Goal: Task Accomplishment & Management: Complete application form

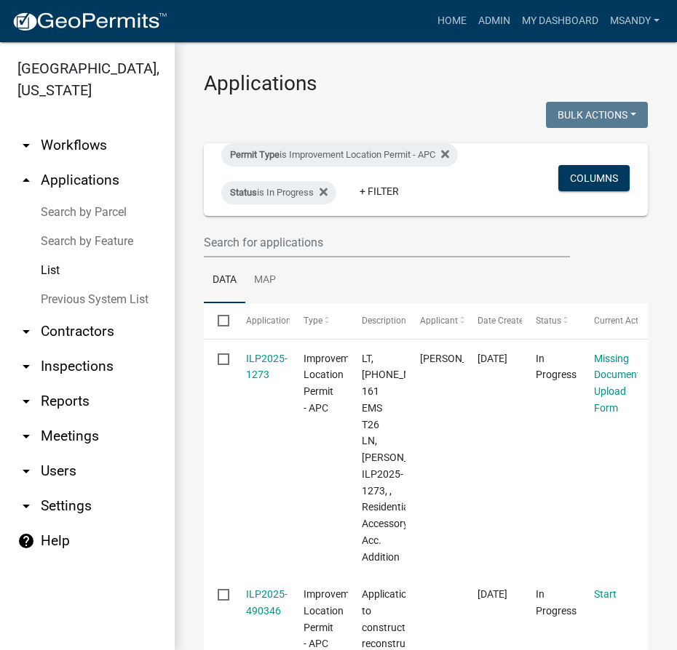
select select "3: 100"
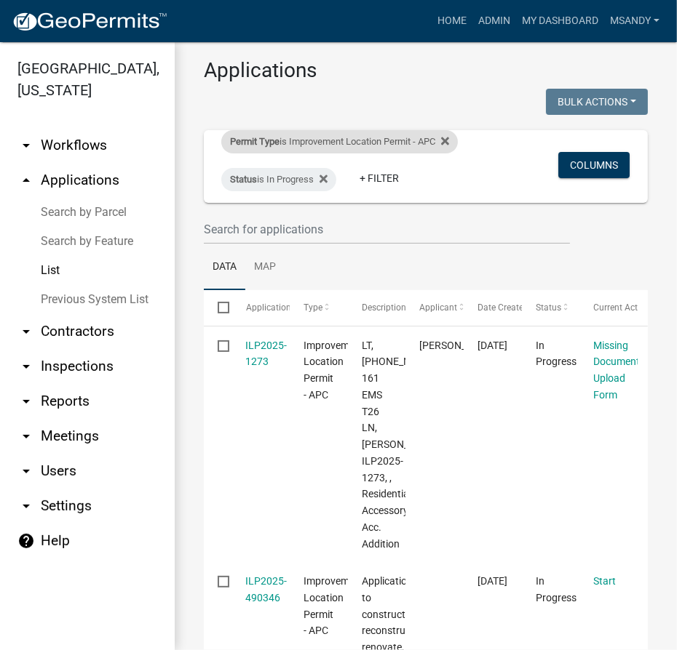
click at [303, 140] on div "Permit Type is Improvement Location Permit - APC" at bounding box center [339, 141] width 236 height 23
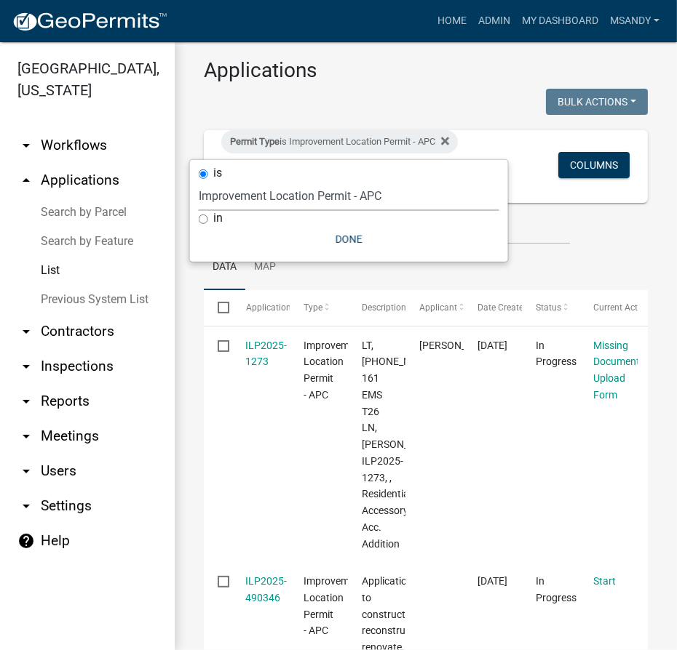
click at [292, 196] on select "Select an option 6 27 2024 Copy Of - Subdivision Plat Application - APC APC Add…" at bounding box center [349, 196] width 301 height 30
select select "39955938-6eae-4fcf-8cb0-e02ae33ed793"
click at [199, 181] on select "Select an option 6 27 2024 Copy Of - Subdivision Plat Application - APC APC Add…" at bounding box center [349, 196] width 301 height 30
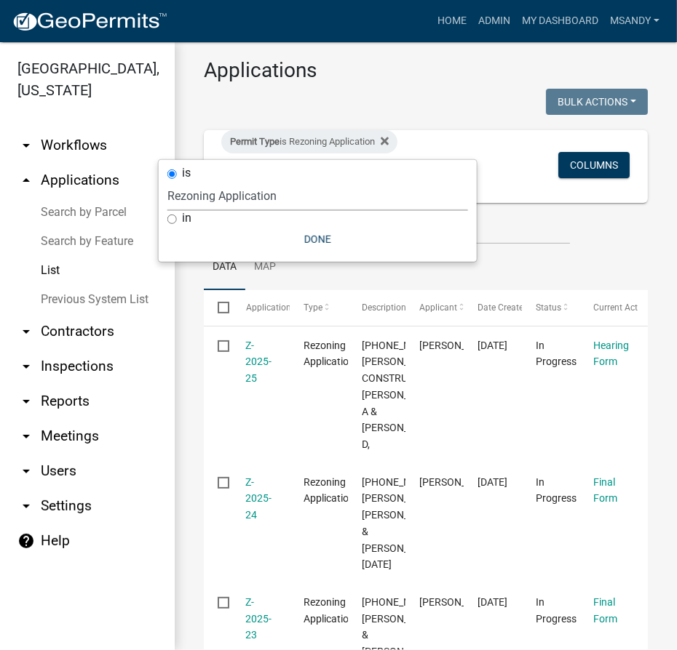
click at [87, 211] on link "Search by Parcel" at bounding box center [87, 212] width 175 height 29
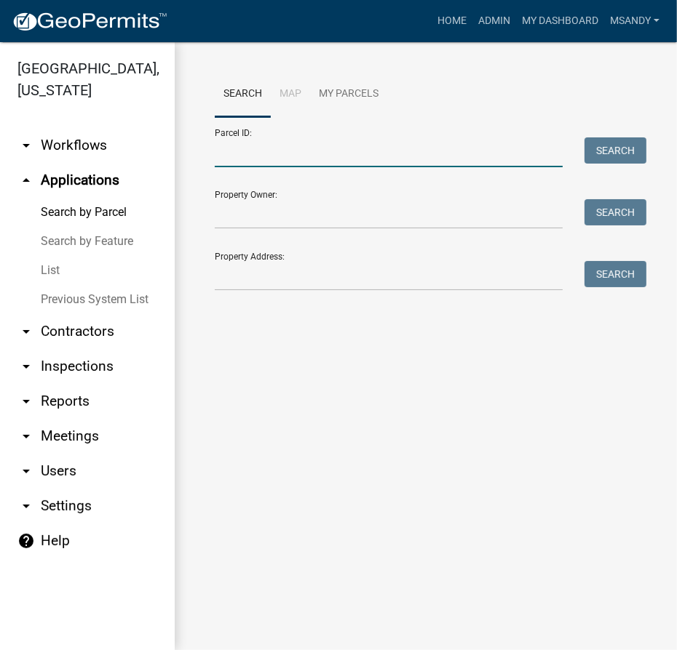
click at [294, 148] on input "Parcel ID:" at bounding box center [389, 153] width 348 height 30
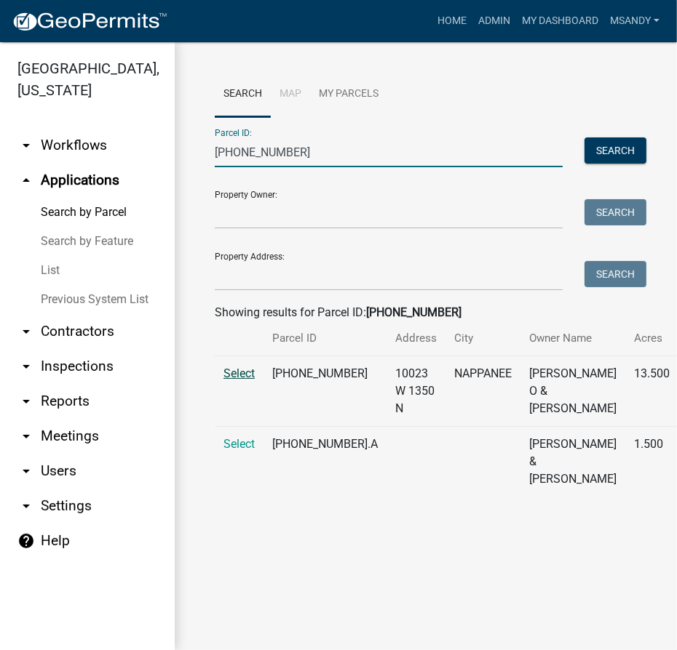
type input "[PHONE_NUMBER]"
click at [229, 381] on span "Select" at bounding box center [238, 374] width 31 height 14
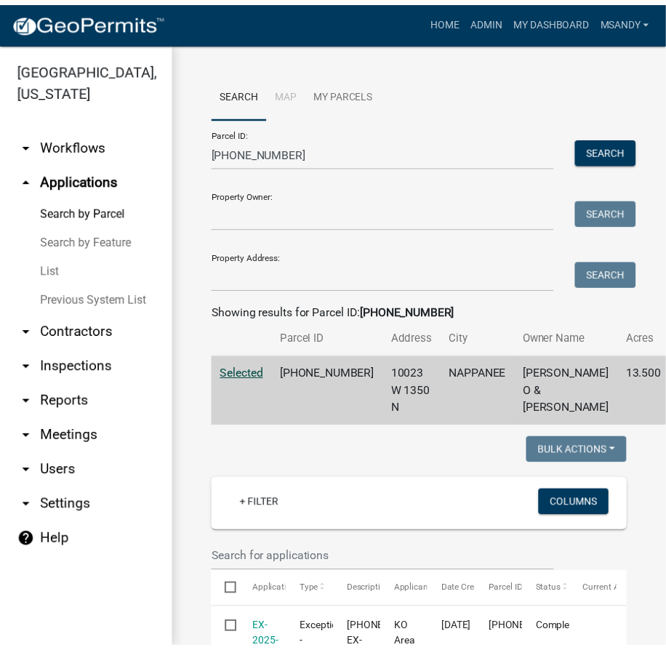
scroll to position [264, 0]
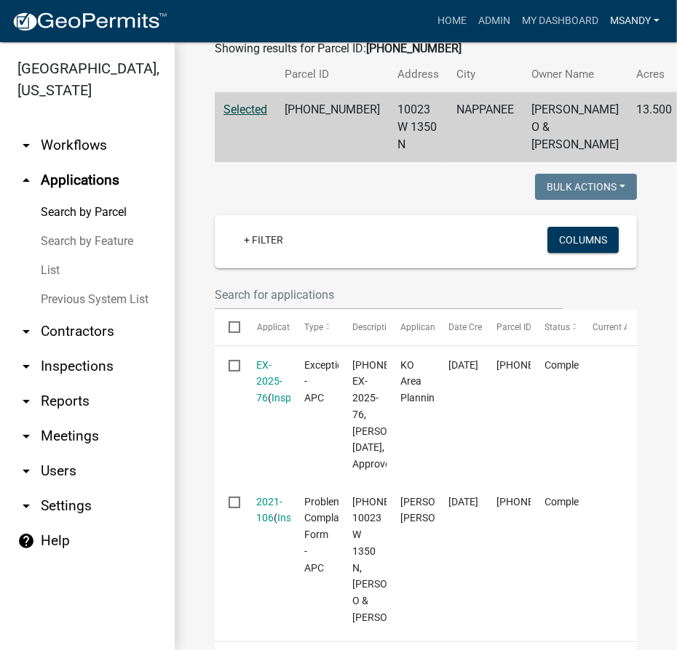
click at [629, 20] on link "msandy" at bounding box center [634, 21] width 61 height 28
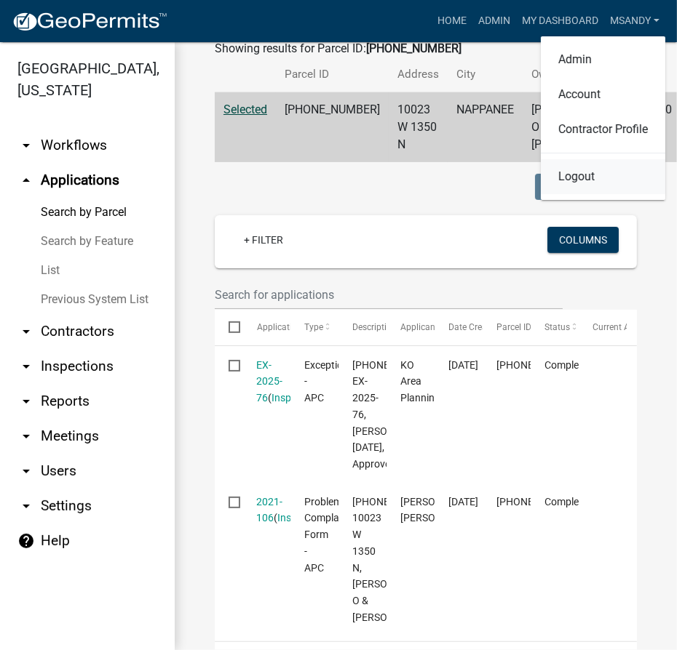
click at [574, 173] on link "Logout" at bounding box center [603, 176] width 124 height 35
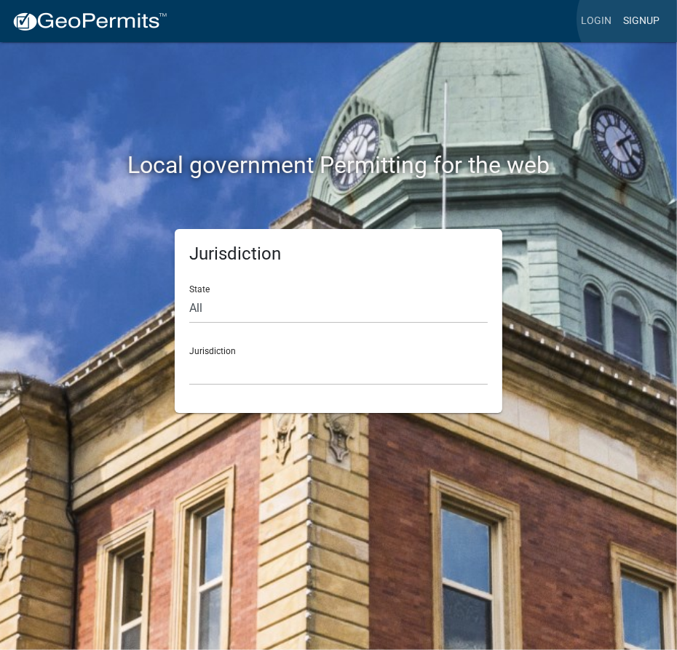
click at [636, 19] on link "Signup" at bounding box center [641, 21] width 48 height 28
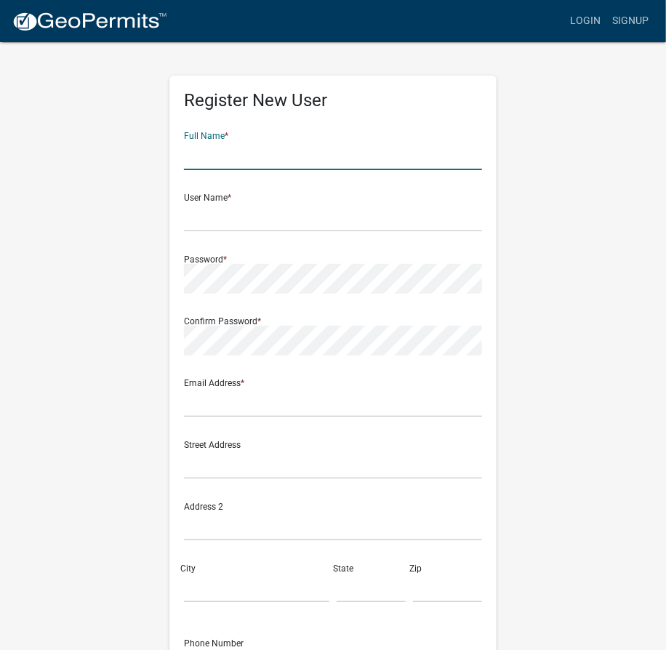
drag, startPoint x: 266, startPoint y: 155, endPoint x: 258, endPoint y: 153, distance: 8.3
click at [266, 155] on input "text" at bounding box center [333, 155] width 298 height 30
click at [249, 137] on div "Full Name * Leroy" at bounding box center [333, 145] width 298 height 50
click at [248, 164] on input "Leroy" at bounding box center [333, 155] width 298 height 30
type input "[PERSON_NAME]"
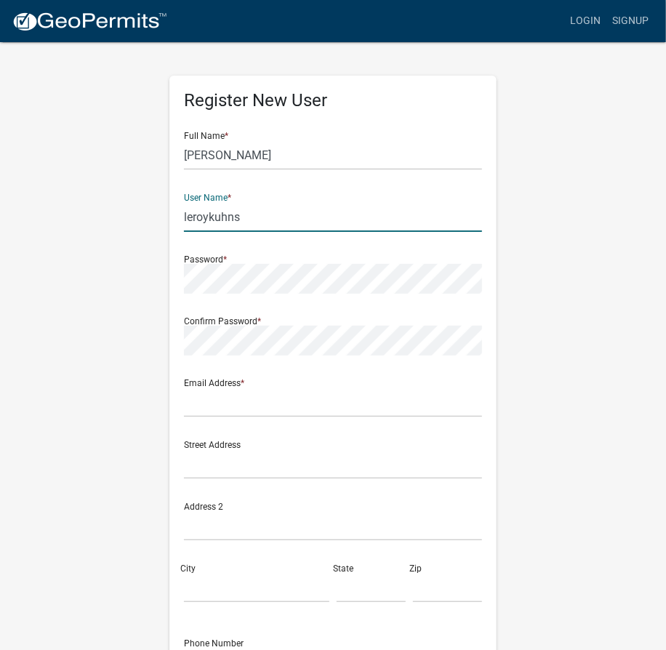
type input "leroykuhns"
type input "areaplan@kosciusko.in.gov"
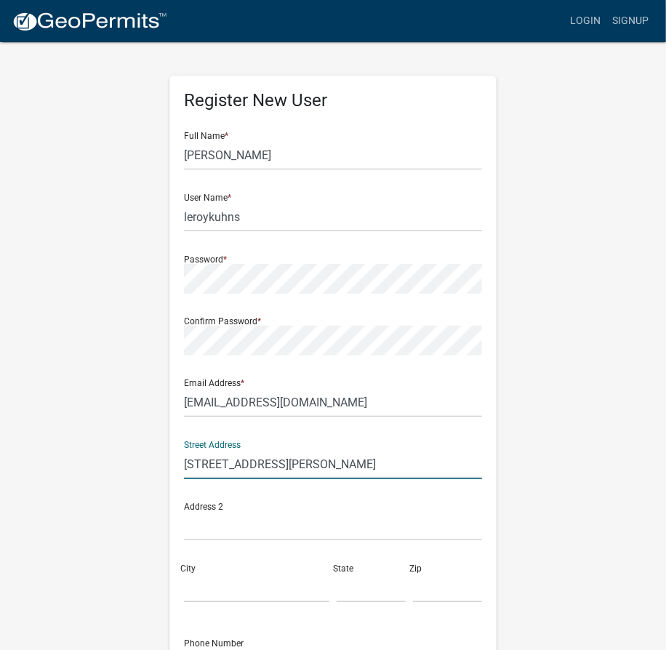
type input "[STREET_ADDRESS][PERSON_NAME]"
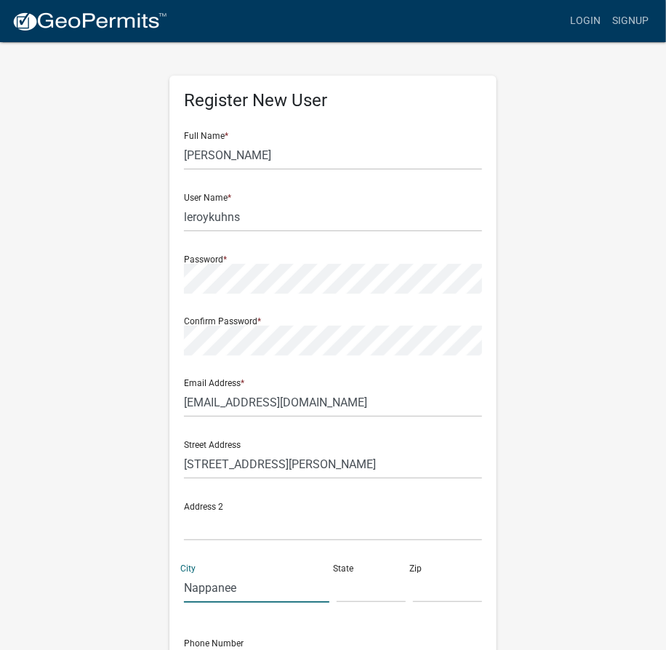
type input "Nappanee"
type input "In"
type input "46550"
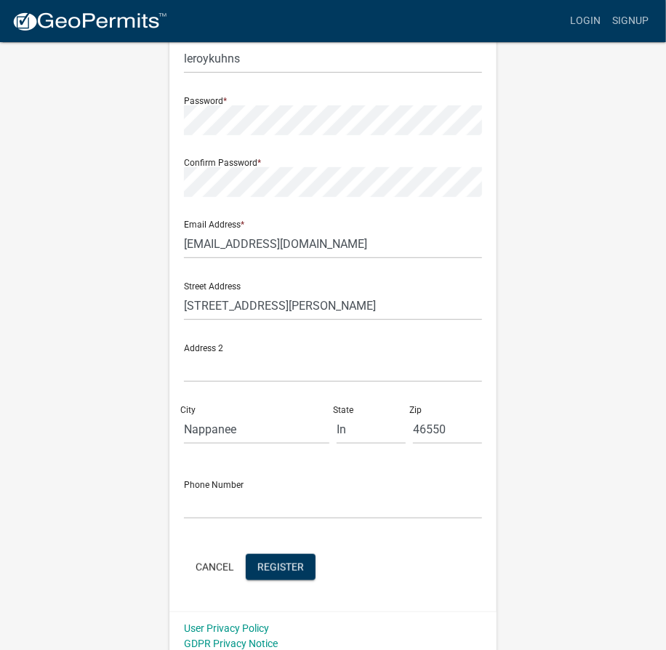
scroll to position [169, 0]
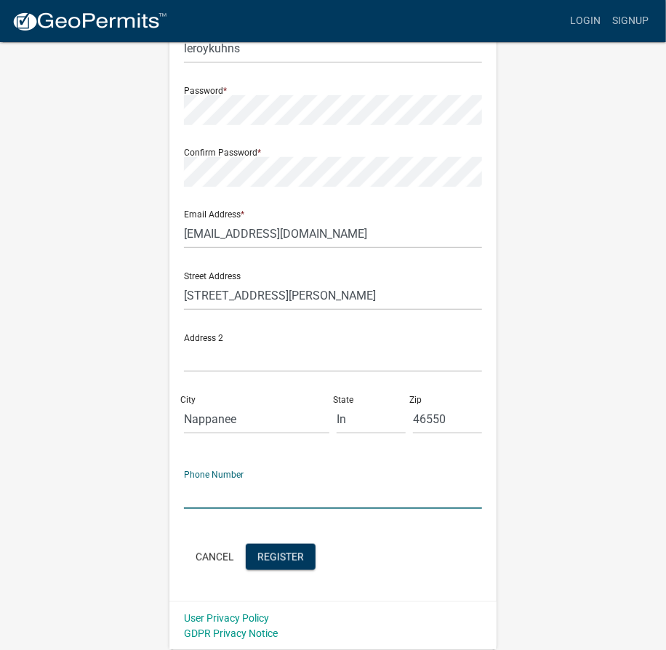
click at [226, 496] on input "text" at bounding box center [333, 494] width 298 height 30
type input "[PHONE_NUMBER]"
click at [287, 560] on span "Register" at bounding box center [281, 557] width 47 height 12
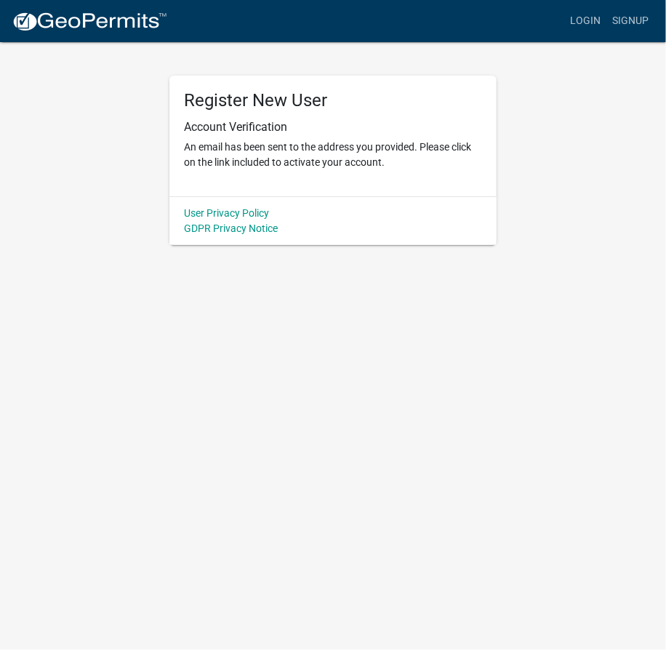
scroll to position [0, 0]
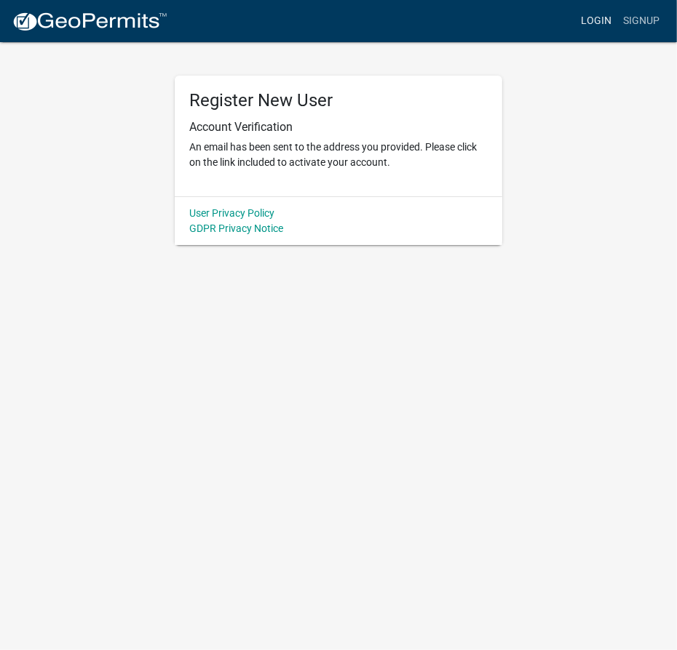
click at [601, 19] on link "Login" at bounding box center [596, 21] width 42 height 28
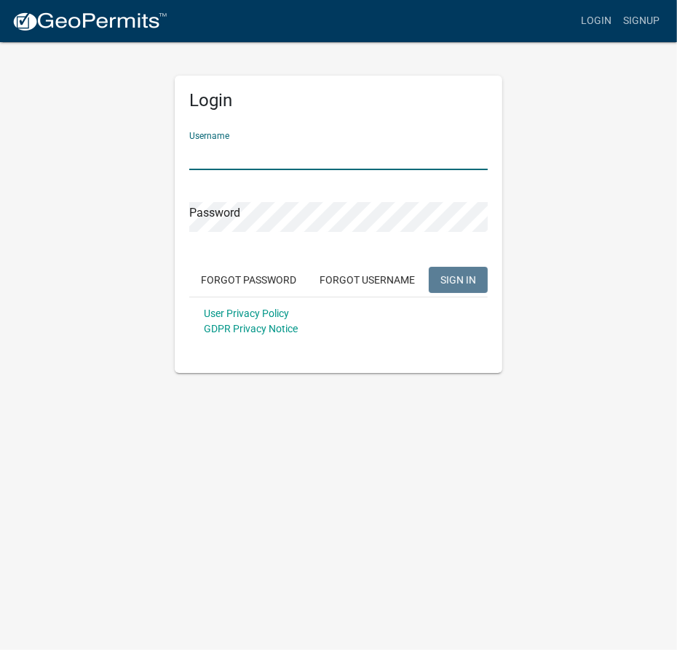
drag, startPoint x: 259, startPoint y: 148, endPoint x: 234, endPoint y: 148, distance: 24.7
click at [259, 148] on input "Username" at bounding box center [338, 155] width 298 height 30
type input "msandy"
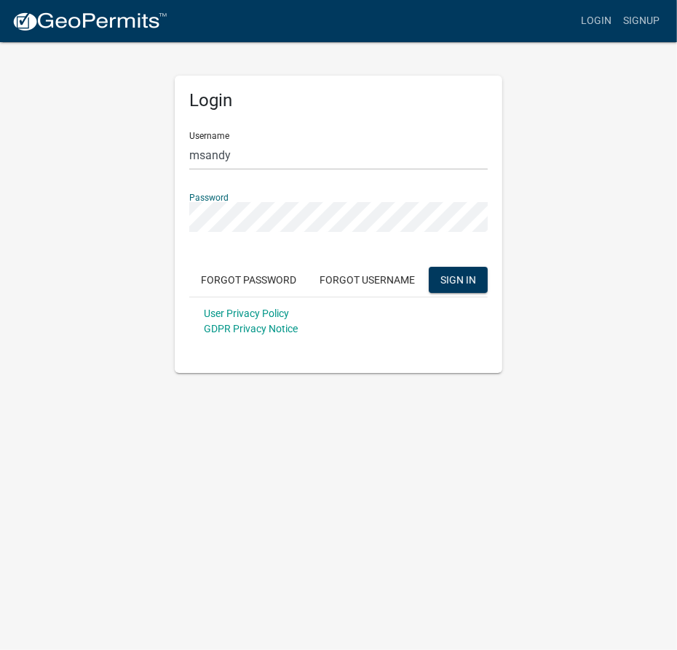
click at [429, 267] on button "SIGN IN" at bounding box center [458, 280] width 59 height 26
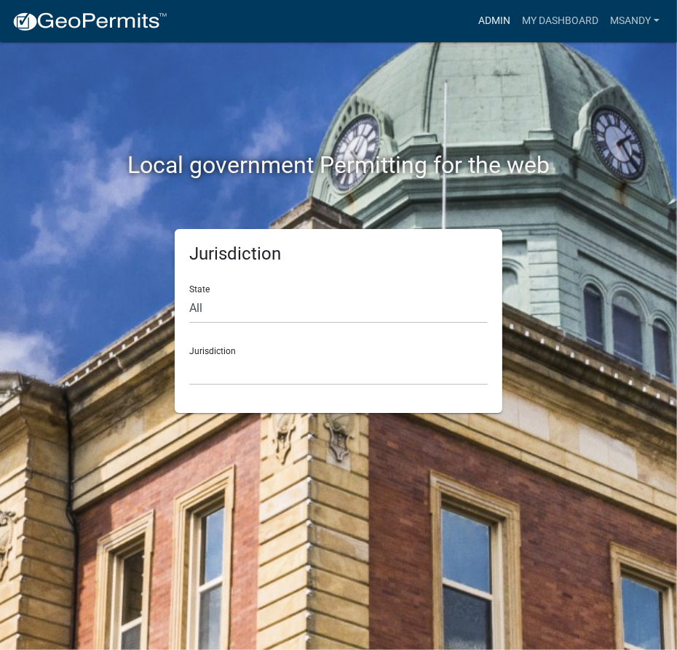
click at [493, 19] on link "Admin" at bounding box center [494, 21] width 44 height 28
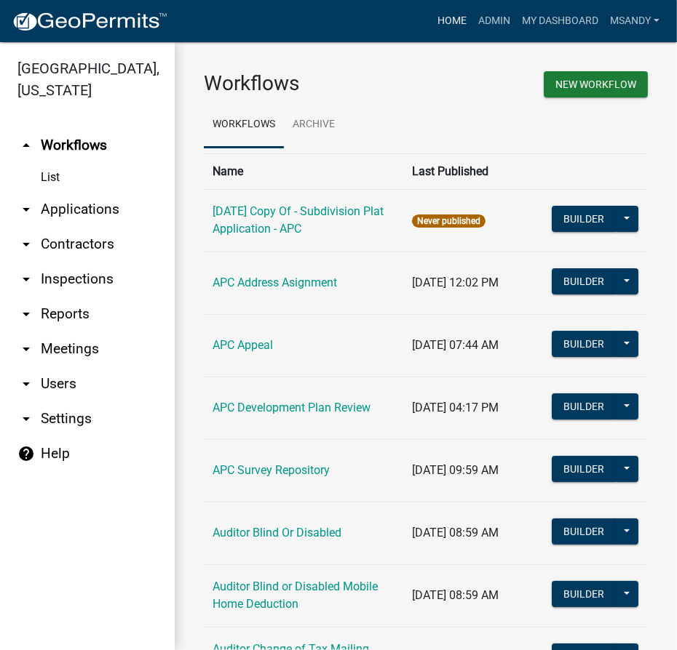
click at [437, 20] on link "Home" at bounding box center [451, 21] width 41 height 28
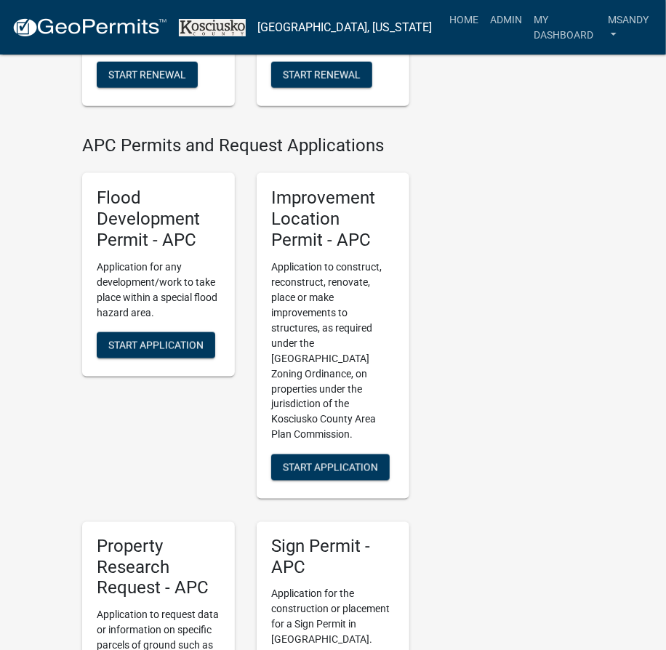
scroll to position [597, 0]
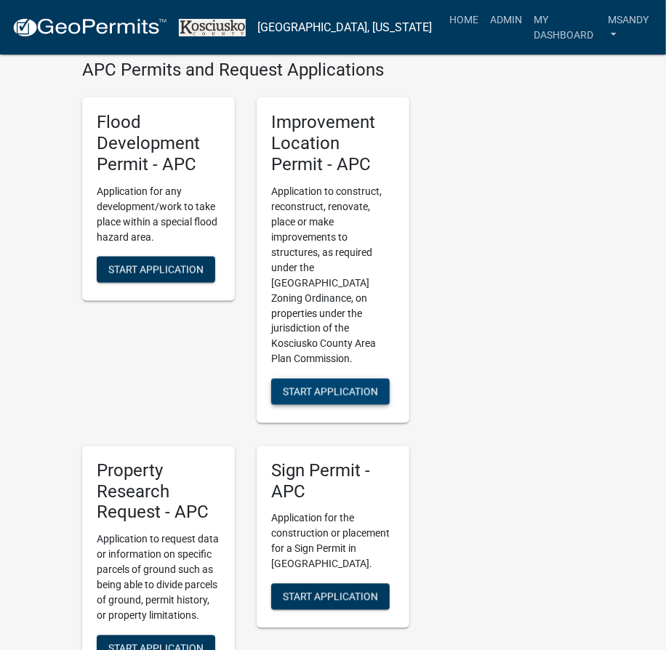
click at [339, 386] on span "Start Application" at bounding box center [330, 392] width 95 height 12
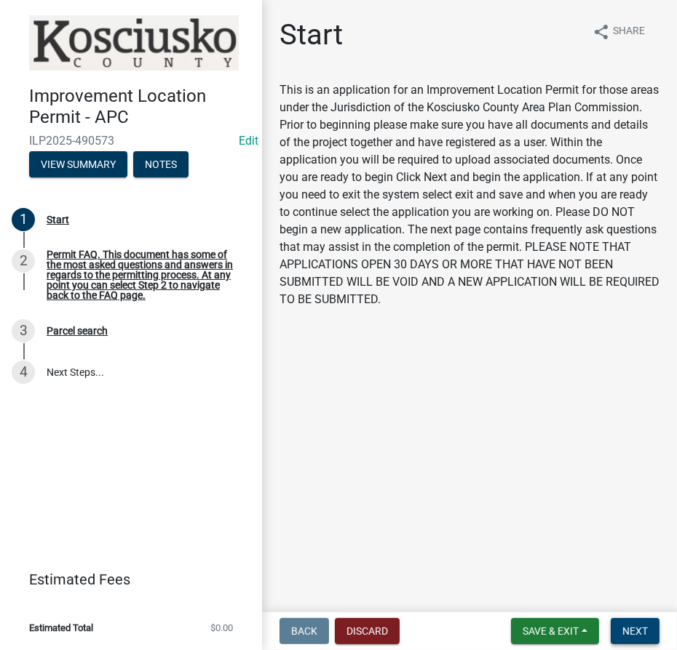
click at [632, 635] on span "Next" at bounding box center [634, 632] width 25 height 12
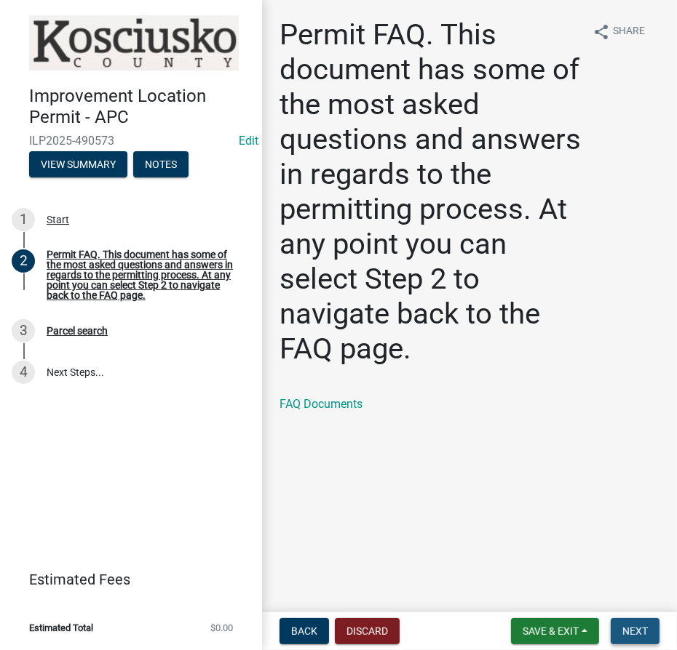
click at [636, 636] on span "Next" at bounding box center [634, 632] width 25 height 12
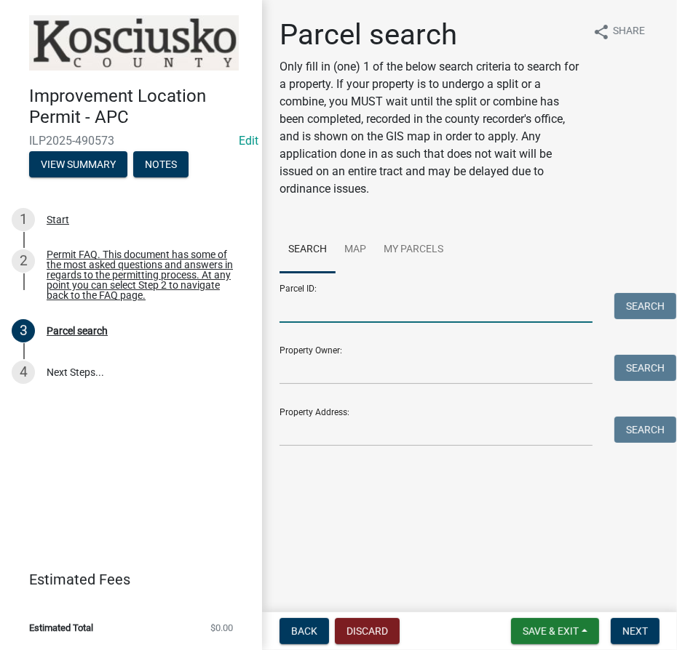
click at [357, 314] on input "Parcel ID:" at bounding box center [435, 308] width 313 height 30
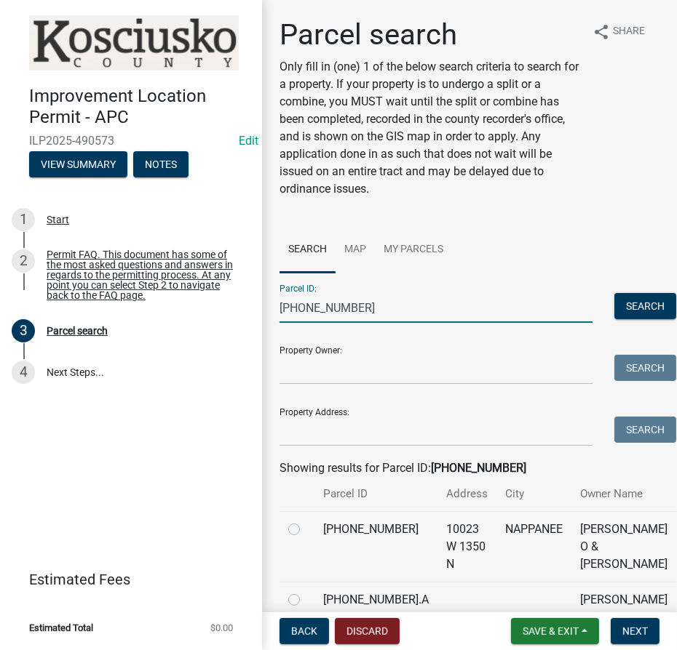
type input "[PHONE_NUMBER]"
click at [306, 521] on label at bounding box center [306, 521] width 0 height 0
click at [306, 530] on input "radio" at bounding box center [310, 525] width 9 height 9
radio input "true"
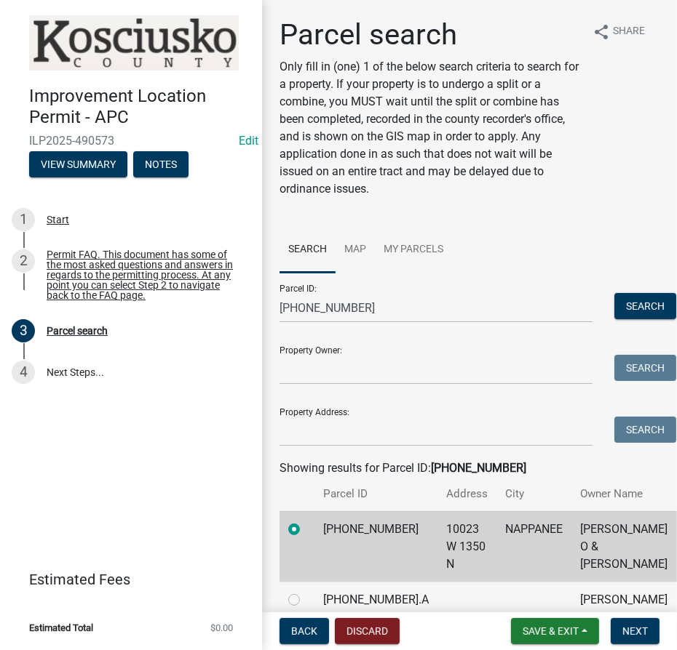
scroll to position [118, 0]
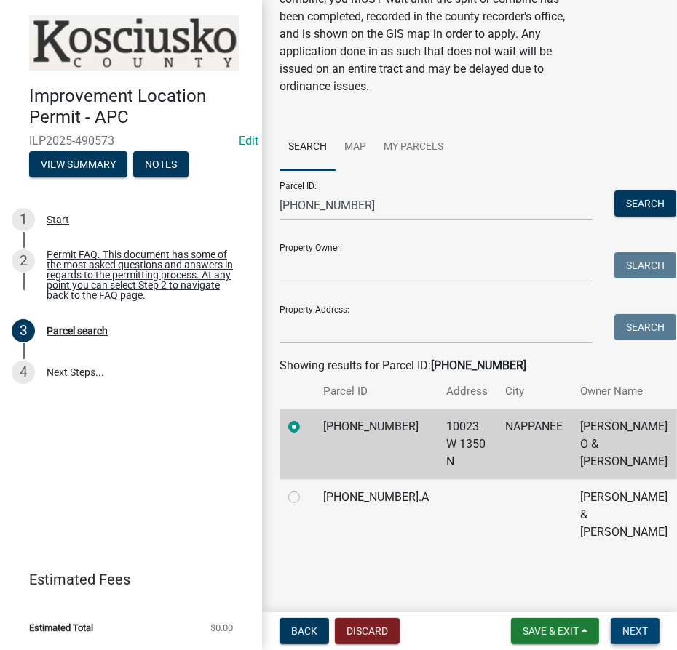
click at [640, 634] on span "Next" at bounding box center [634, 632] width 25 height 12
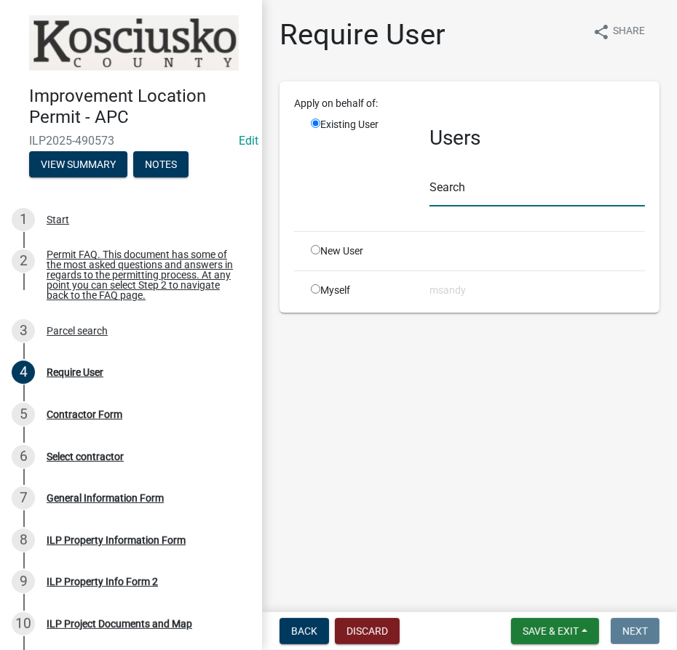
drag, startPoint x: 487, startPoint y: 195, endPoint x: 469, endPoint y: 199, distance: 18.0
click at [487, 195] on input "text" at bounding box center [536, 192] width 215 height 30
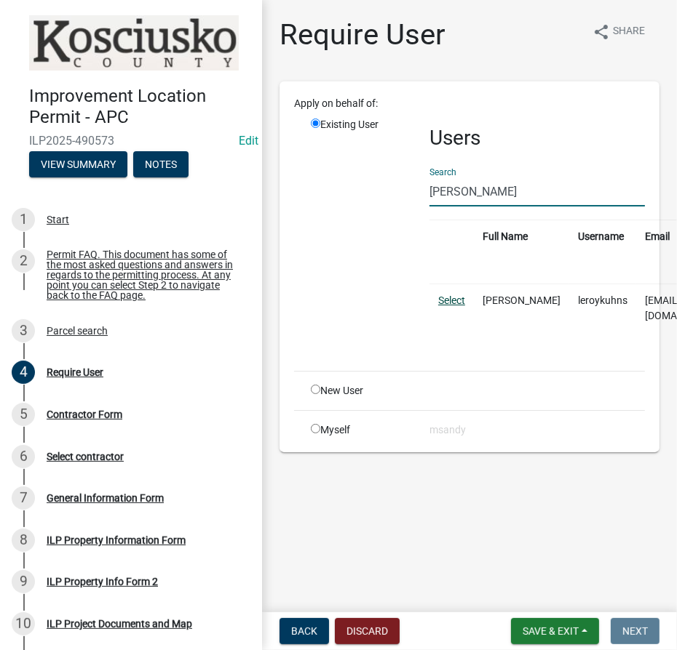
type input "leroy kuhns"
click at [445, 300] on link "Select" at bounding box center [451, 301] width 27 height 12
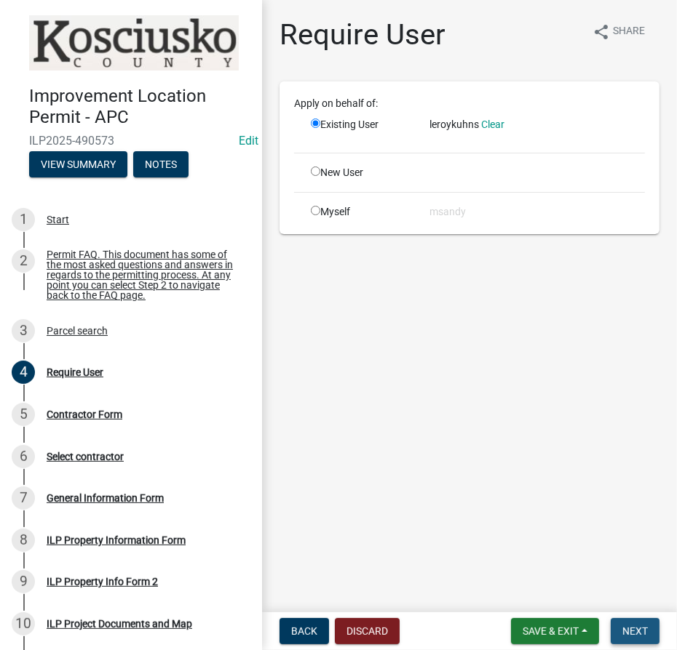
drag, startPoint x: 640, startPoint y: 629, endPoint x: 634, endPoint y: 622, distance: 9.3
click at [640, 629] on span "Next" at bounding box center [634, 632] width 25 height 12
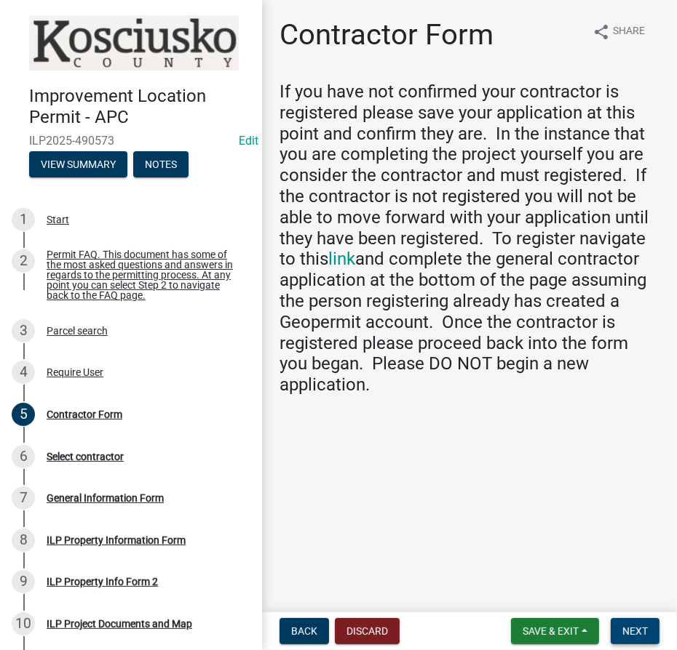
click at [645, 630] on span "Next" at bounding box center [634, 632] width 25 height 12
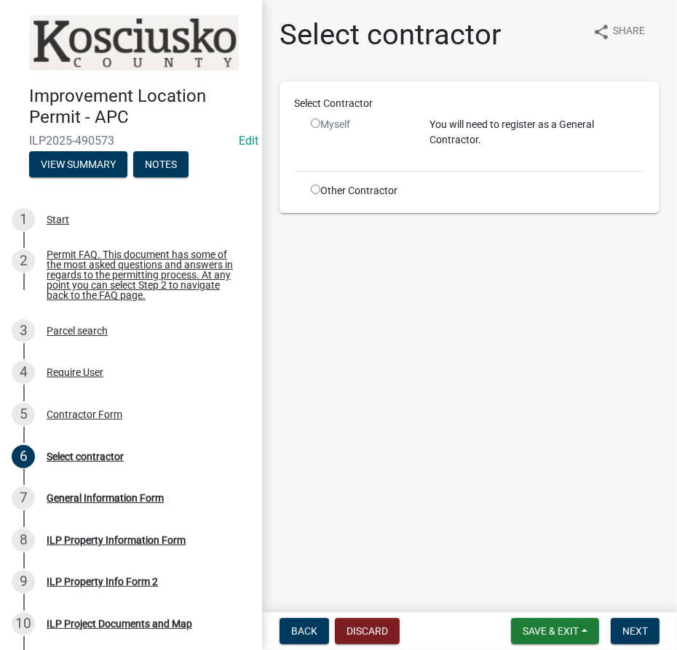
click at [310, 189] on div "Other Contractor" at bounding box center [359, 190] width 119 height 15
click at [316, 186] on input "radio" at bounding box center [315, 189] width 9 height 9
radio input "true"
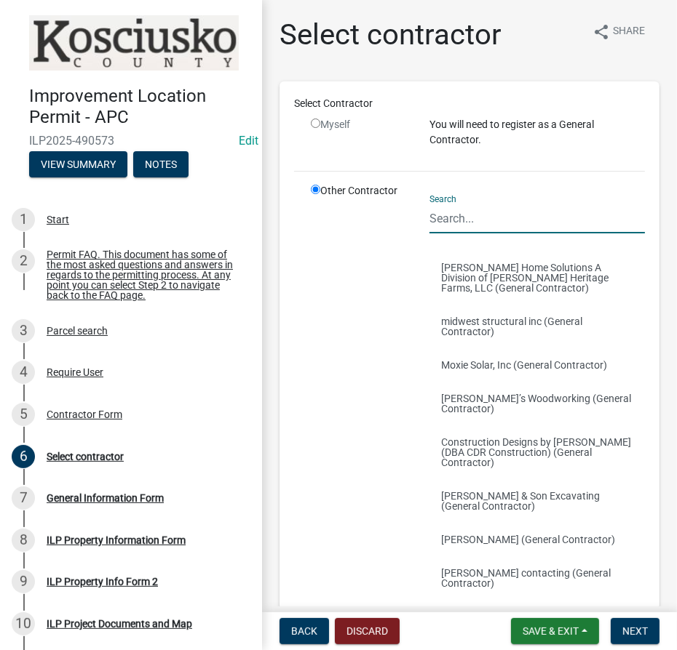
drag, startPoint x: 510, startPoint y: 215, endPoint x: 479, endPoint y: 228, distance: 33.9
click at [506, 220] on input "Search" at bounding box center [536, 219] width 215 height 30
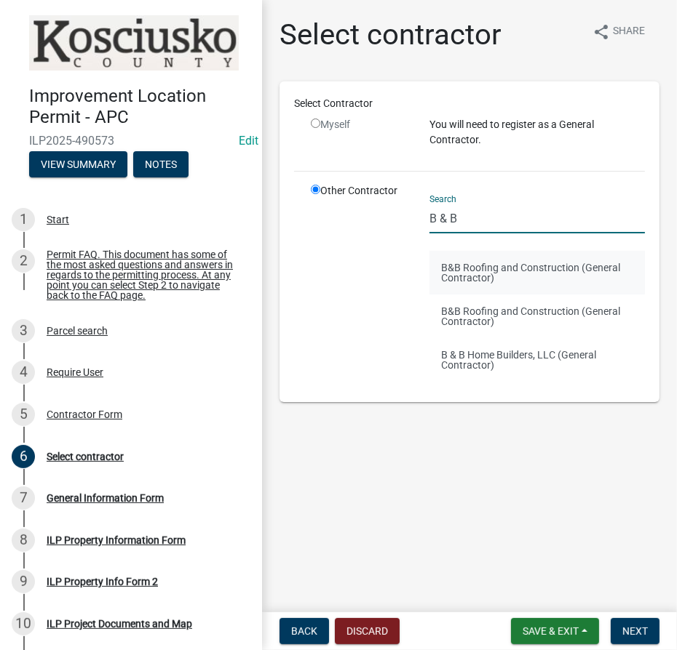
type input "B & B"
click at [482, 266] on button "B&B Roofing and Construction (General Contractor)" at bounding box center [536, 273] width 215 height 44
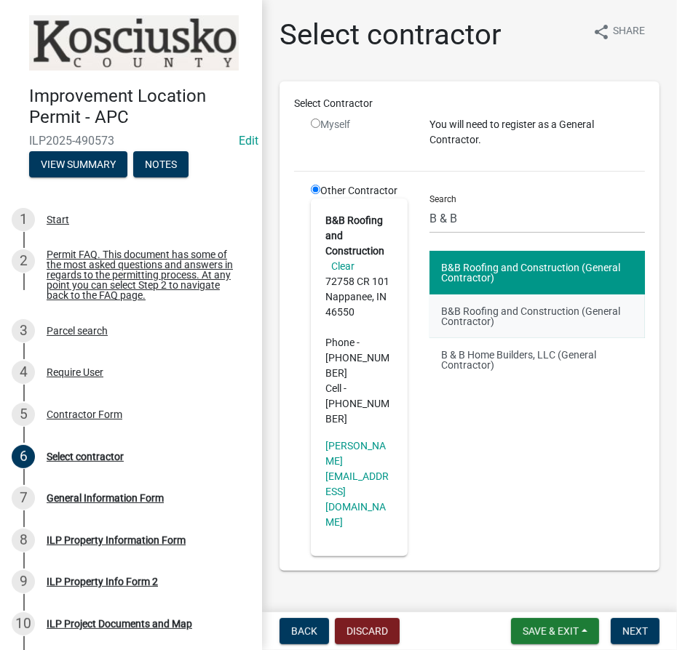
click at [479, 317] on button "B&B Roofing and Construction (General Contractor)" at bounding box center [536, 317] width 215 height 44
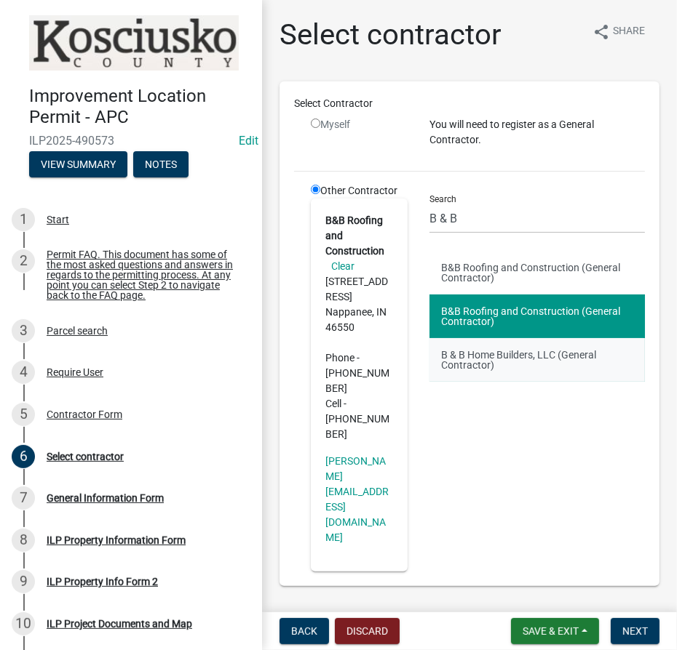
click at [485, 361] on button "B & B Home Builders, LLC (General Contractor)" at bounding box center [536, 360] width 215 height 44
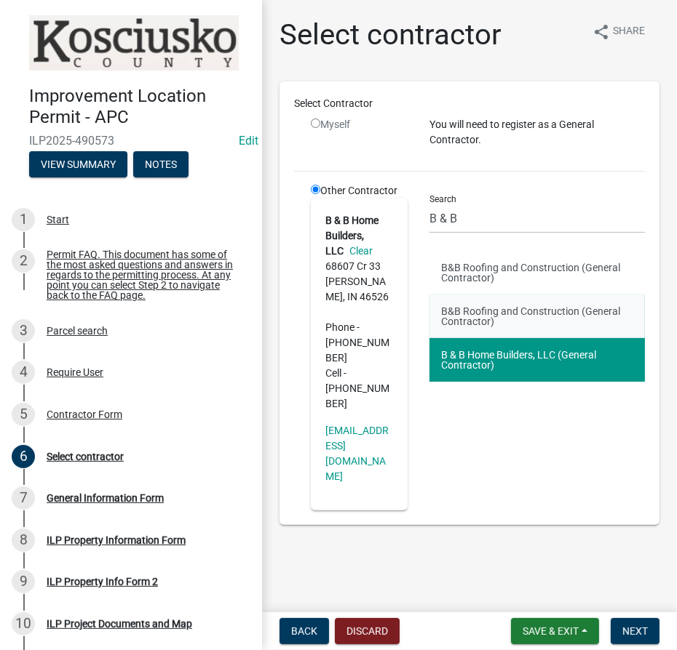
click at [477, 309] on button "B&B Roofing and Construction (General Contractor)" at bounding box center [536, 317] width 215 height 44
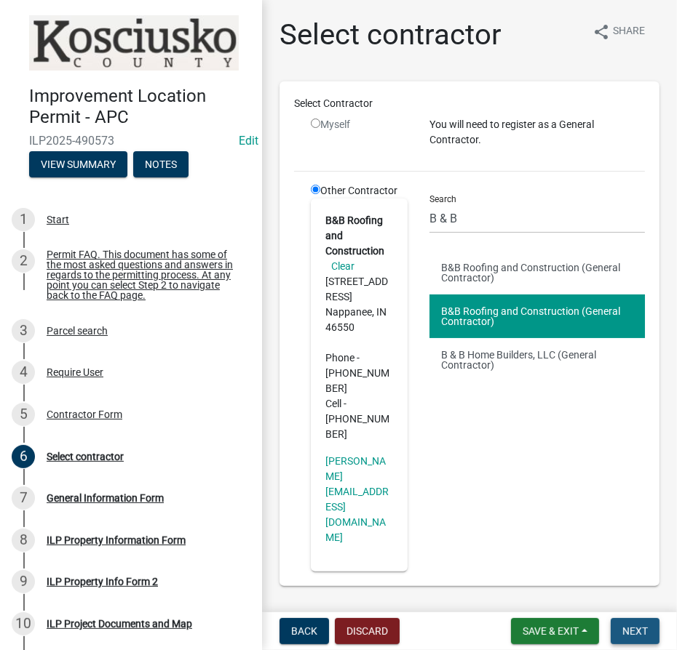
click at [629, 628] on span "Next" at bounding box center [634, 632] width 25 height 12
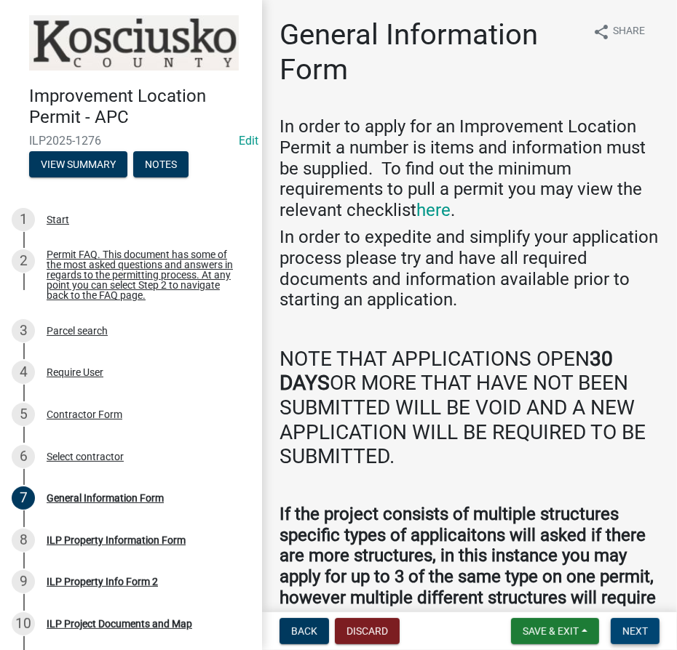
drag, startPoint x: 633, startPoint y: 634, endPoint x: 636, endPoint y: 624, distance: 11.3
click at [633, 634] on span "Next" at bounding box center [634, 632] width 25 height 12
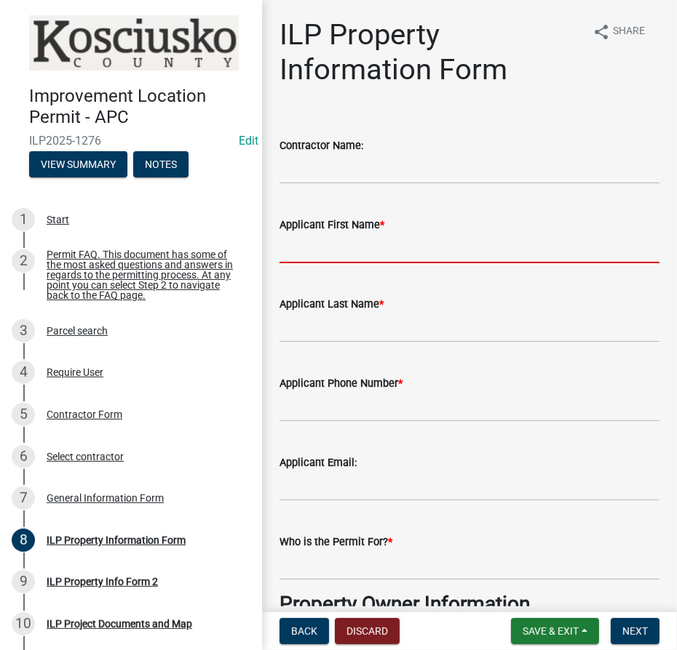
click at [314, 250] on input "Applicant First Name *" at bounding box center [469, 249] width 380 height 30
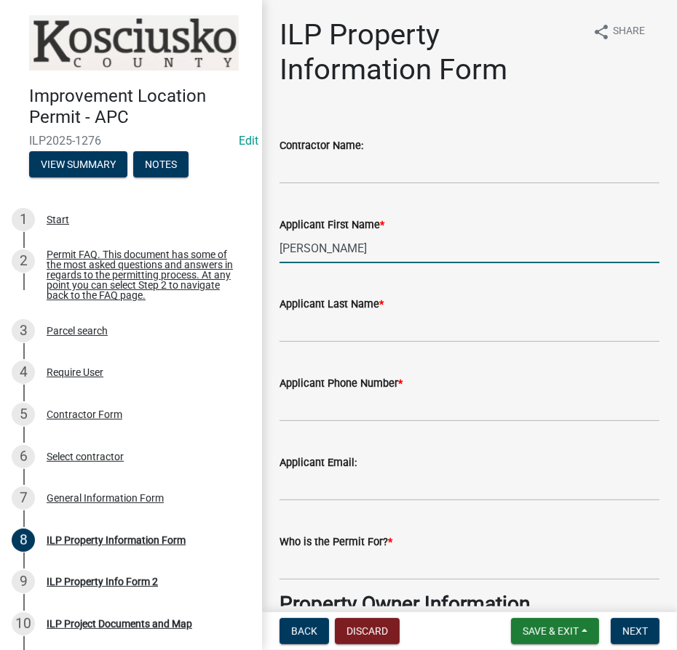
type input "Leroy"
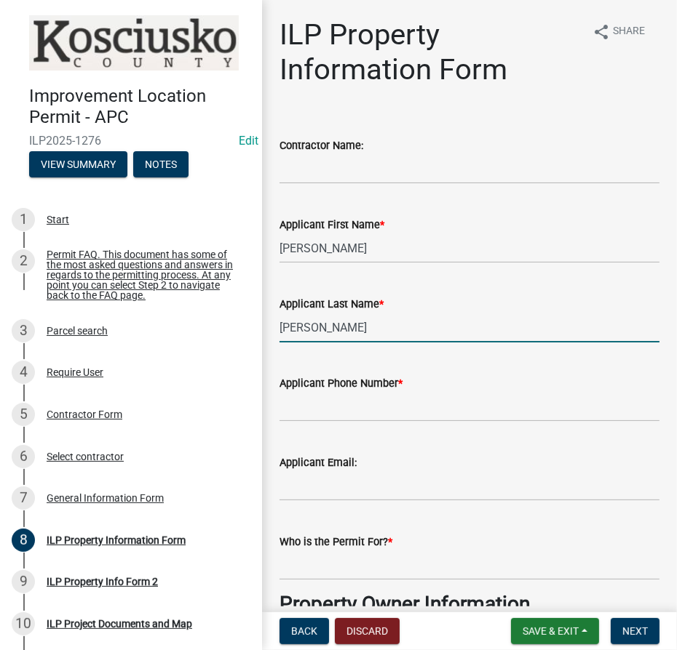
type input "Kuhns"
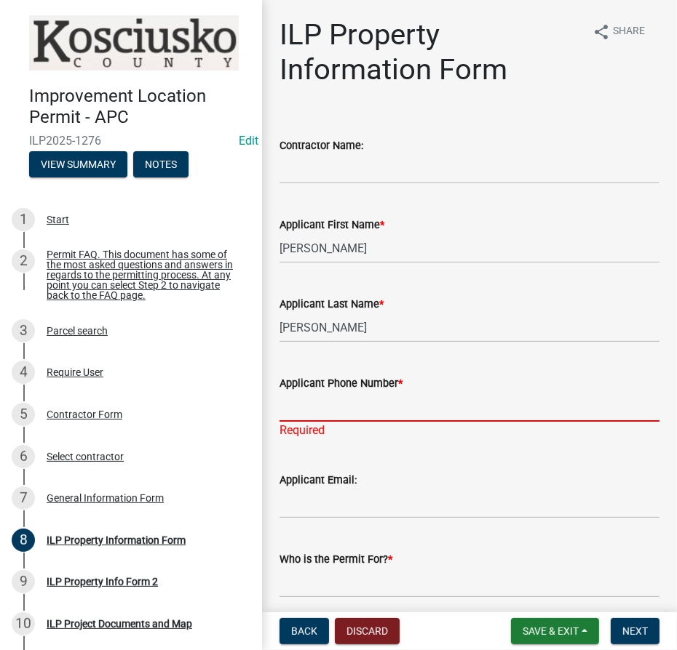
click at [426, 410] on input "Applicant Phone Number *" at bounding box center [469, 407] width 380 height 30
click at [310, 403] on input "Applicant Phone Number *" at bounding box center [469, 407] width 380 height 30
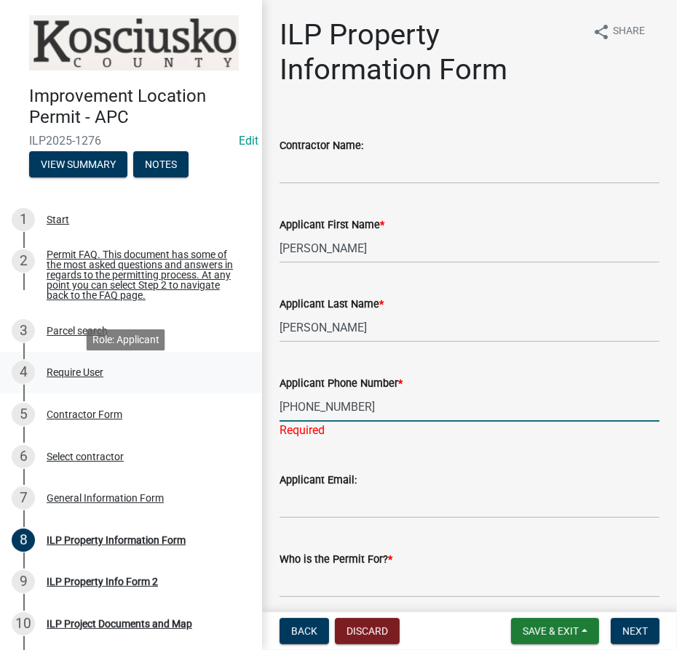
type input "[PHONE_NUMBER]"
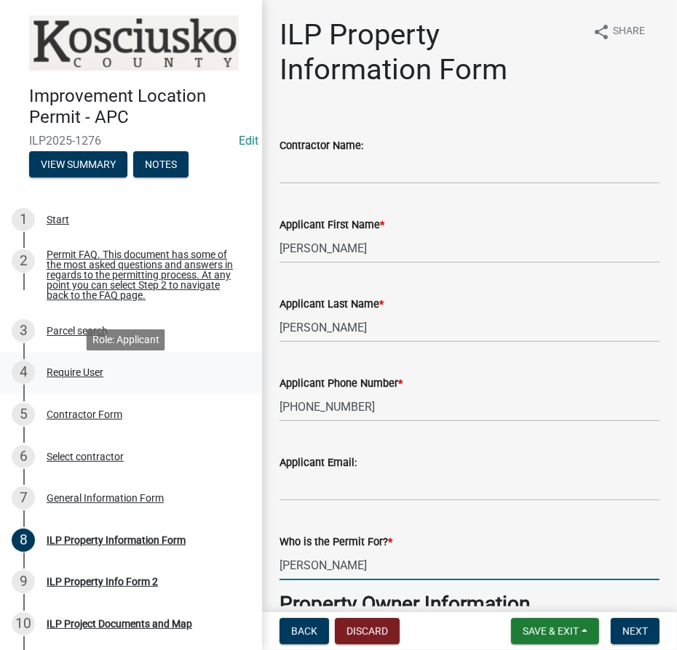
type input "[PERSON_NAME]"
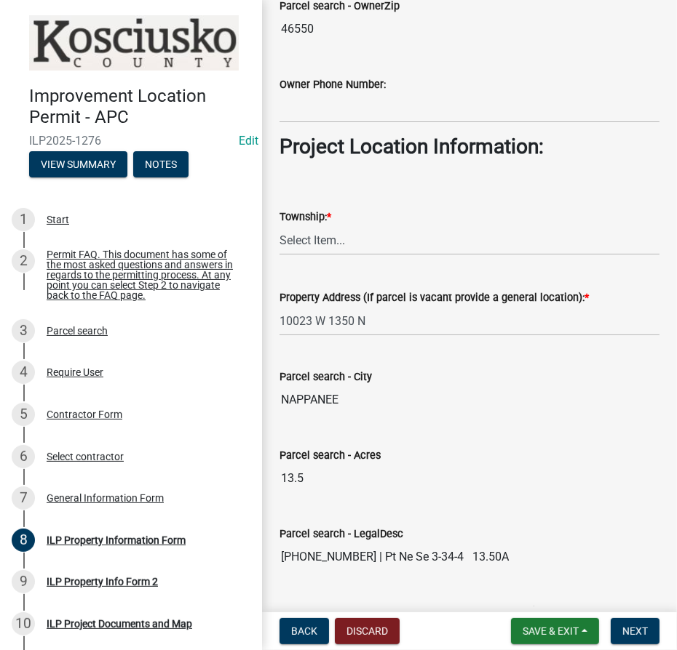
scroll to position [1038, 0]
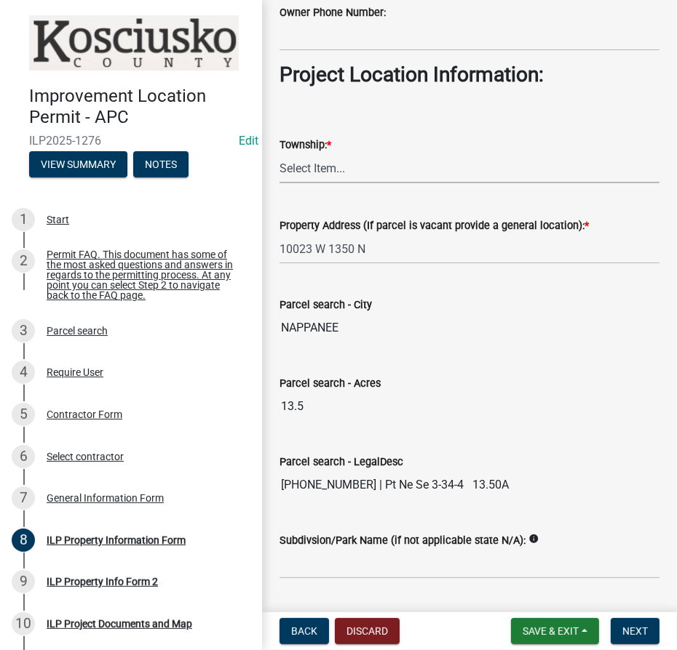
click at [335, 164] on select "Select Item... Benton - Elkhart Co Clay Etna Franklin Harrison Jackson Jefferso…" at bounding box center [469, 169] width 380 height 30
click at [279, 154] on select "Select Item... Benton - Elkhart Co Clay Etna Franklin Harrison Jackson Jefferso…" at bounding box center [469, 169] width 380 height 30
select select "60b18fa5-6b13-4736-a7f7-42cb21d90618"
click at [632, 626] on span "Next" at bounding box center [634, 632] width 25 height 12
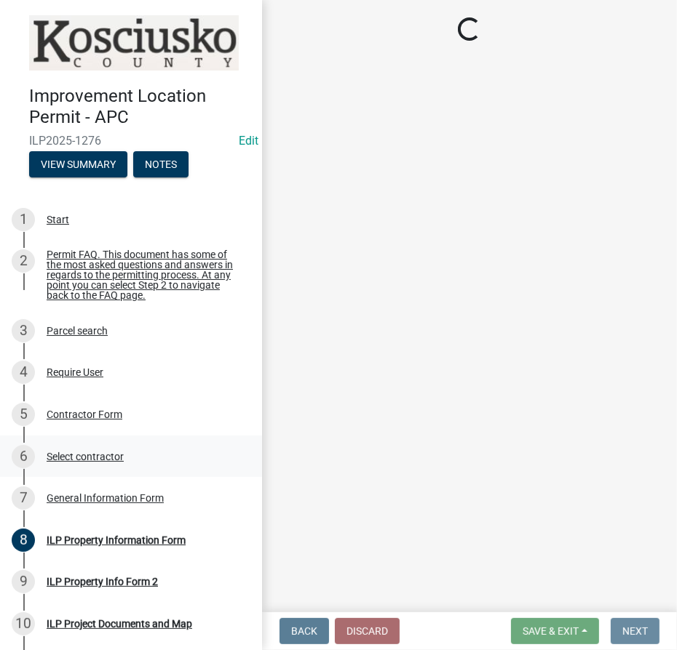
scroll to position [0, 0]
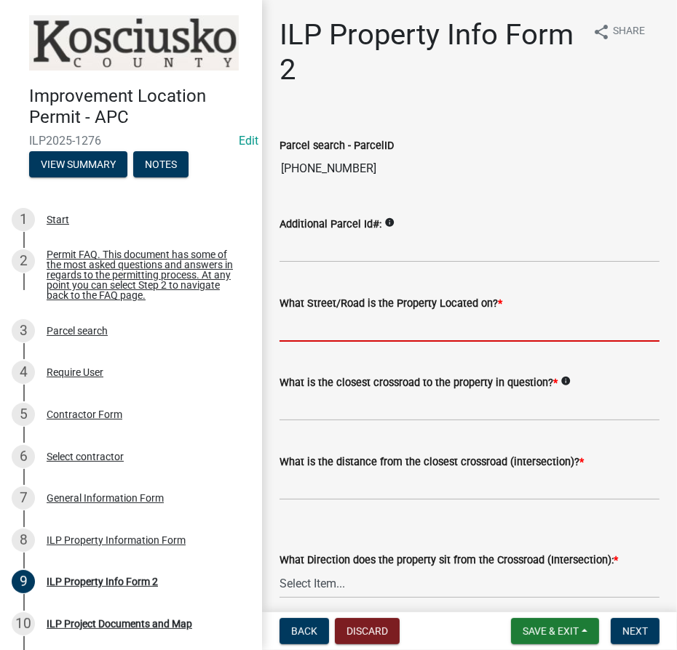
click at [295, 329] on input "What Street/Road is the Property Located on? *" at bounding box center [469, 327] width 380 height 30
type input "1350 N"
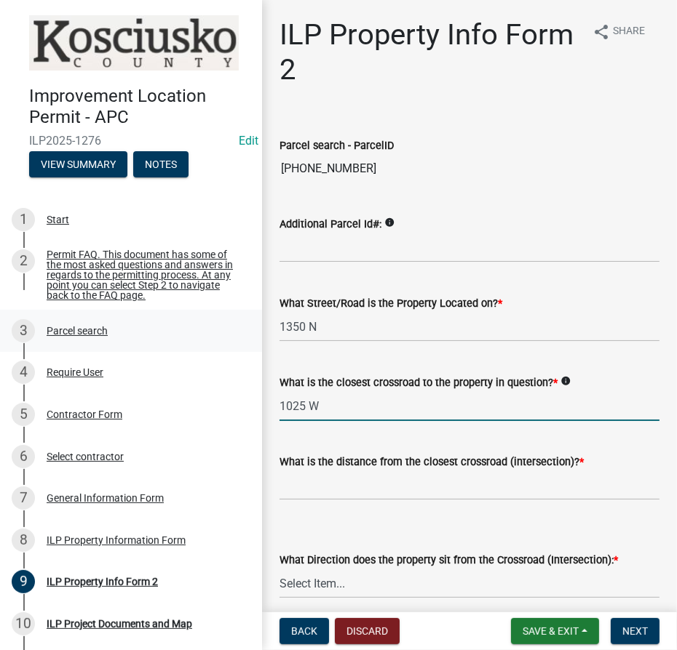
type input "1025 W"
type input "969"
select select "5d8d9a6f-68f4-4910-b8ad-905844ed2da1"
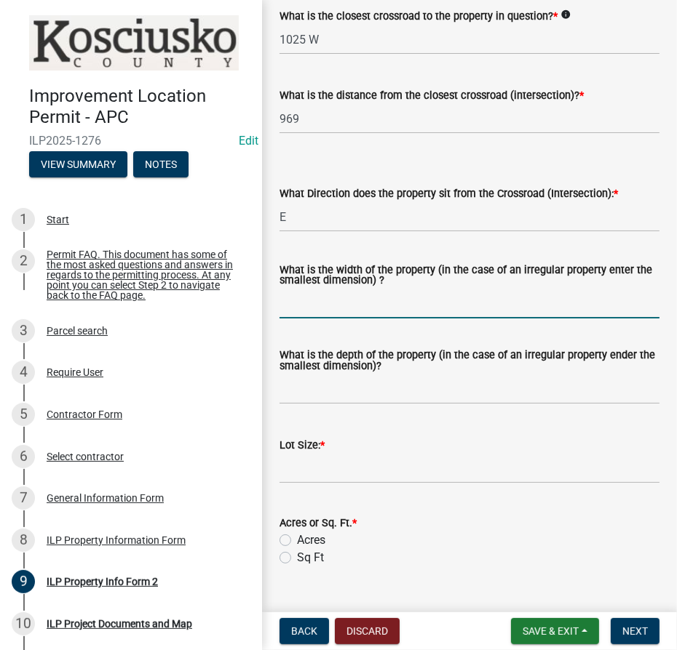
drag, startPoint x: 326, startPoint y: 309, endPoint x: 343, endPoint y: 313, distance: 17.3
click at [326, 309] on input "What is the width of the property (in the case of an irregular property enter t…" at bounding box center [469, 304] width 380 height 30
type input "Varies"
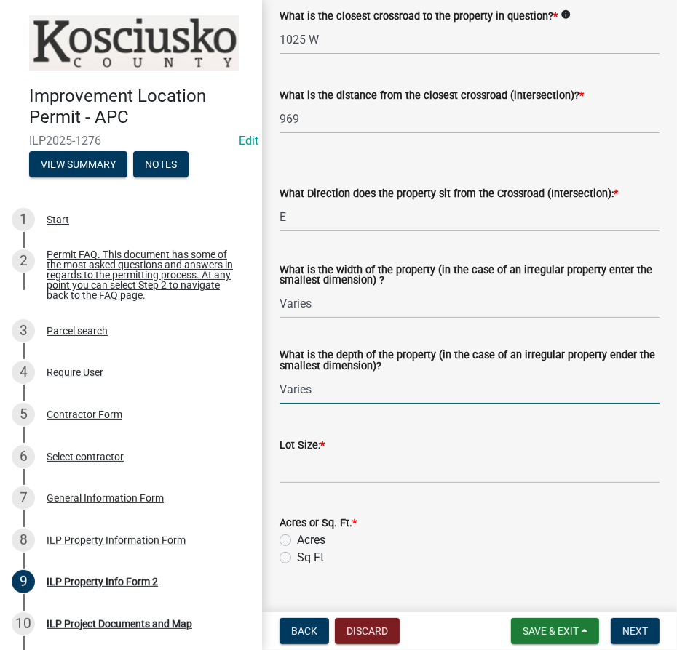
type input "Varies"
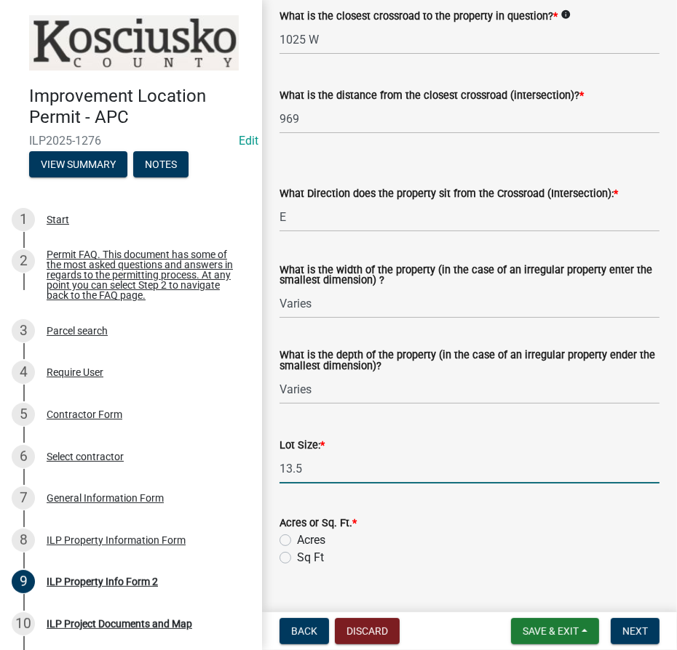
type input "13.5"
click at [297, 541] on label "Acres" at bounding box center [311, 540] width 28 height 17
click at [297, 541] on input "Acres" at bounding box center [301, 536] width 9 height 9
radio input "true"
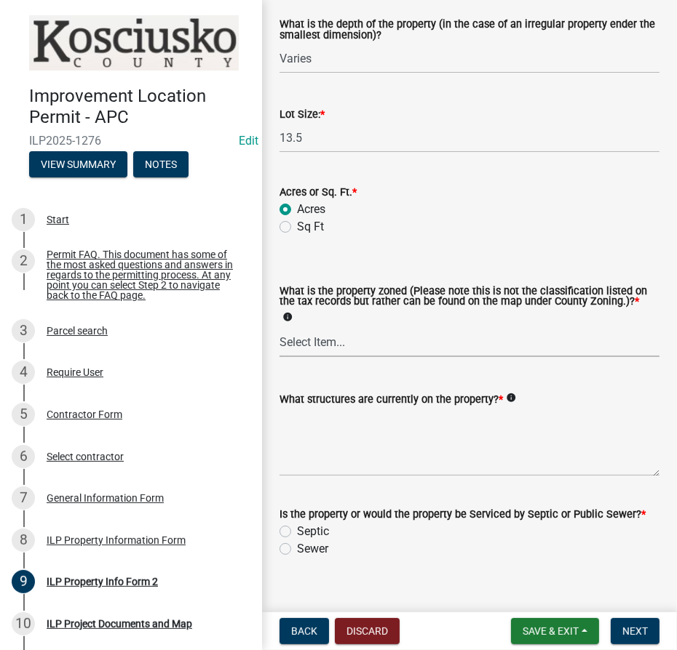
click at [305, 343] on select "Select Item... Agricultural Agricultural 2 Commercial Environmental Industrial …" at bounding box center [469, 342] width 380 height 30
click at [279, 327] on select "Select Item... Agricultural Agricultural 2 Commercial Environmental Industrial …" at bounding box center [469, 342] width 380 height 30
select select "ea119d11-e52e-4559-b746-af06211fe819"
click at [305, 423] on textarea "What structures are currently on the property? *" at bounding box center [469, 442] width 380 height 68
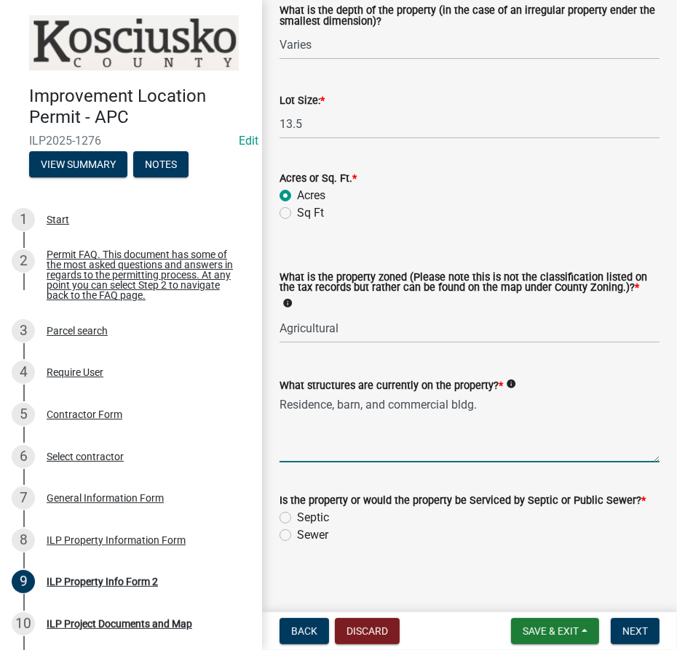
scroll to position [719, 0]
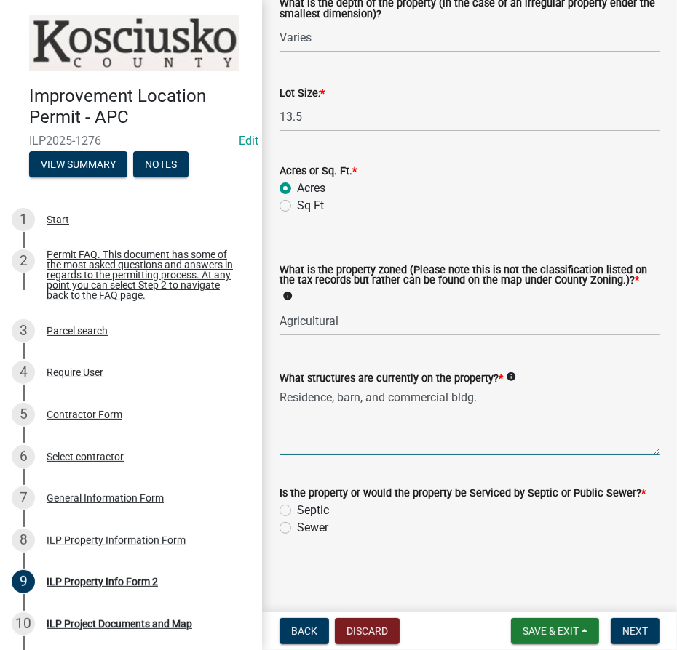
type textarea "Residence, barn, and commercial bldg."
click at [297, 511] on label "Septic" at bounding box center [313, 510] width 32 height 17
click at [297, 511] on input "Septic" at bounding box center [301, 506] width 9 height 9
radio input "true"
click at [628, 627] on span "Next" at bounding box center [634, 632] width 25 height 12
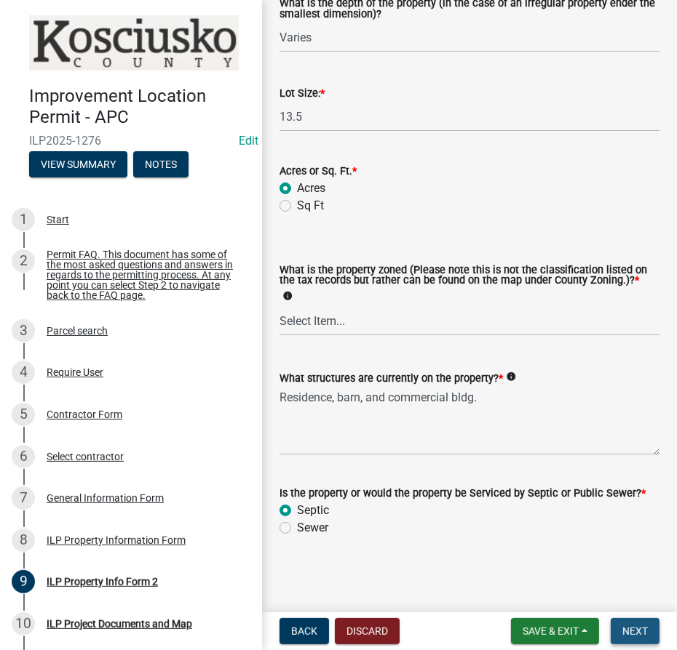
scroll to position [0, 0]
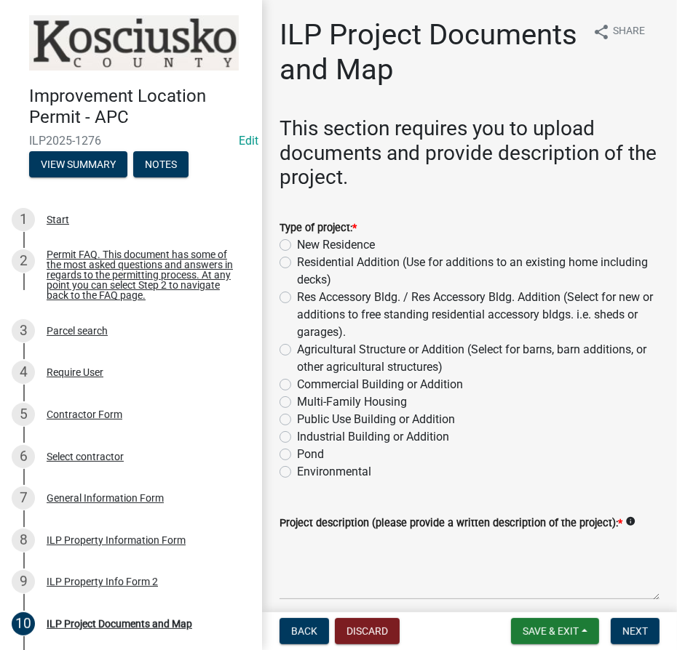
click at [297, 383] on label "Commercial Building or Addition" at bounding box center [380, 384] width 166 height 17
click at [297, 383] on input "Commercial Building or Addition" at bounding box center [301, 380] width 9 height 9
radio input "true"
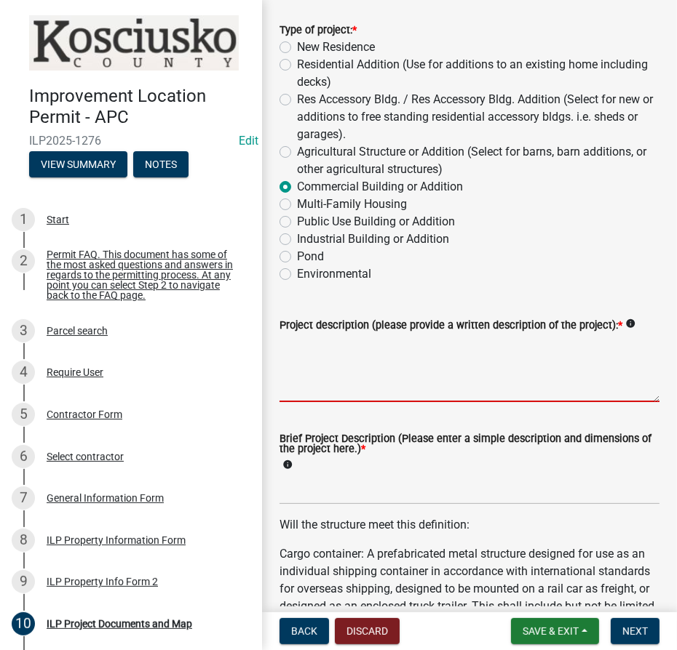
click at [375, 337] on textarea "Project description (please provide a written description of the project): *" at bounding box center [469, 368] width 380 height 68
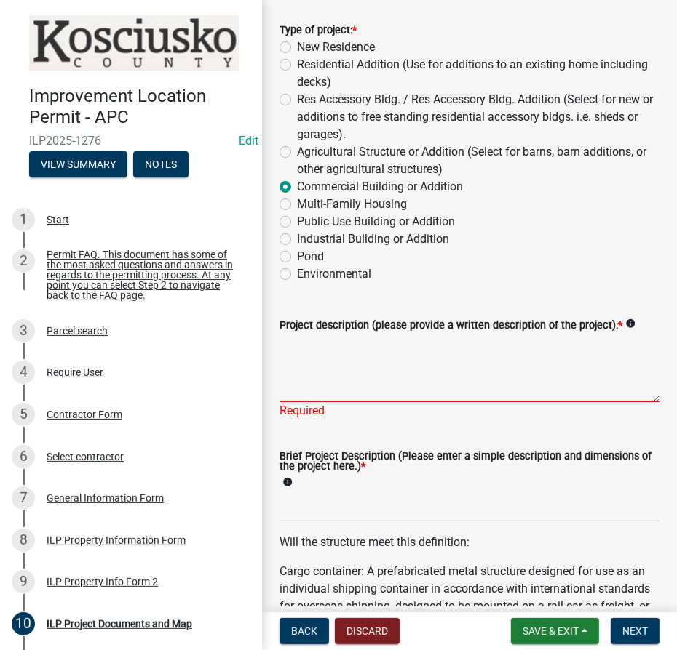
click at [330, 365] on textarea "Project description (please provide a written description of the project): *" at bounding box center [469, 368] width 380 height 68
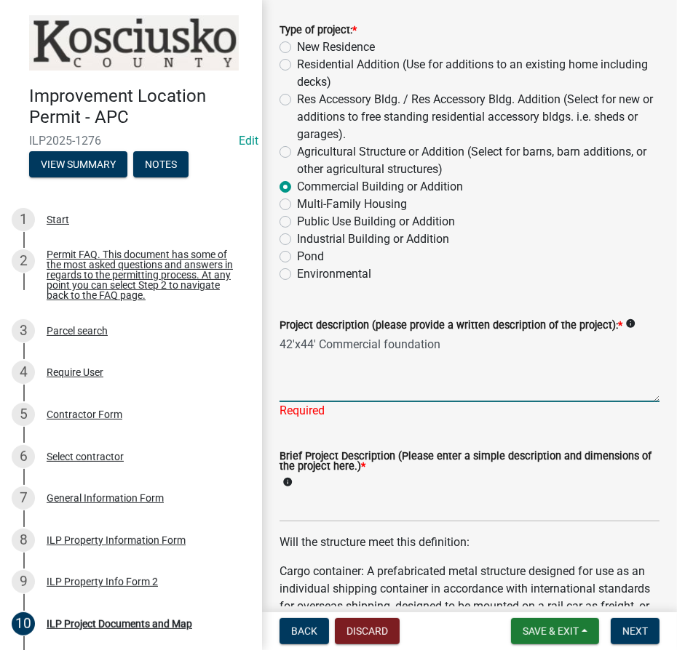
type textarea "42'x44' Commercial foundation"
click at [325, 499] on input "Brief Project Description (Please enter a simple description and dimensions of …" at bounding box center [469, 508] width 380 height 30
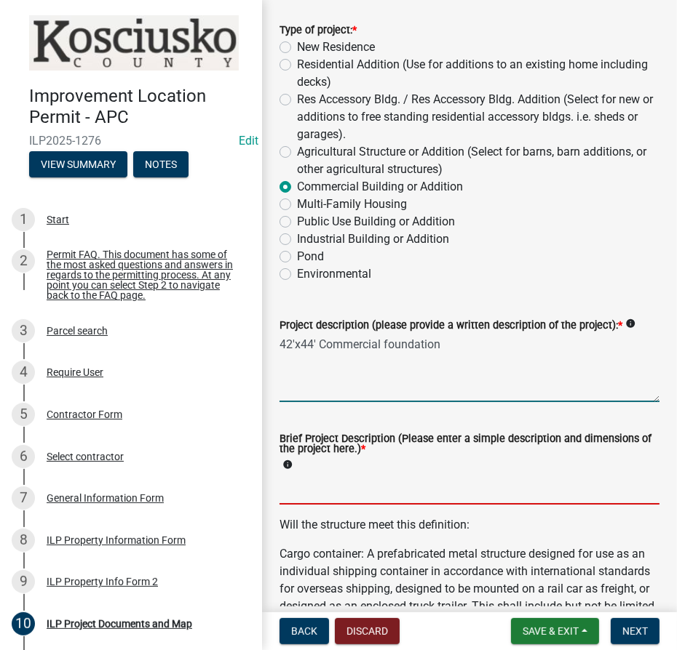
click at [310, 371] on textarea "42'x44' Commercial foundation" at bounding box center [469, 368] width 380 height 68
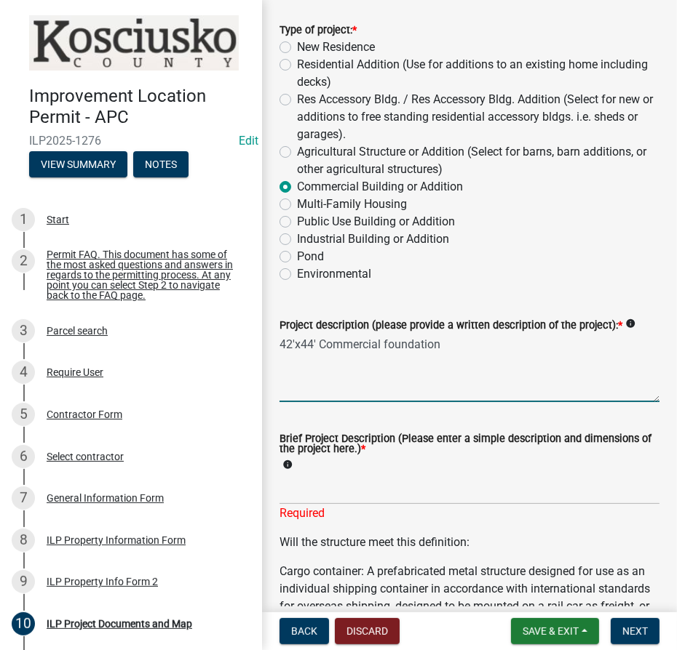
drag, startPoint x: 442, startPoint y: 345, endPoint x: 262, endPoint y: 347, distance: 179.7
click at [322, 491] on input "Brief Project Description (Please enter a simple description and dimensions of …" at bounding box center [469, 490] width 380 height 30
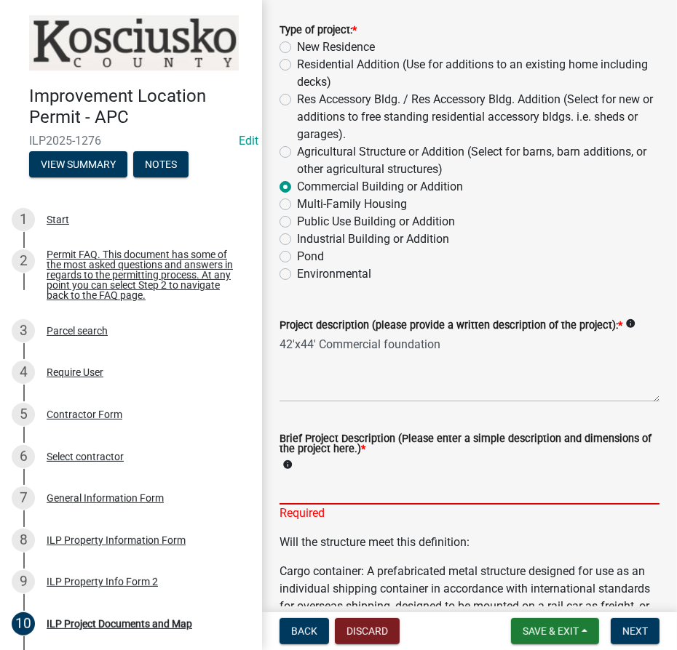
paste input "42'x44' Commercial foundation"
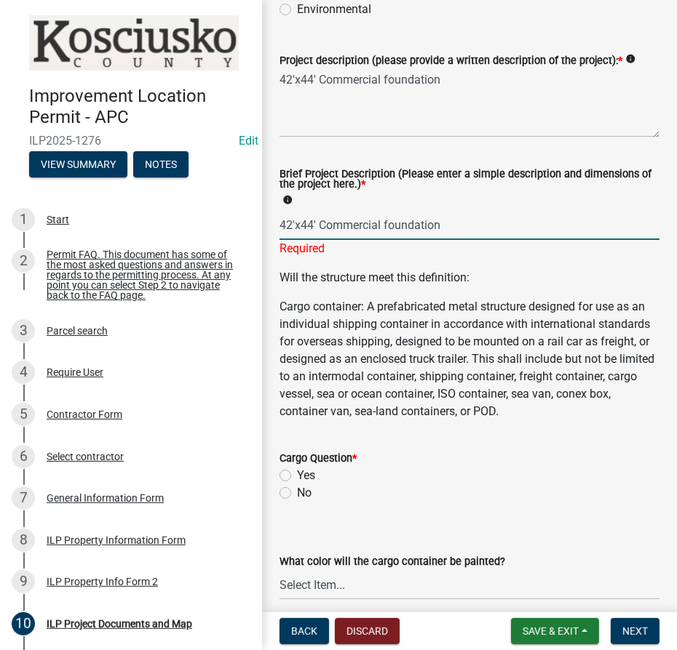
type input "42'x44' Commercial foundation"
click at [297, 494] on label "No" at bounding box center [304, 493] width 15 height 17
click at [297, 494] on input "No" at bounding box center [301, 489] width 9 height 9
radio input "true"
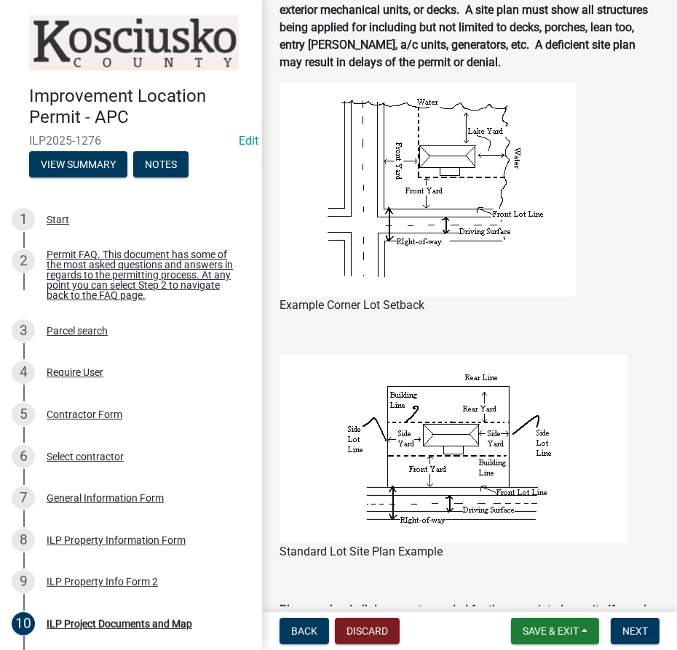
scroll to position [1389, 0]
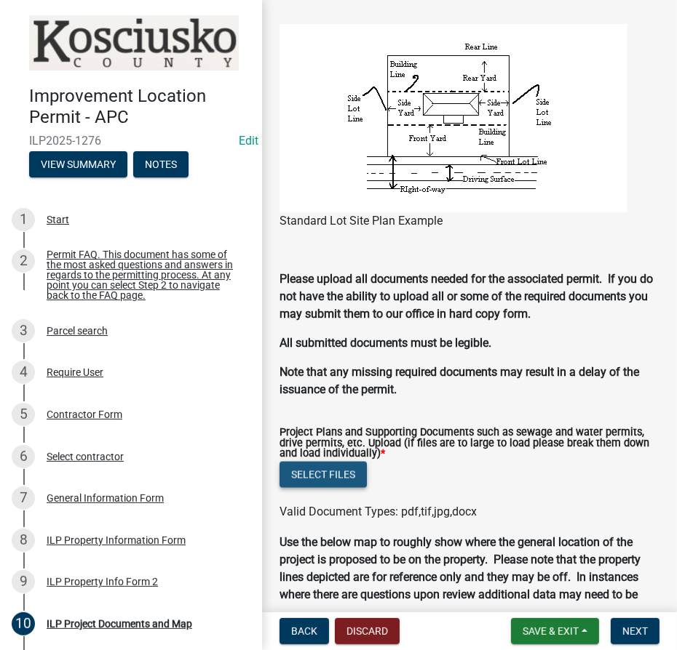
click at [307, 479] on button "Select files" at bounding box center [322, 475] width 87 height 26
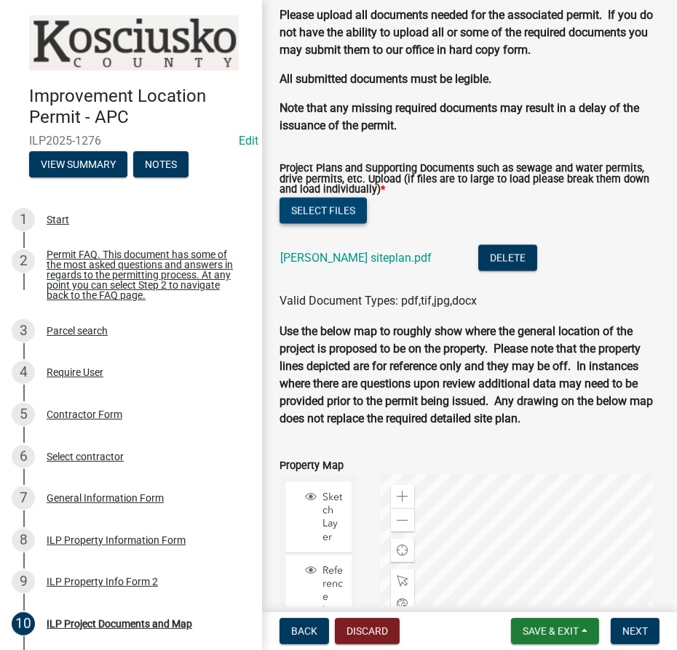
scroll to position [1954, 0]
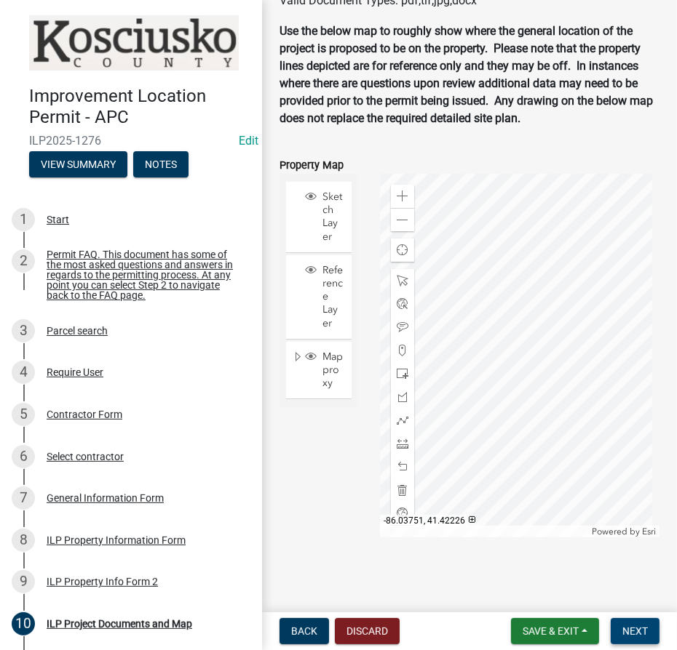
click at [646, 637] on button "Next" at bounding box center [634, 631] width 49 height 26
click at [642, 626] on span "Next" at bounding box center [634, 632] width 25 height 12
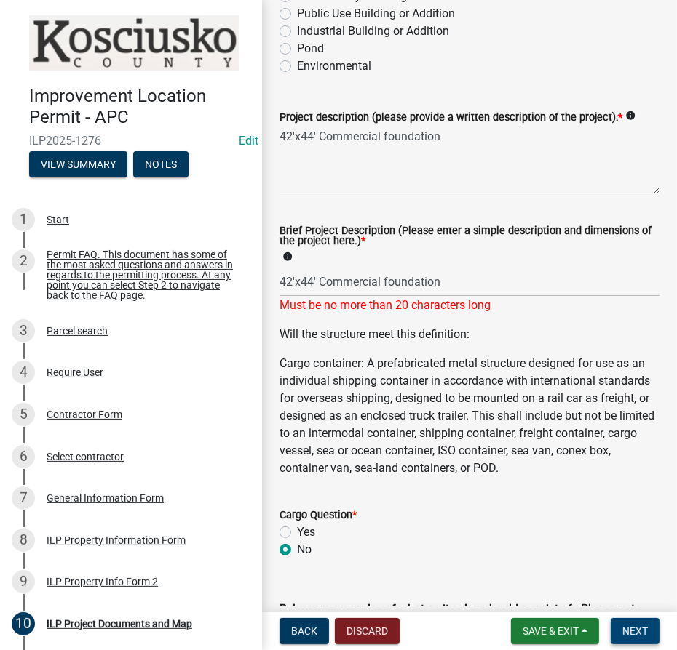
scroll to position [234, 0]
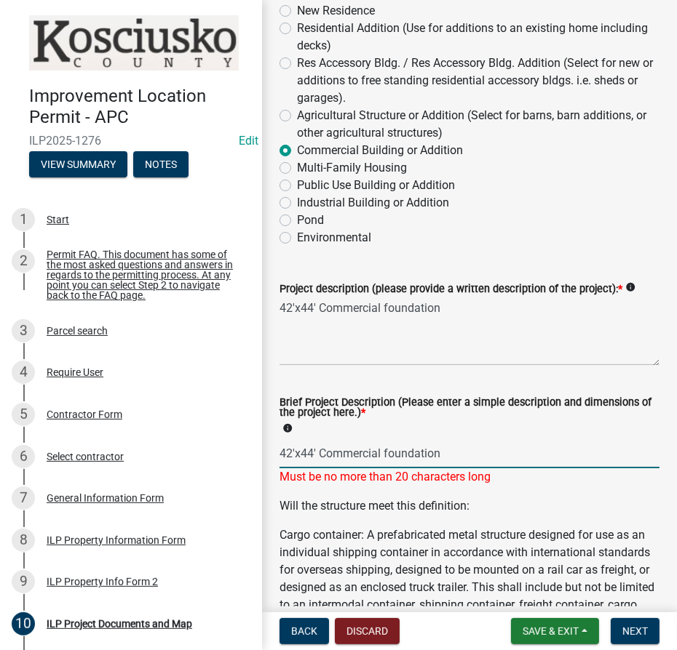
click at [455, 458] on input "42'x44' Commercial foundation" at bounding box center [469, 454] width 380 height 30
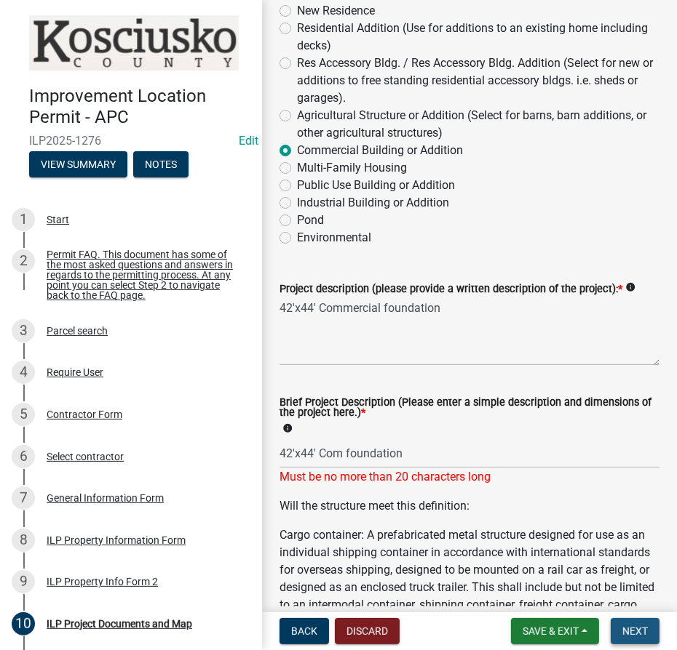
click at [644, 637] on button "Next" at bounding box center [634, 631] width 49 height 26
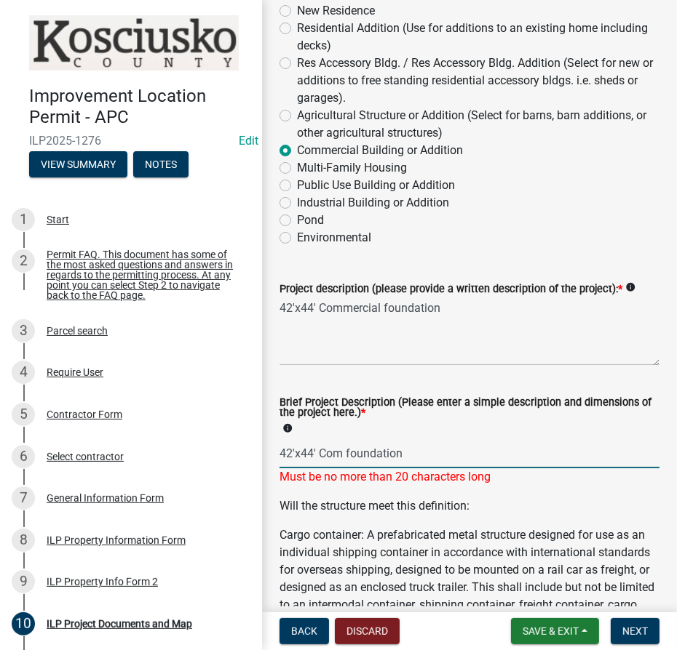
click at [442, 455] on input "42'x44' Com foundation" at bounding box center [469, 454] width 380 height 30
type input "42'x44' Com found"
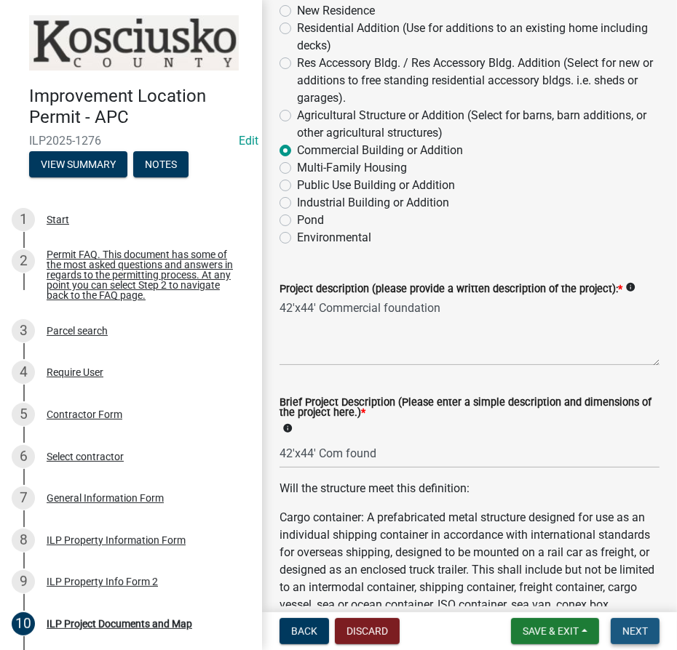
click at [638, 626] on span "Next" at bounding box center [634, 632] width 25 height 12
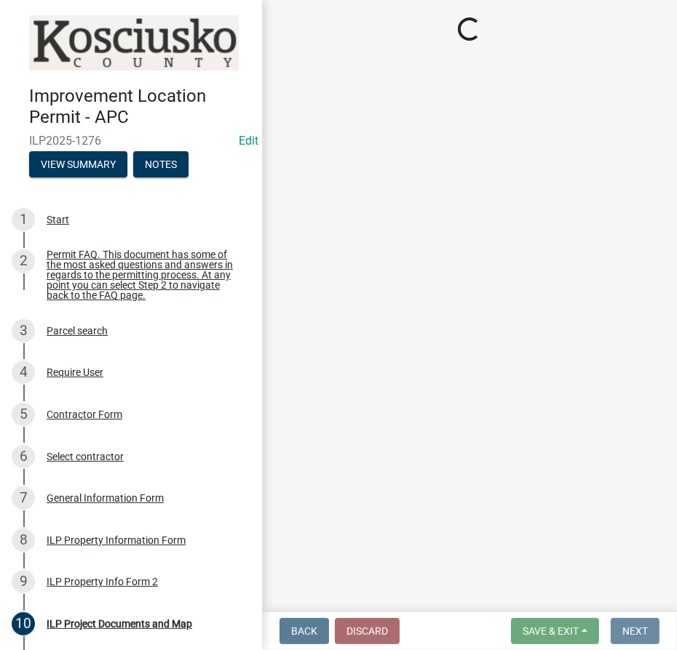
scroll to position [0, 0]
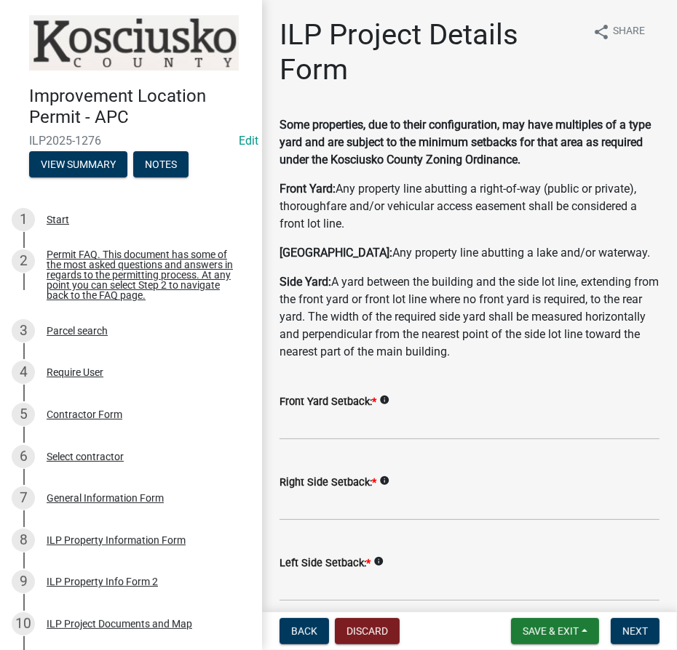
click at [363, 405] on label "Front Yard Setback: *" at bounding box center [327, 402] width 97 height 10
click at [357, 418] on input "text" at bounding box center [469, 425] width 380 height 30
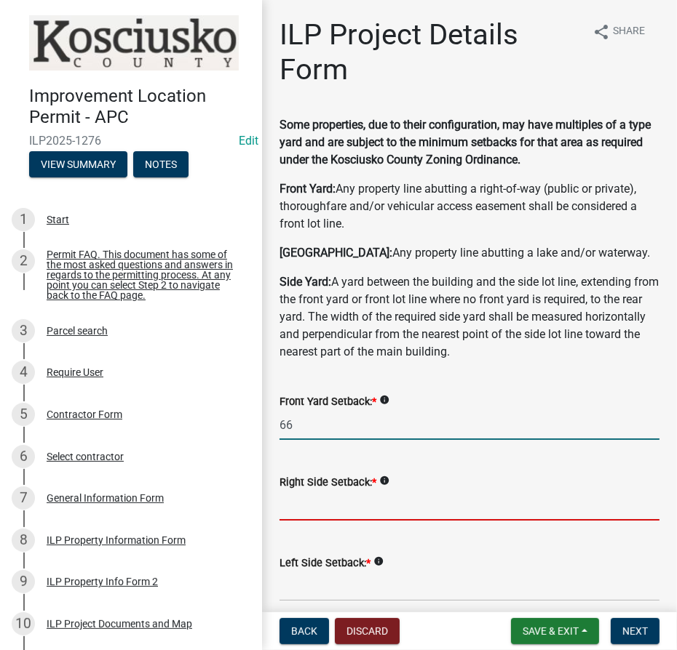
type input "66.0"
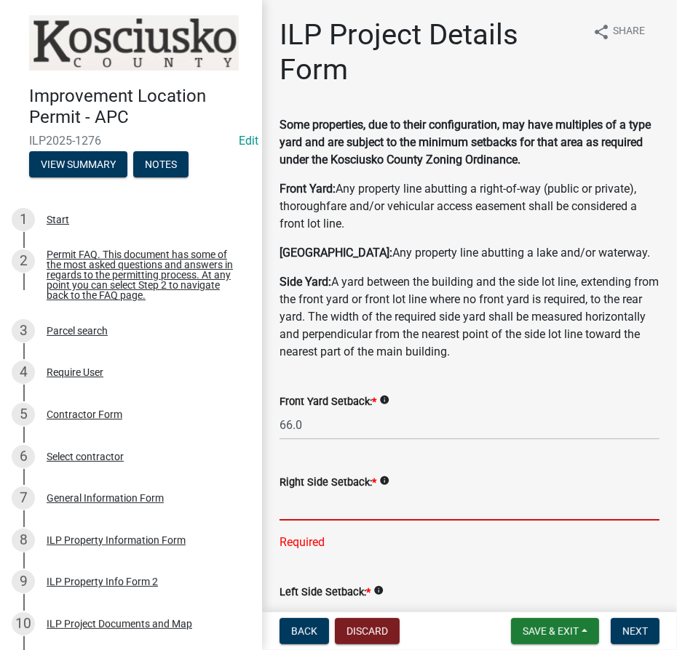
click at [353, 505] on input "text" at bounding box center [469, 506] width 380 height 30
type input "77.0"
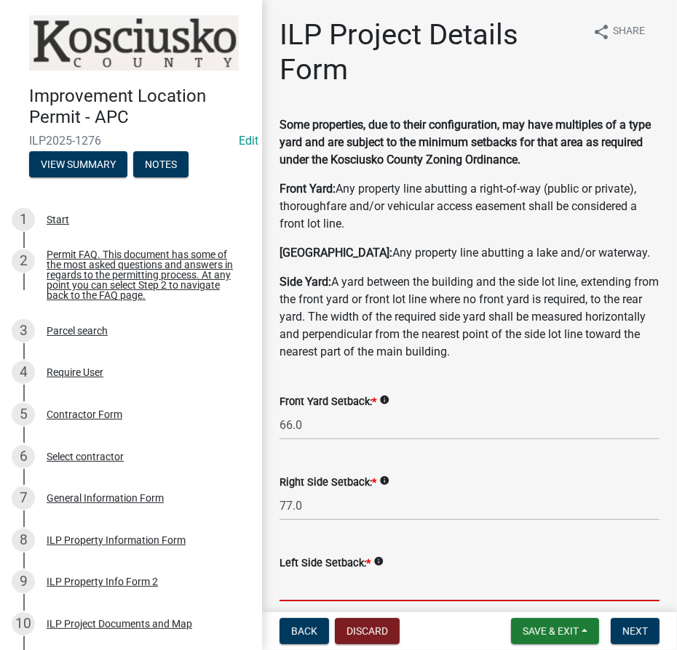
click at [330, 582] on input "text" at bounding box center [469, 587] width 380 height 30
type input "113.0"
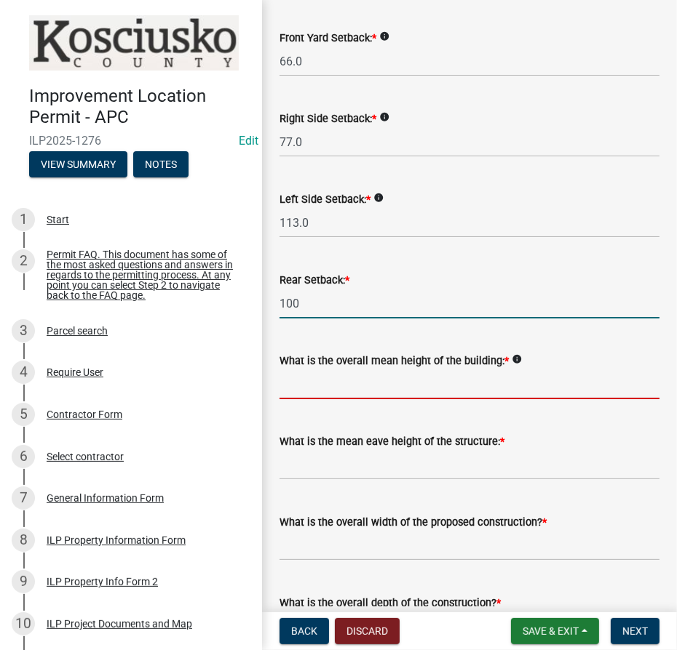
type input "100.0"
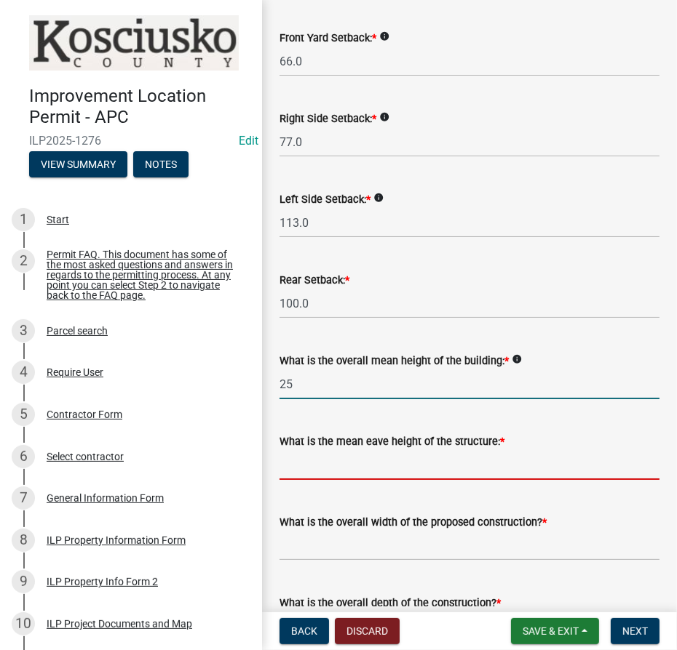
type input "25.0"
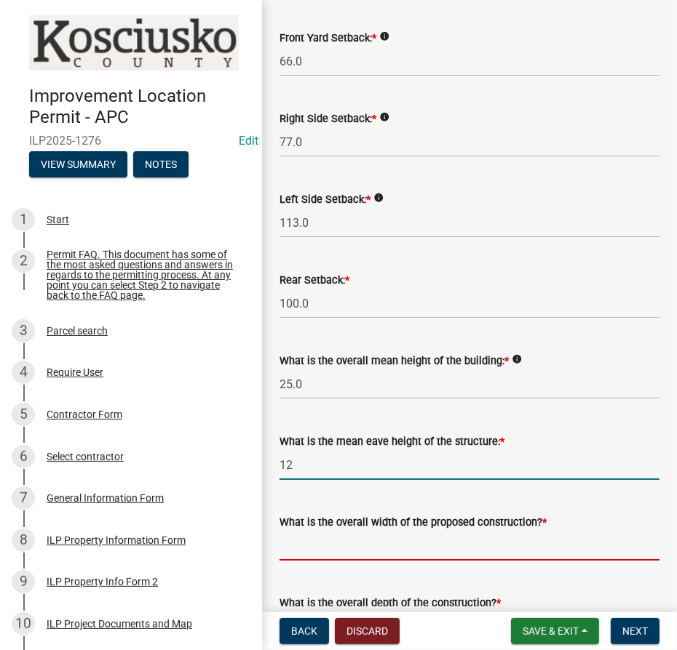
type input "12.0"
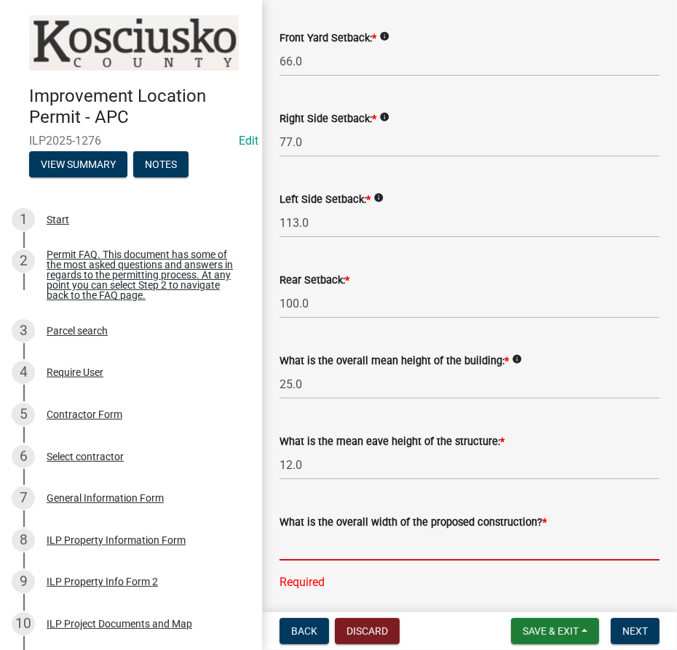
click at [328, 552] on input "text" at bounding box center [469, 546] width 380 height 30
type input "44.00"
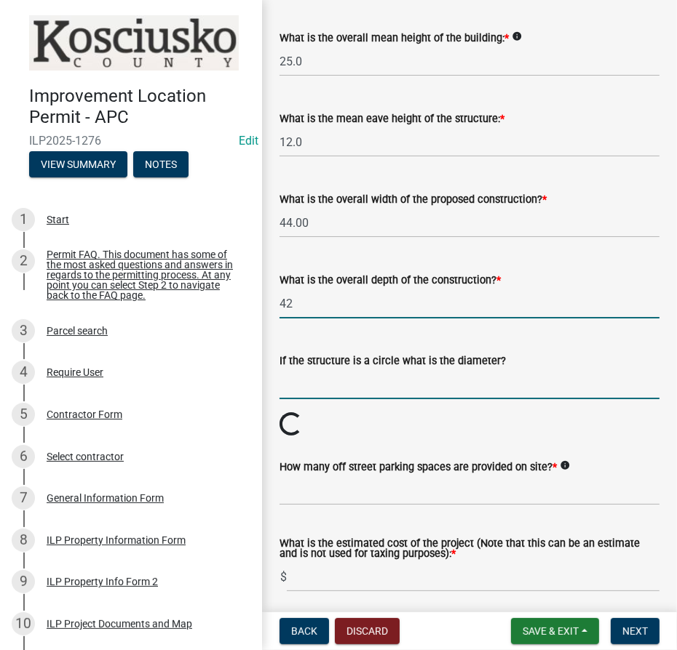
type input "42.00"
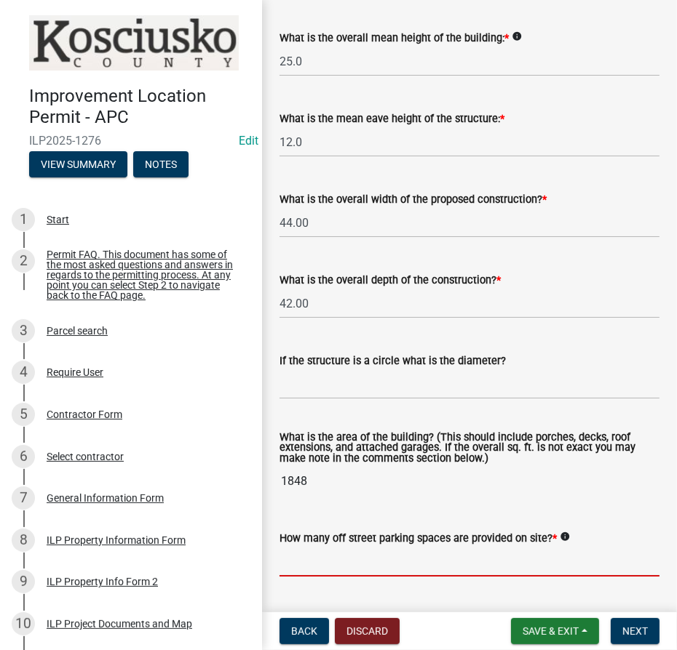
type input "2"
type input "20"
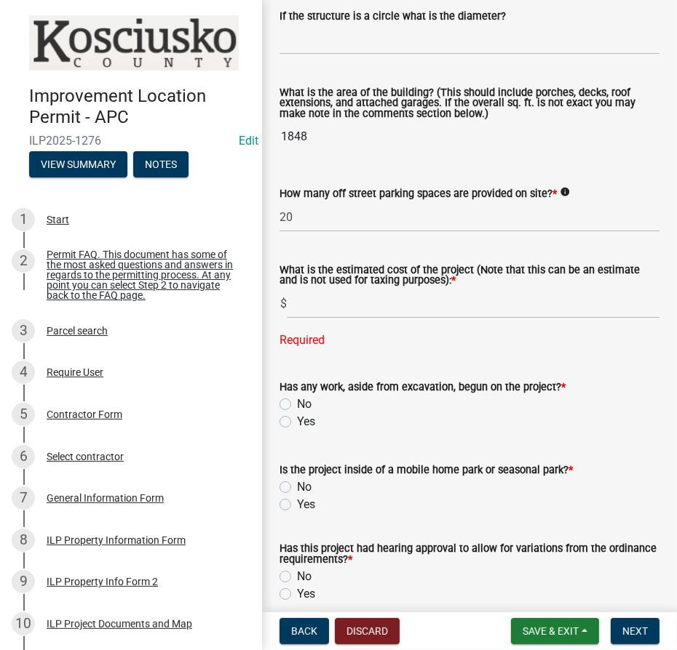
click at [284, 391] on div "Has any work, aside from excavation, begun on the project? * No Yes" at bounding box center [469, 404] width 380 height 52
click at [297, 399] on label "No" at bounding box center [304, 404] width 15 height 17
click at [297, 399] on input "No" at bounding box center [301, 400] width 9 height 9
radio input "true"
click at [297, 486] on label "No" at bounding box center [304, 487] width 15 height 17
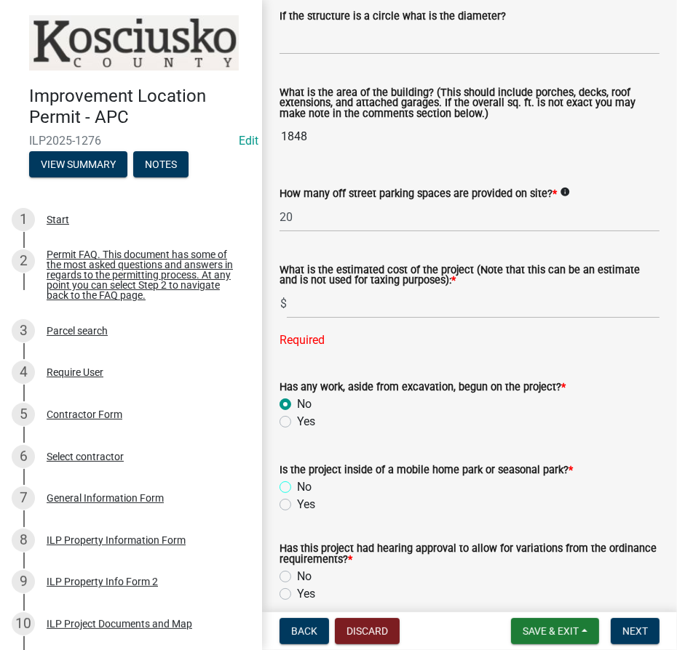
click at [297, 486] on input "No" at bounding box center [301, 483] width 9 height 9
radio input "true"
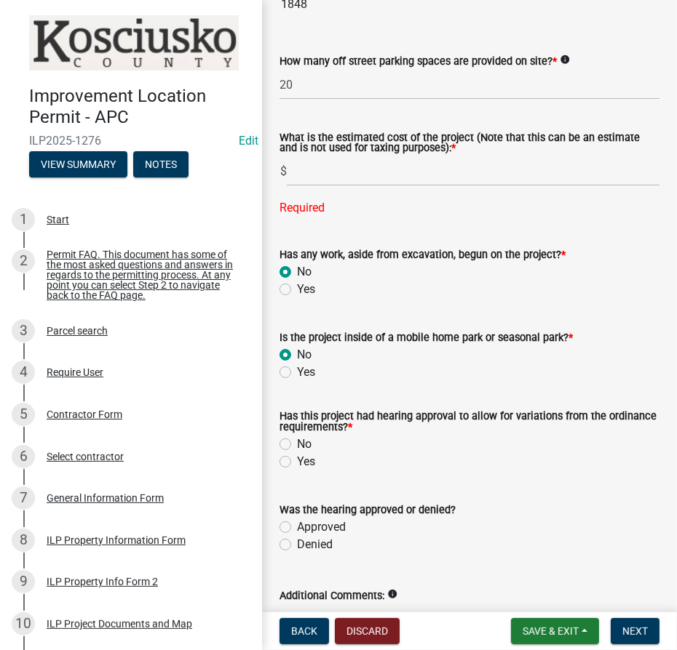
click at [297, 447] on label "No" at bounding box center [304, 444] width 15 height 17
click at [297, 445] on input "No" at bounding box center [301, 440] width 9 height 9
radio input "true"
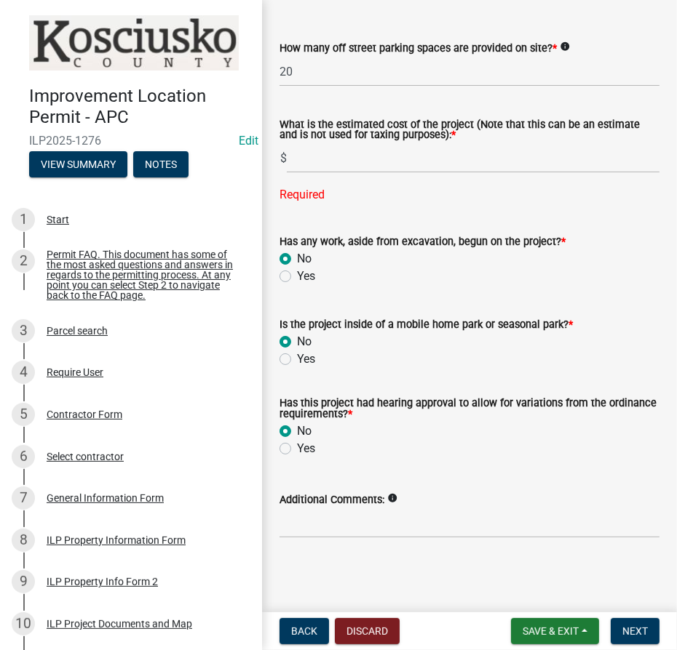
scroll to position [1177, 0]
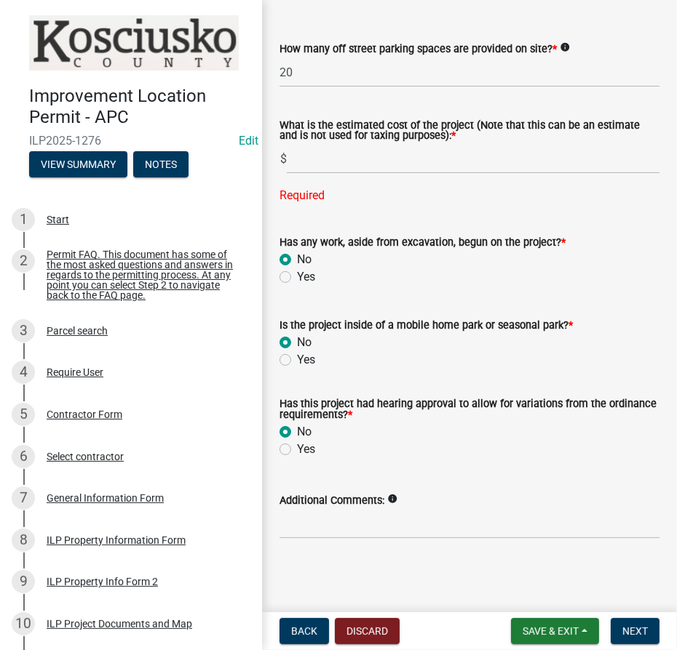
click at [297, 451] on label "Yes" at bounding box center [306, 449] width 18 height 17
click at [297, 450] on input "Yes" at bounding box center [301, 445] width 9 height 9
radio input "true"
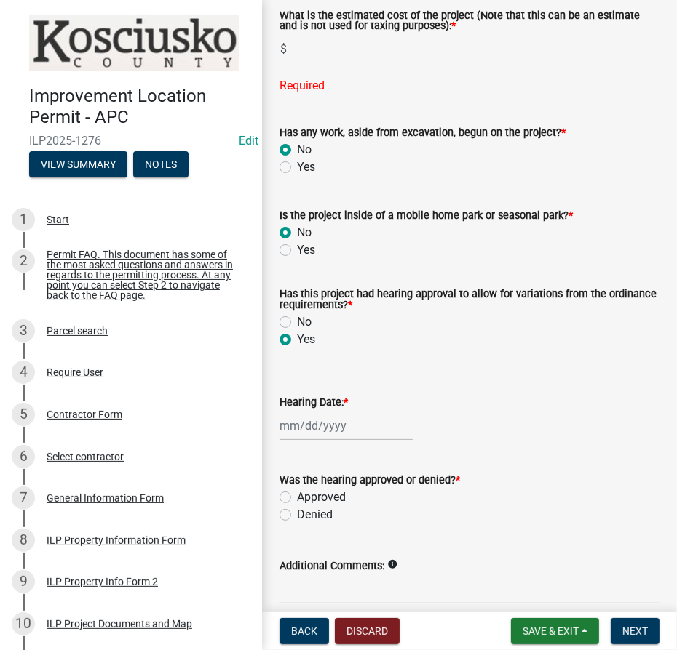
scroll to position [1309, 0]
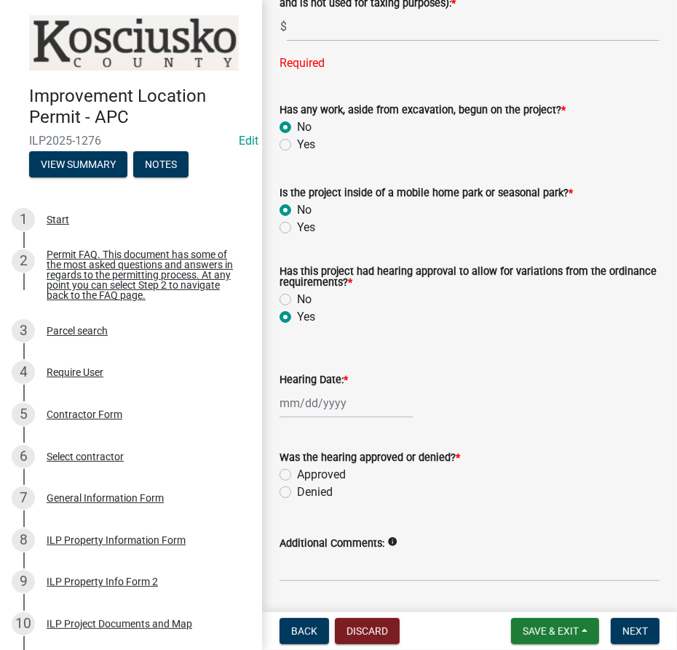
select select "10"
select select "2025"
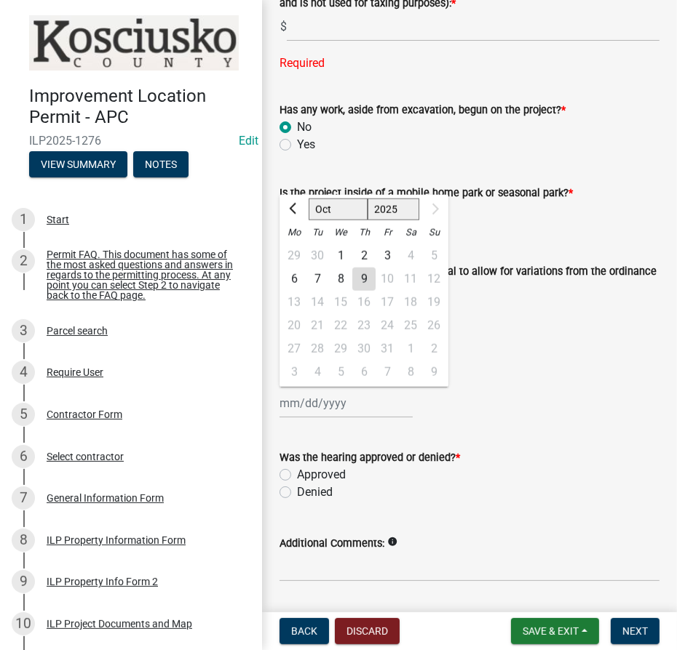
click at [313, 405] on div "Jan Feb Mar Apr May Jun Jul Aug Sep Oct 1525 1526 1527 1528 1529 1530 1531 1532…" at bounding box center [345, 404] width 133 height 30
click at [336, 215] on select "Jan Feb Mar Apr May Jun Jul Aug Sep Oct" at bounding box center [338, 210] width 59 height 22
select select "8"
click at [309, 199] on select "Jan Feb Mar Apr May Jun Jul Aug Sep Oct" at bounding box center [338, 210] width 59 height 22
click at [298, 300] on div "11" at bounding box center [293, 302] width 23 height 23
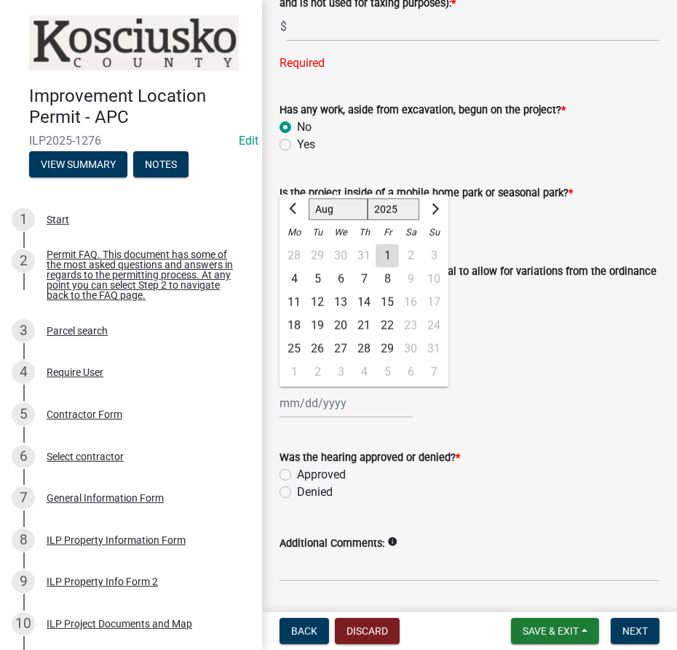
type input "08/11/2025"
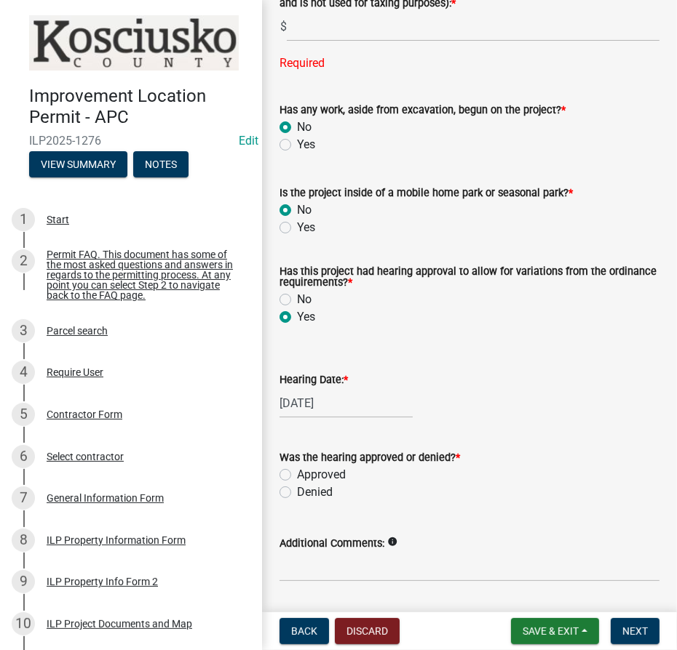
click at [425, 401] on div "08/11/2025" at bounding box center [469, 404] width 380 height 30
click at [297, 470] on label "Approved" at bounding box center [321, 474] width 49 height 17
click at [297, 470] on input "Approved" at bounding box center [301, 470] width 9 height 9
radio input "true"
drag, startPoint x: 269, startPoint y: 581, endPoint x: 297, endPoint y: 573, distance: 28.8
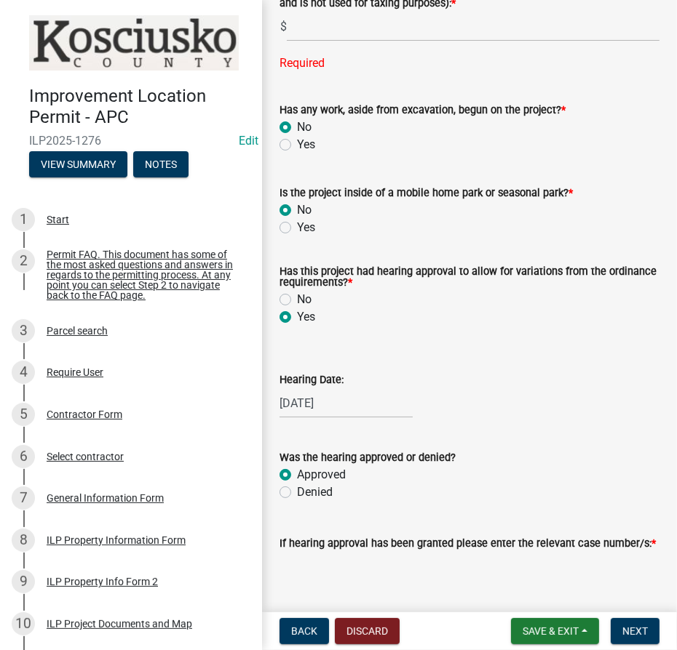
click at [274, 579] on div "If hearing approval has been granted please enter the relevant case number/s: *" at bounding box center [469, 567] width 402 height 106
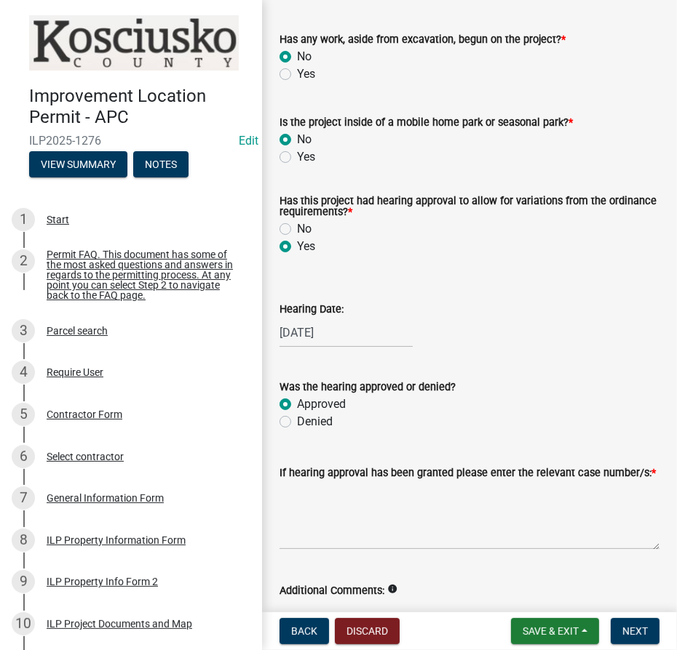
scroll to position [1470, 0]
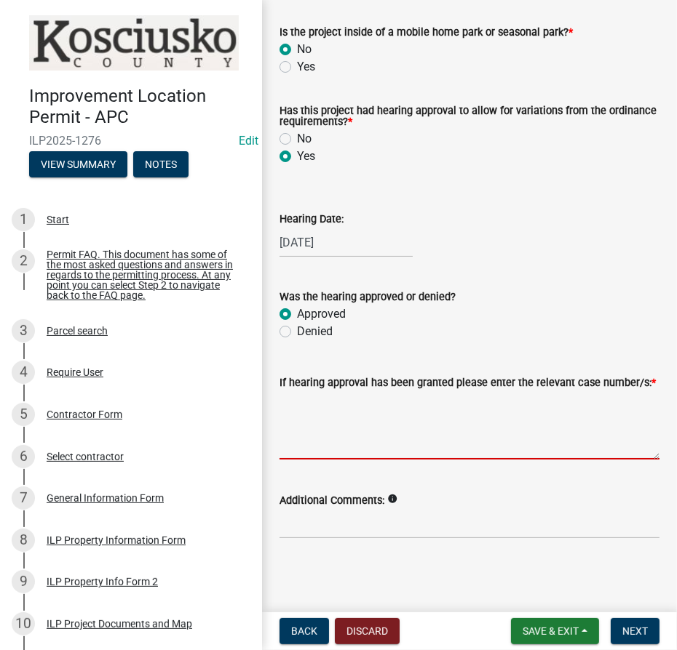
click at [318, 413] on textarea "If hearing approval has been granted please enter the relevant case number/s: *" at bounding box center [469, 425] width 380 height 68
type textarea "Ex2025-76"
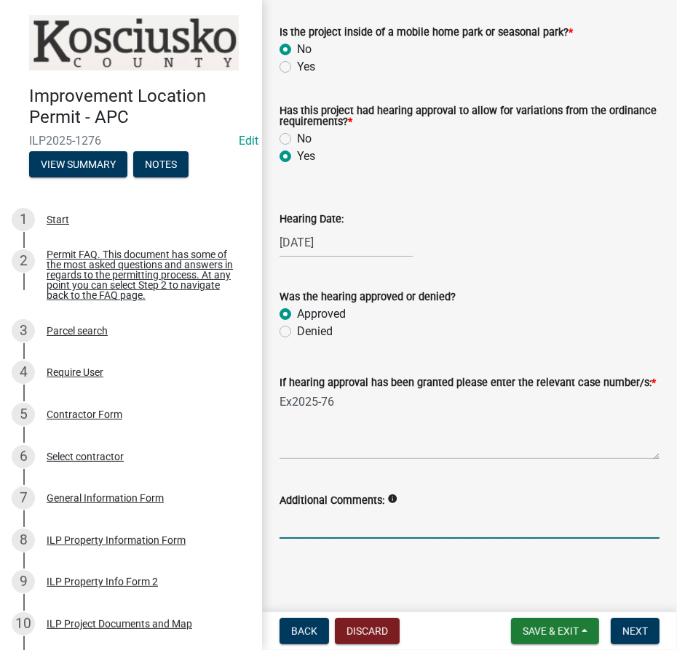
click at [349, 532] on input "Additional Comments:" at bounding box center [469, 524] width 380 height 30
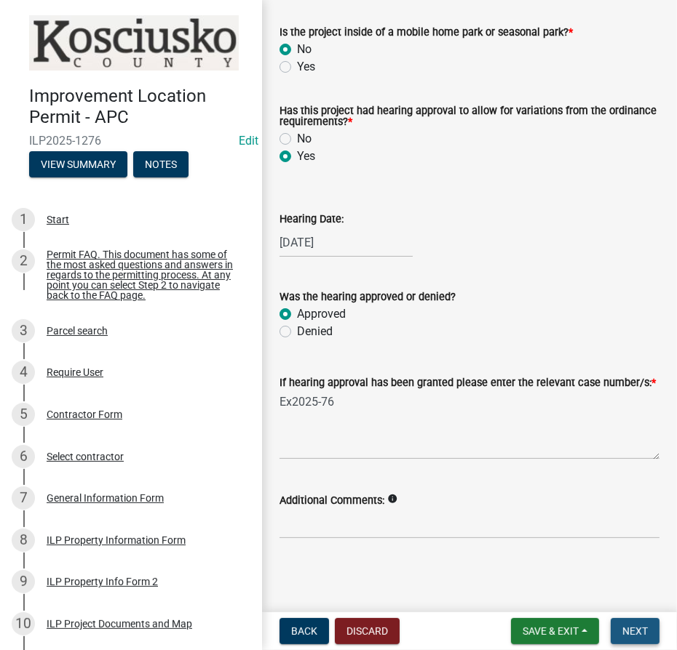
click at [634, 626] on span "Next" at bounding box center [634, 632] width 25 height 12
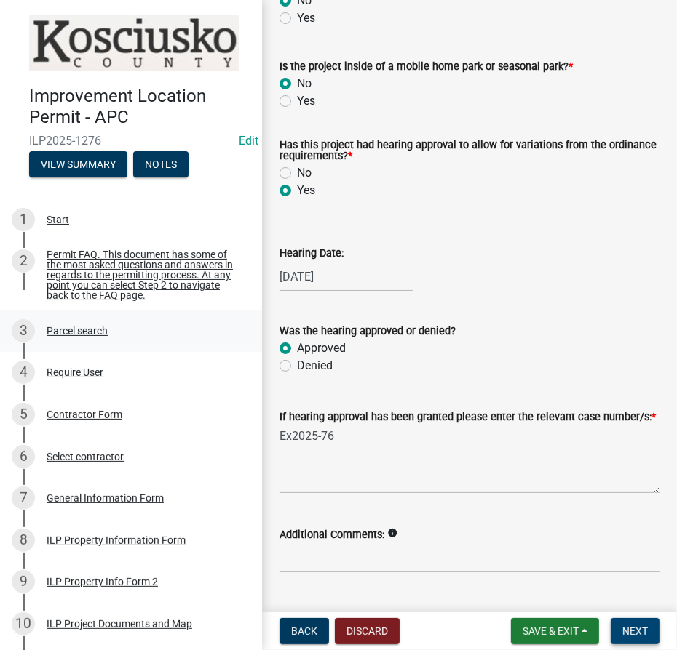
scroll to position [1271, 0]
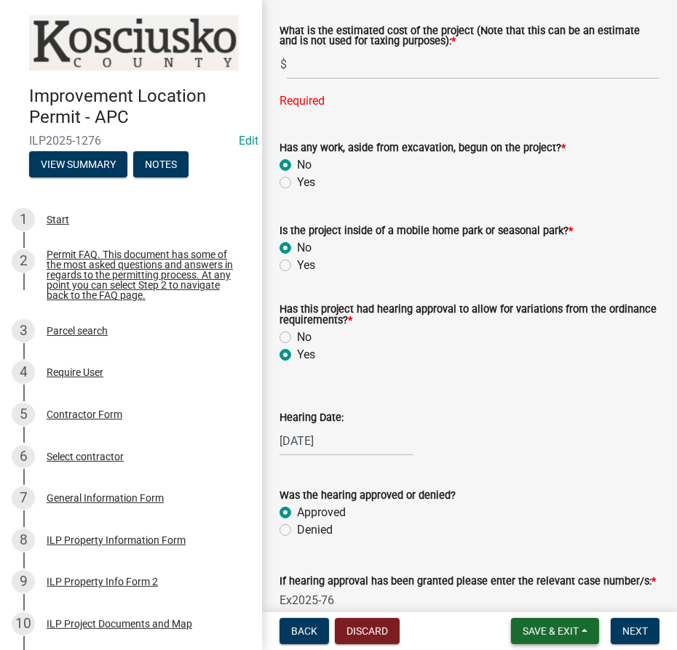
click at [594, 632] on button "Save & Exit" at bounding box center [555, 631] width 88 height 26
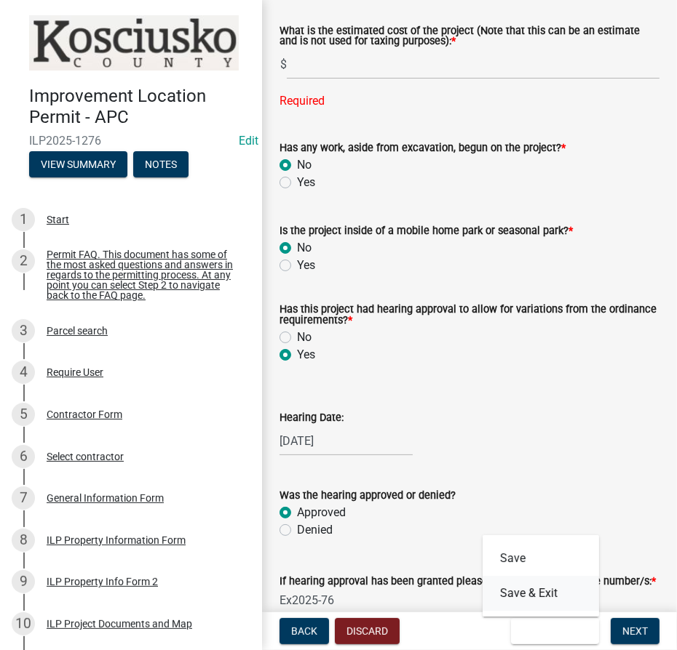
click at [554, 592] on button "Save & Exit" at bounding box center [540, 593] width 116 height 35
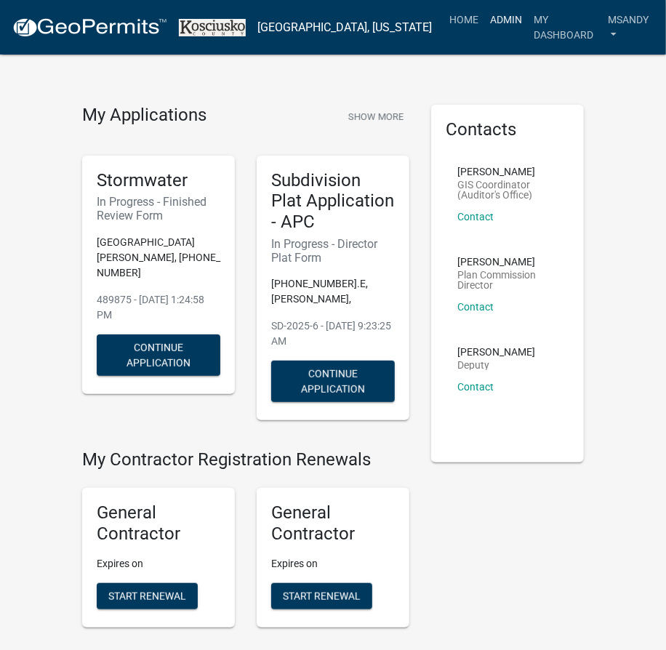
click at [485, 20] on link "Admin" at bounding box center [507, 20] width 44 height 28
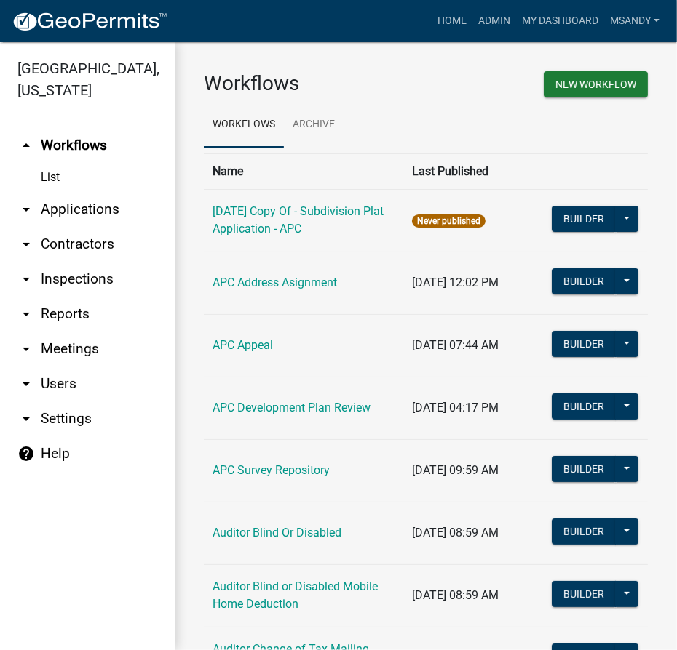
click at [55, 205] on link "arrow_drop_down Applications" at bounding box center [87, 209] width 175 height 35
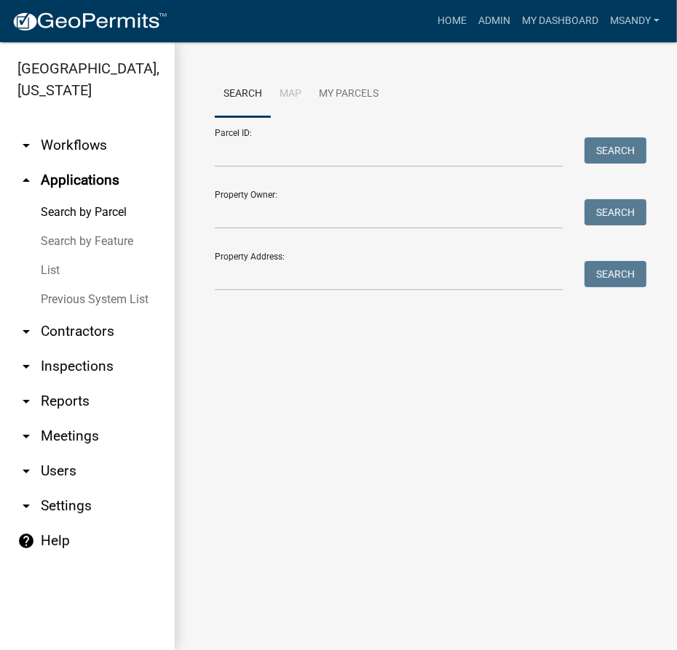
click at [47, 271] on link "List" at bounding box center [87, 270] width 175 height 29
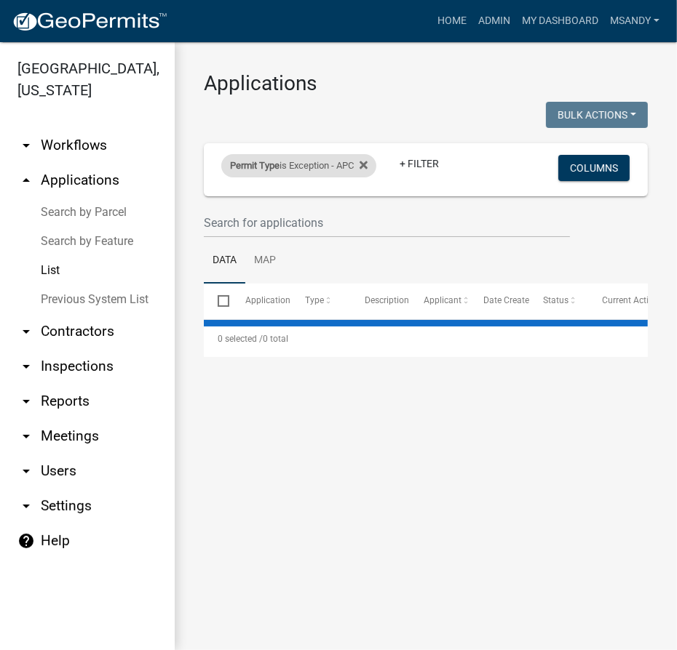
select select "3: 100"
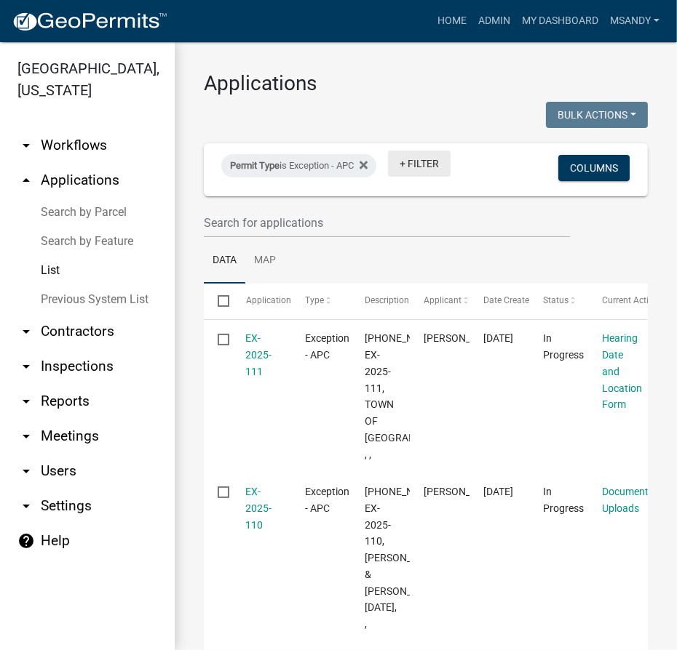
click at [434, 161] on link "+ Filter" at bounding box center [419, 164] width 63 height 26
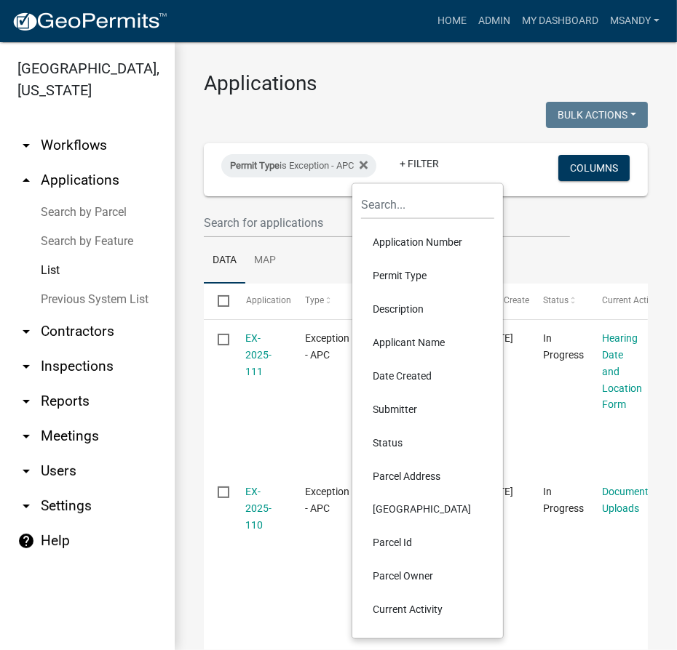
click at [379, 446] on li "Status" at bounding box center [427, 442] width 133 height 33
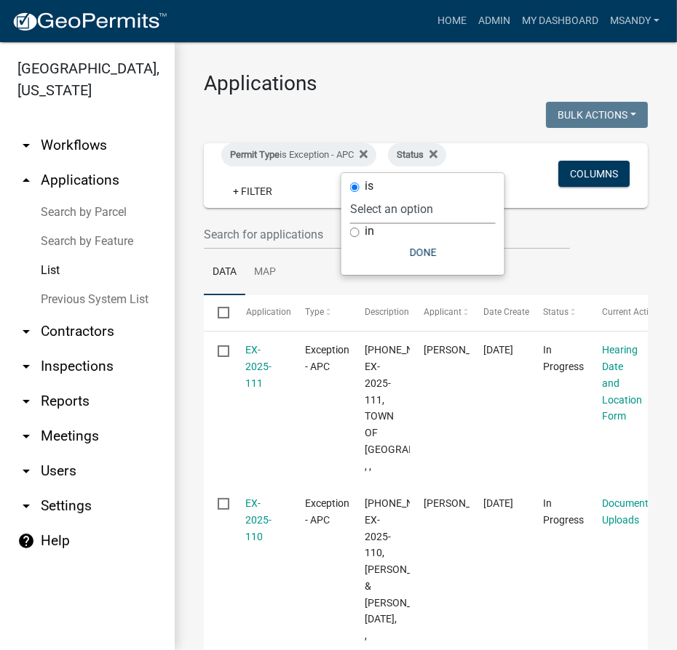
click at [386, 207] on select "Select an option Not Started In Progress Completed Expired Locked Withdrawn Voi…" at bounding box center [423, 209] width 146 height 30
select select "1"
click at [350, 224] on select "Select an option Not Started In Progress Completed Expired Locked Withdrawn Voi…" at bounding box center [423, 209] width 146 height 30
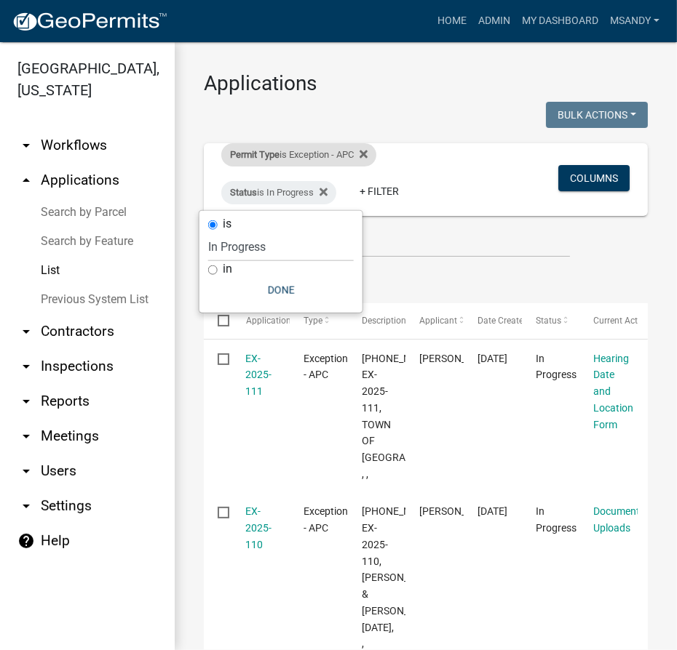
click at [298, 154] on div "Permit Type is Exception - APC" at bounding box center [298, 154] width 155 height 23
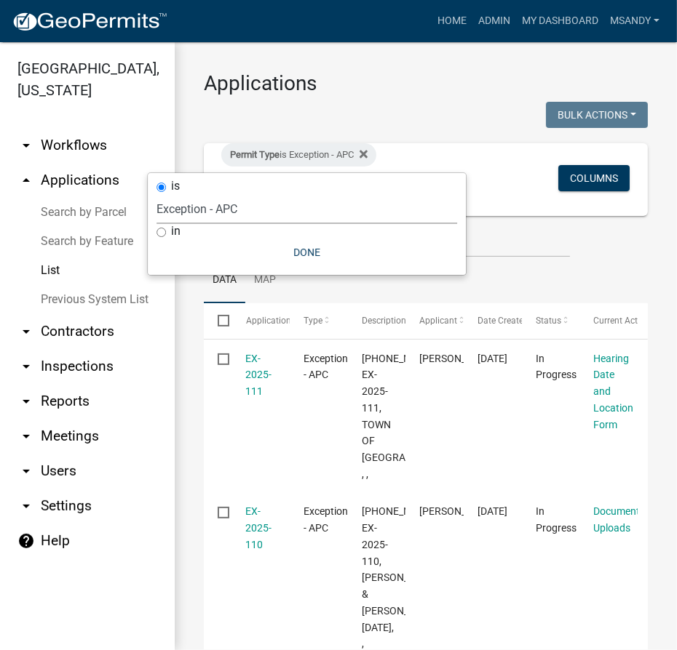
click at [279, 207] on select "Select an option 6 27 2024 Copy Of - Subdivision Plat Application - APC APC Add…" at bounding box center [306, 209] width 301 height 30
select select "a2c991f8-68ce-43d3-971c-57015753063b"
click at [198, 194] on select "Select an option 6 27 2024 Copy Of - Subdivision Plat Application - APC APC Add…" at bounding box center [306, 209] width 301 height 30
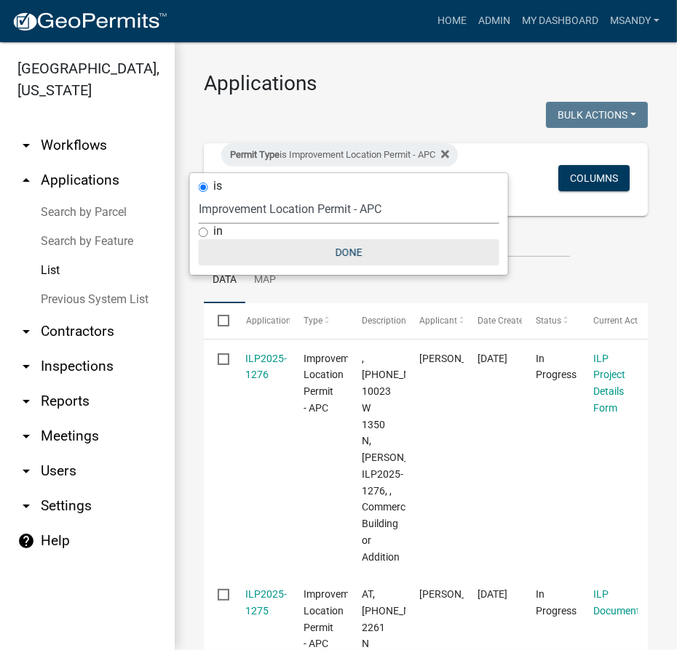
click at [345, 247] on button "Done" at bounding box center [349, 252] width 301 height 26
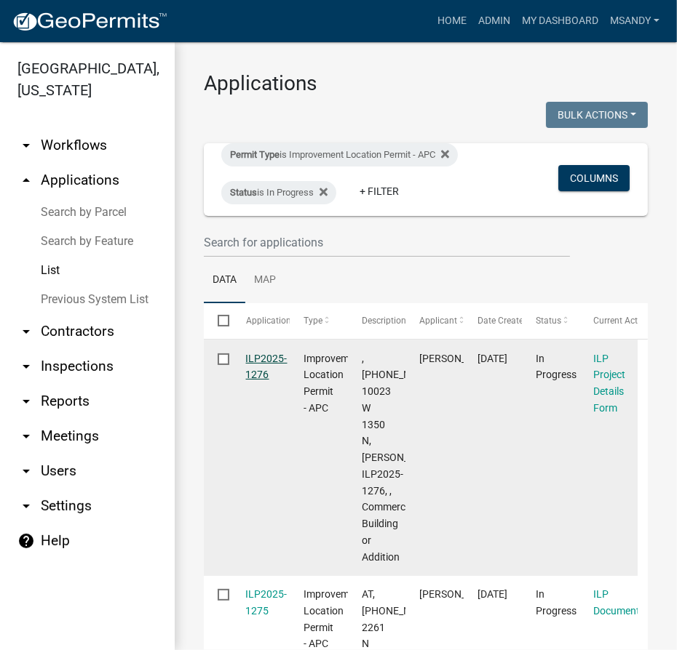
click at [274, 358] on link "ILP2025-1276" at bounding box center [266, 367] width 41 height 28
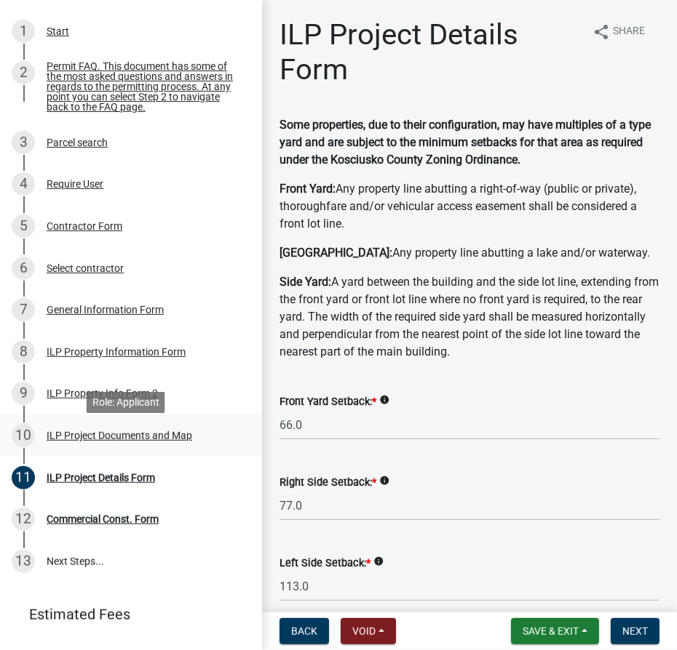
scroll to position [198, 0]
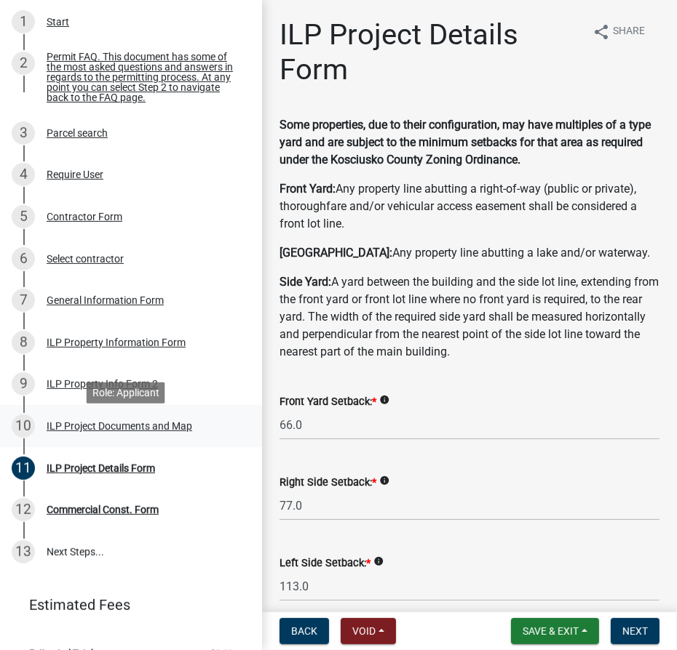
click at [108, 431] on div "ILP Project Documents and Map" at bounding box center [120, 426] width 146 height 10
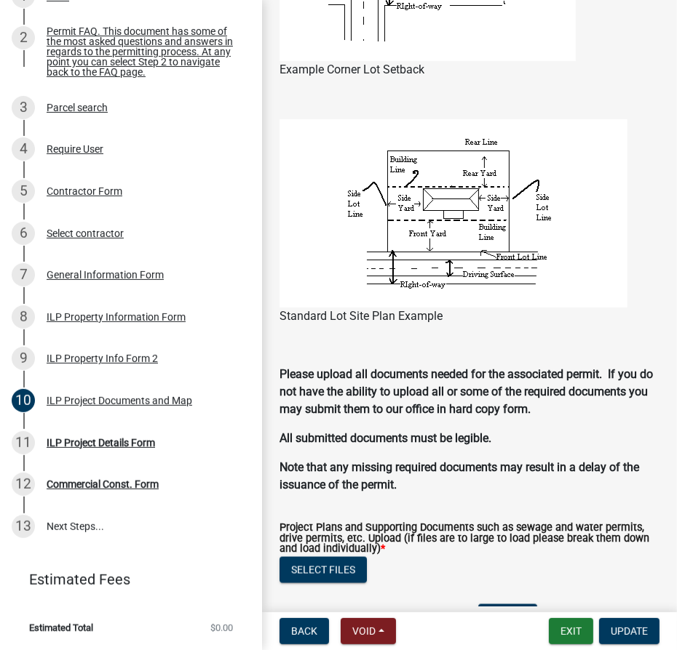
scroll to position [1521, 0]
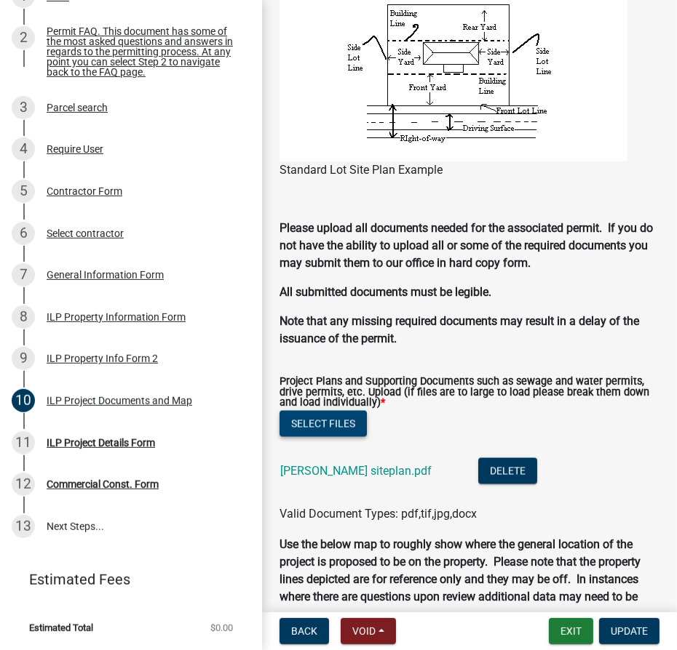
click at [318, 424] on button "Select files" at bounding box center [322, 424] width 87 height 26
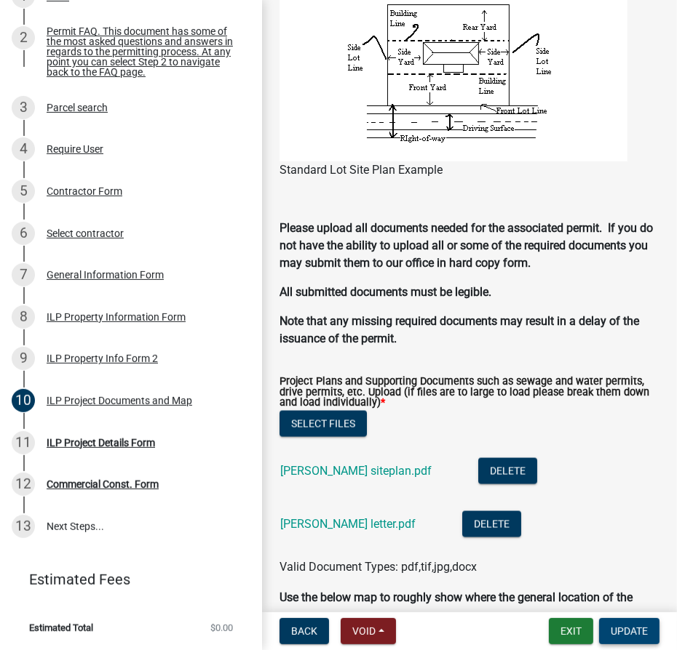
click at [636, 634] on span "Update" at bounding box center [628, 632] width 37 height 12
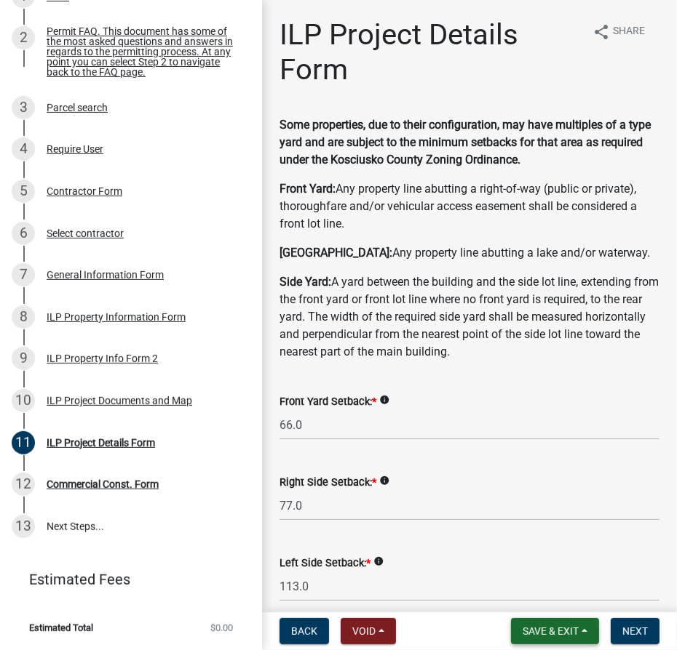
click at [559, 640] on button "Save & Exit" at bounding box center [555, 631] width 88 height 26
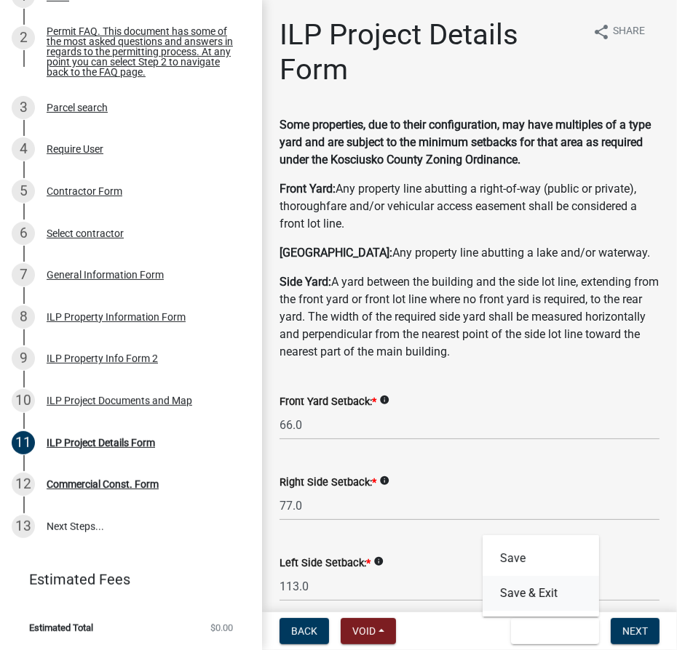
click at [530, 597] on button "Save & Exit" at bounding box center [540, 593] width 116 height 35
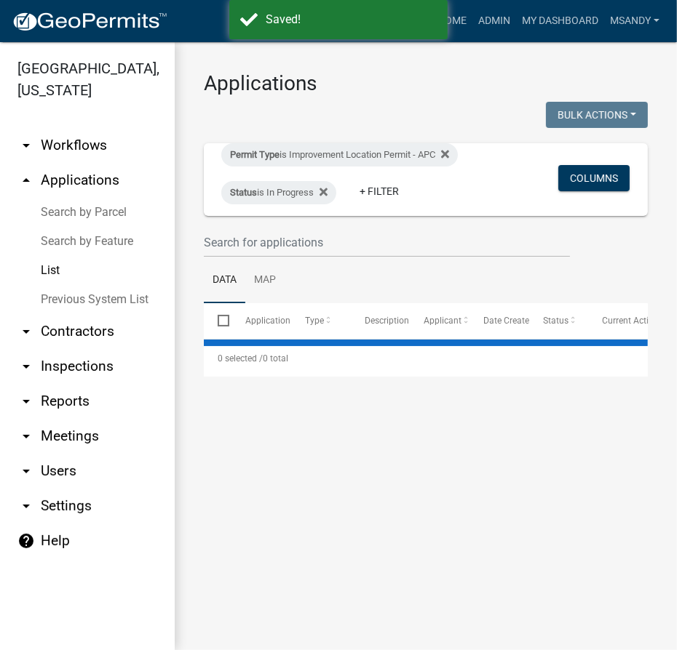
select select "3: 100"
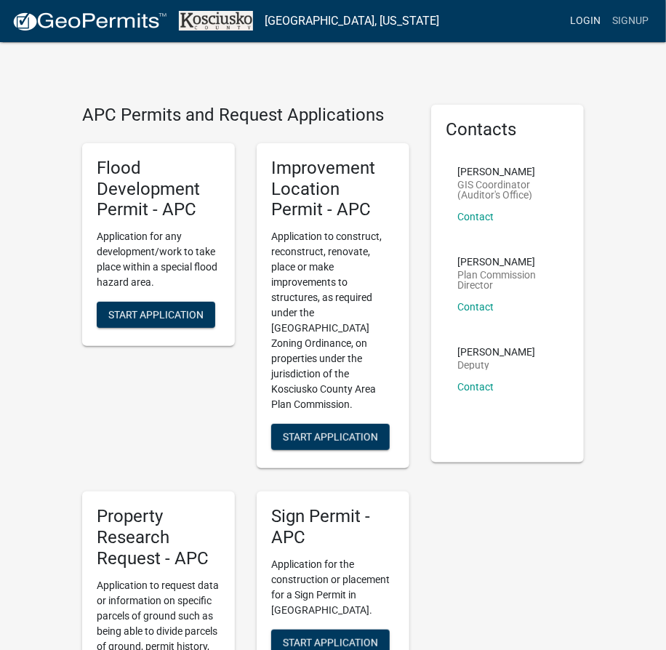
click at [590, 19] on link "Login" at bounding box center [586, 21] width 42 height 28
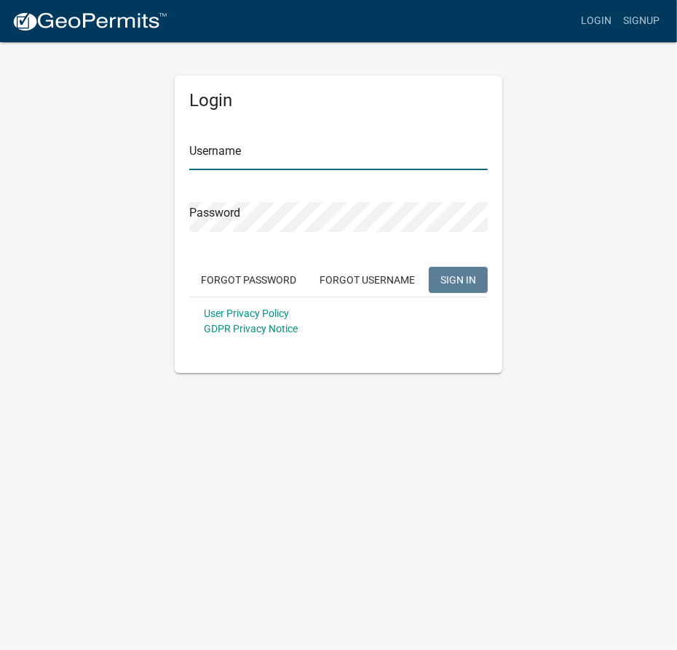
click at [325, 156] on input "Username" at bounding box center [338, 155] width 298 height 30
click at [327, 168] on input "msnady" at bounding box center [338, 155] width 298 height 30
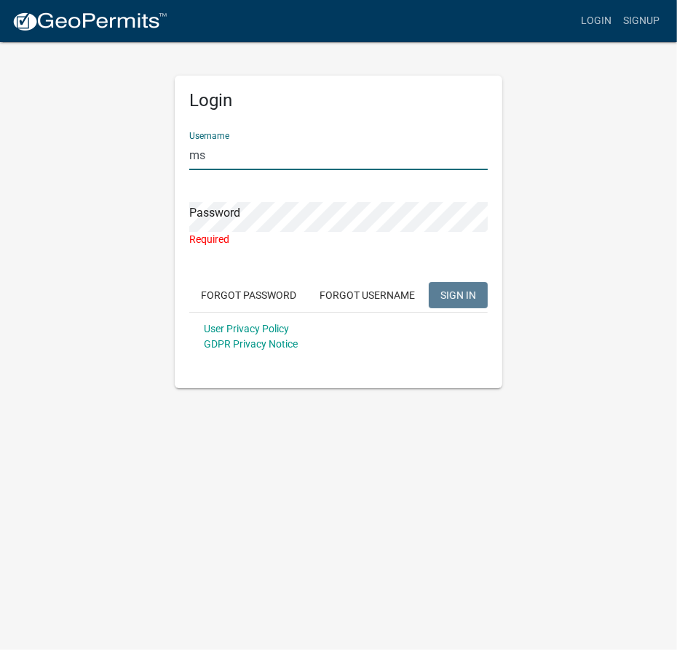
type input "m"
type input "msandy"
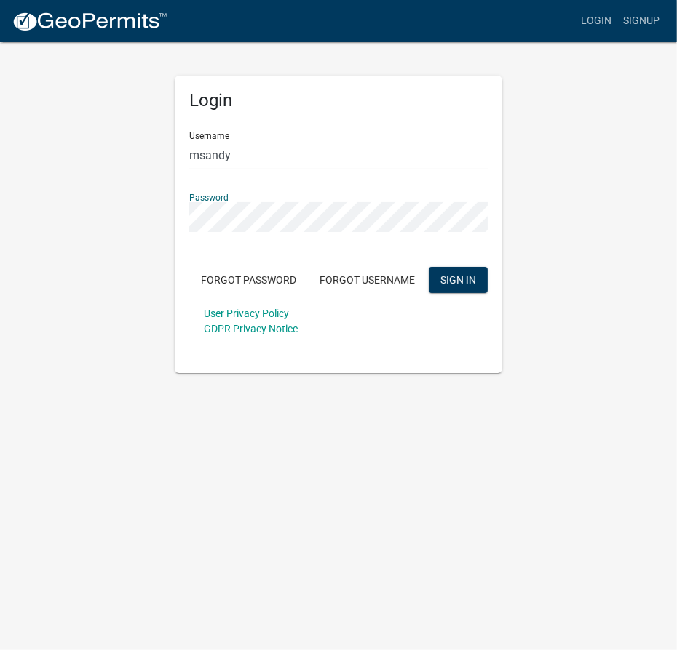
click at [429, 267] on button "SIGN IN" at bounding box center [458, 280] width 59 height 26
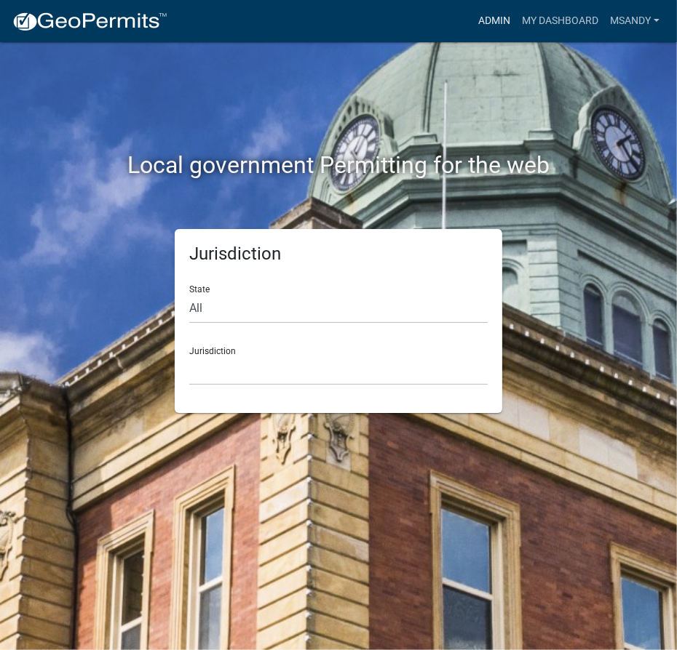
click at [495, 24] on link "Admin" at bounding box center [494, 21] width 44 height 28
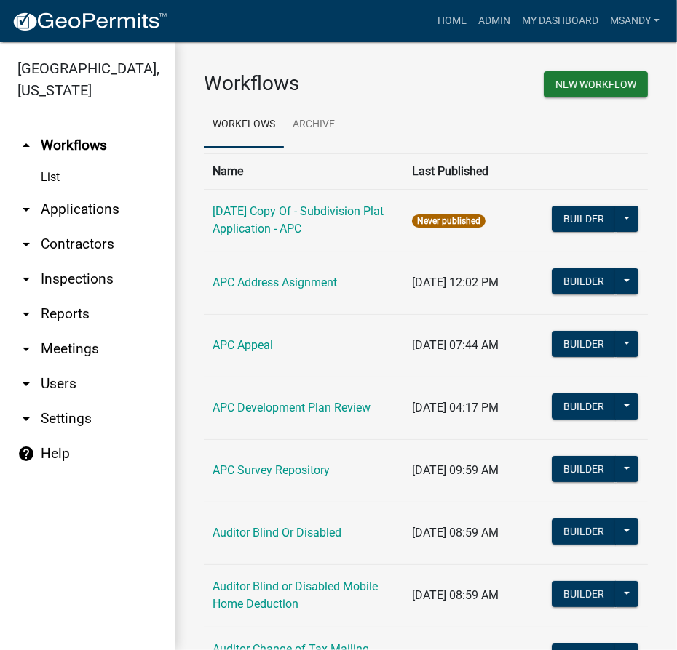
click at [53, 209] on link "arrow_drop_down Applications" at bounding box center [87, 209] width 175 height 35
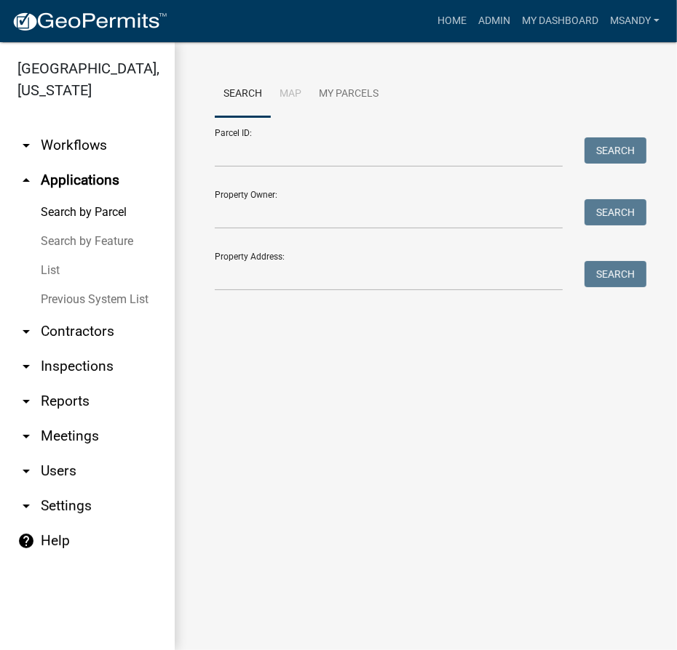
click at [52, 265] on link "List" at bounding box center [87, 270] width 175 height 29
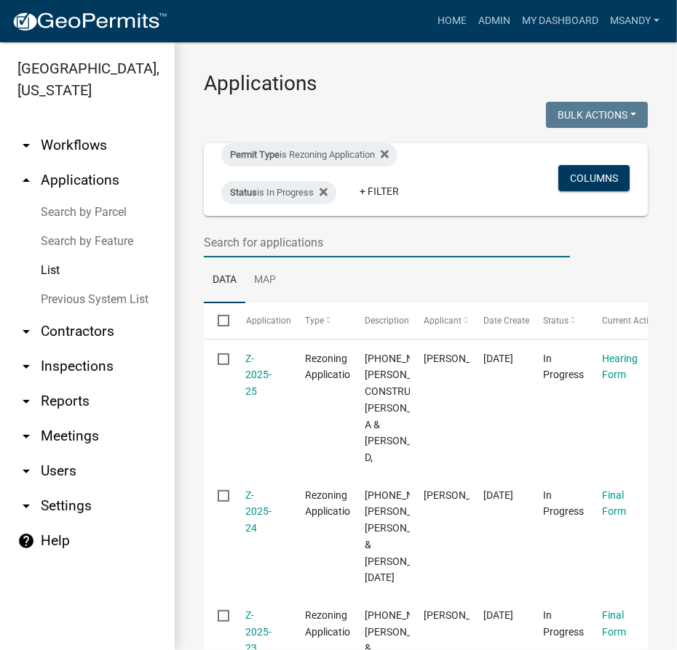
click at [301, 247] on input "text" at bounding box center [387, 243] width 366 height 30
click at [307, 156] on div "Permit Type is Rezoning Application" at bounding box center [309, 154] width 176 height 23
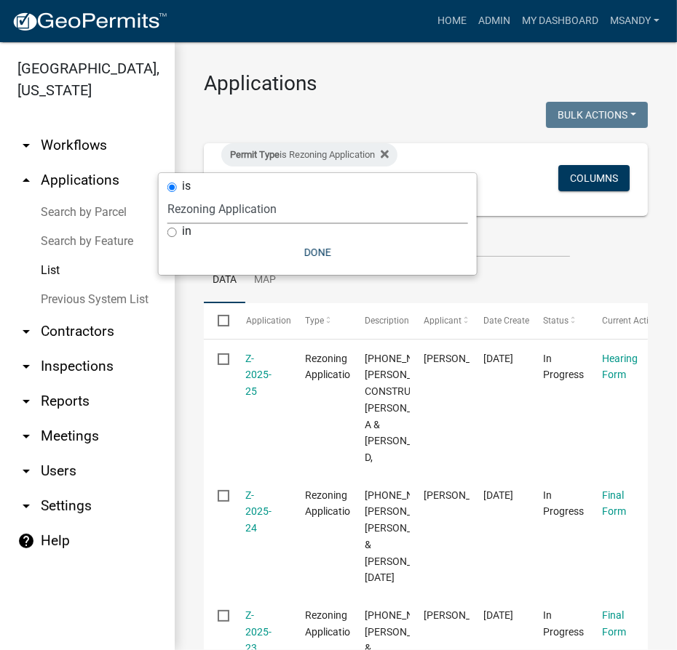
click at [236, 208] on select "Select an option 6 27 2024 Copy Of - Subdivision Plat Application - APC APC Add…" at bounding box center [317, 209] width 301 height 30
select select "470c1cb8-d267-46dc-844e-15aacc1b6a8e"
click at [167, 194] on select "Select an option 6 27 2024 Copy Of - Subdivision Plat Application - APC APC Add…" at bounding box center [317, 209] width 301 height 30
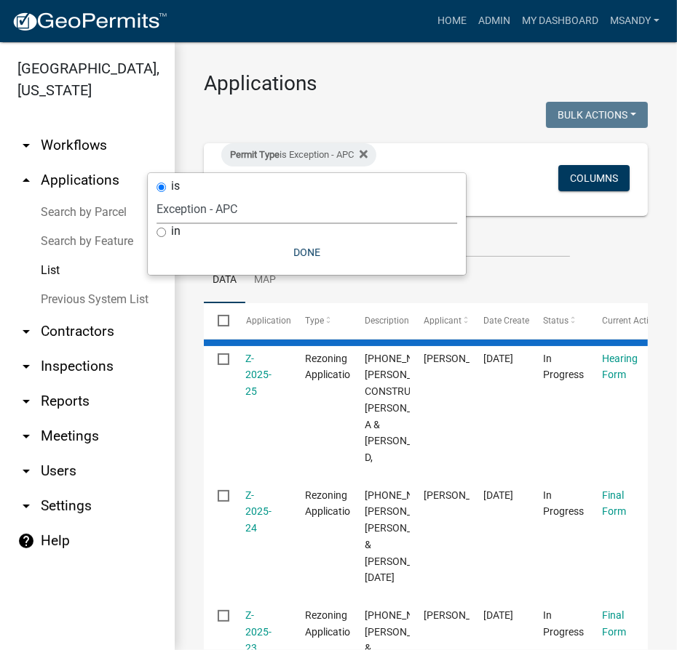
select select "3: 100"
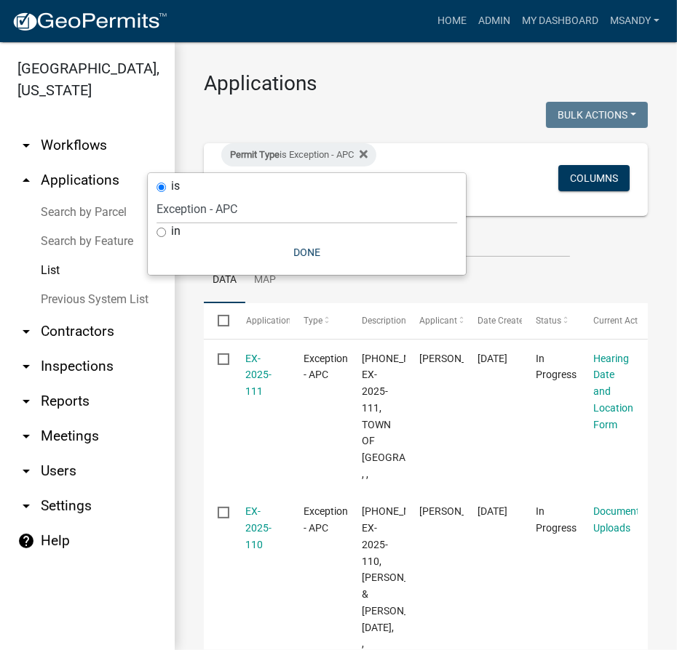
click at [409, 157] on div "Permit Type is Exception - APC Status is In Progress + Filter" at bounding box center [353, 179] width 287 height 73
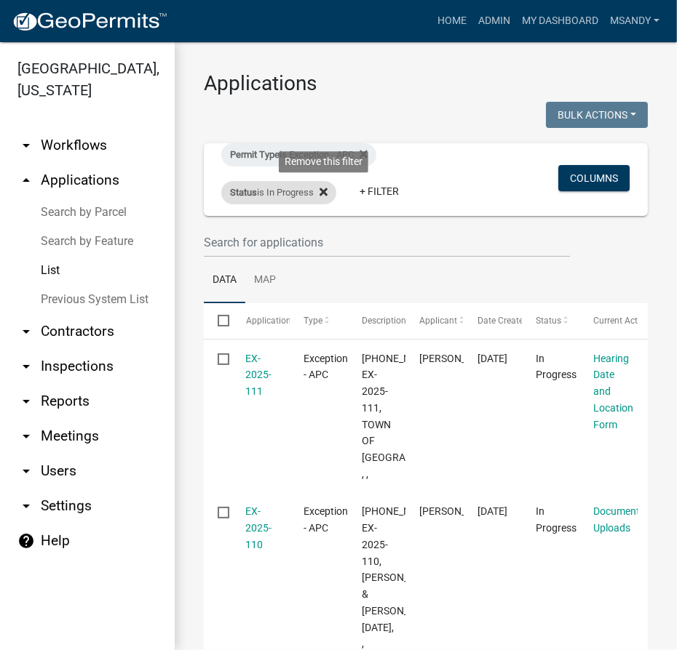
click at [325, 192] on icon at bounding box center [323, 192] width 8 height 8
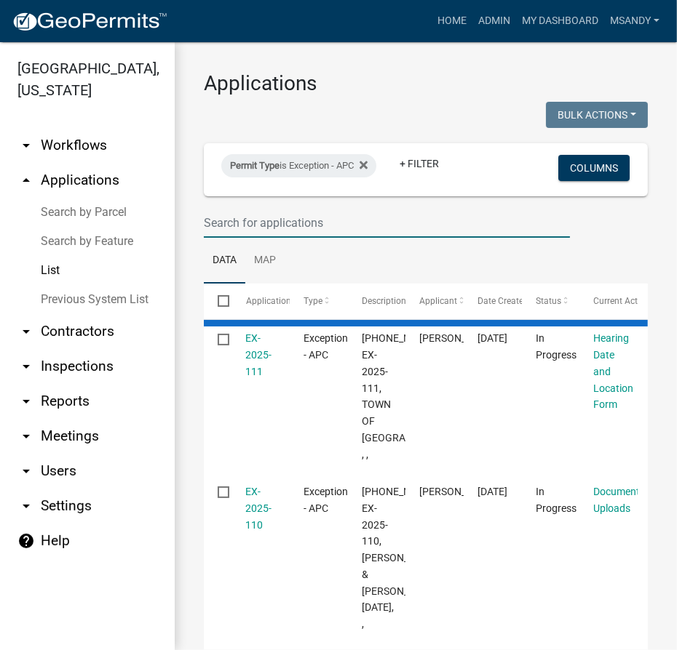
click at [316, 223] on input "text" at bounding box center [387, 223] width 366 height 30
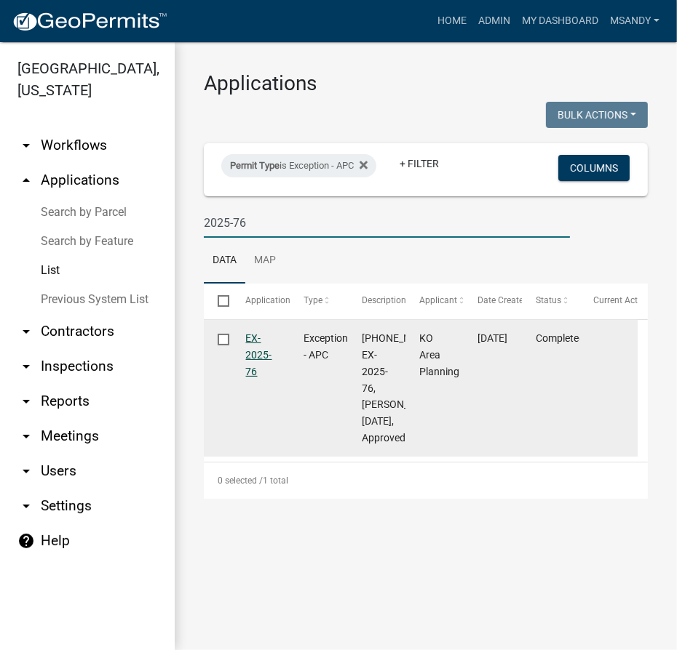
type input "2025-76"
click at [267, 351] on link "EX-2025-76" at bounding box center [259, 355] width 26 height 45
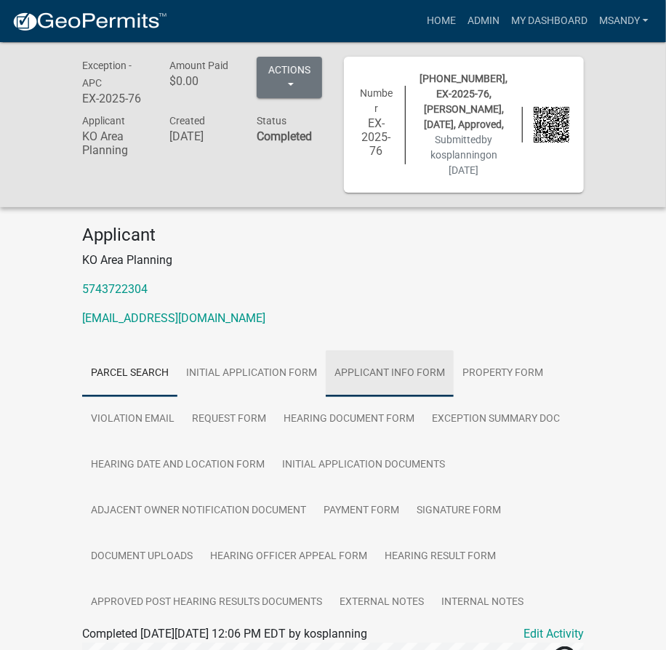
click at [409, 370] on link "Applicant Info Form" at bounding box center [390, 374] width 128 height 47
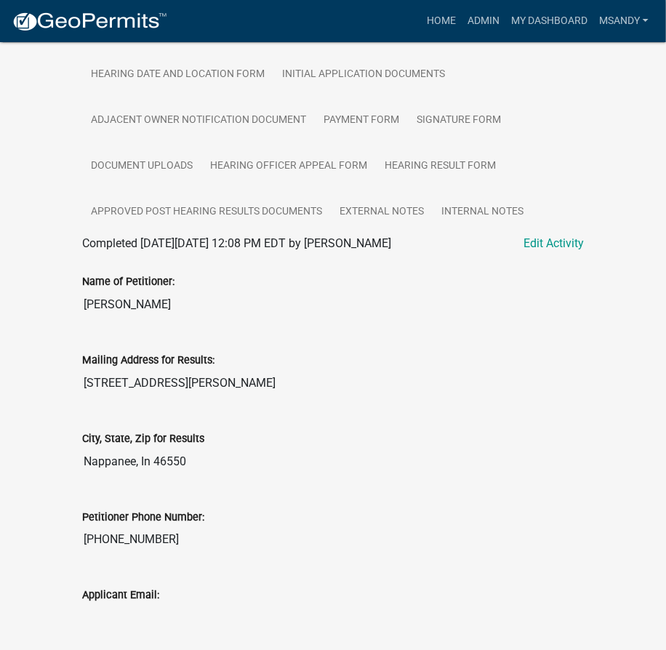
scroll to position [397, 0]
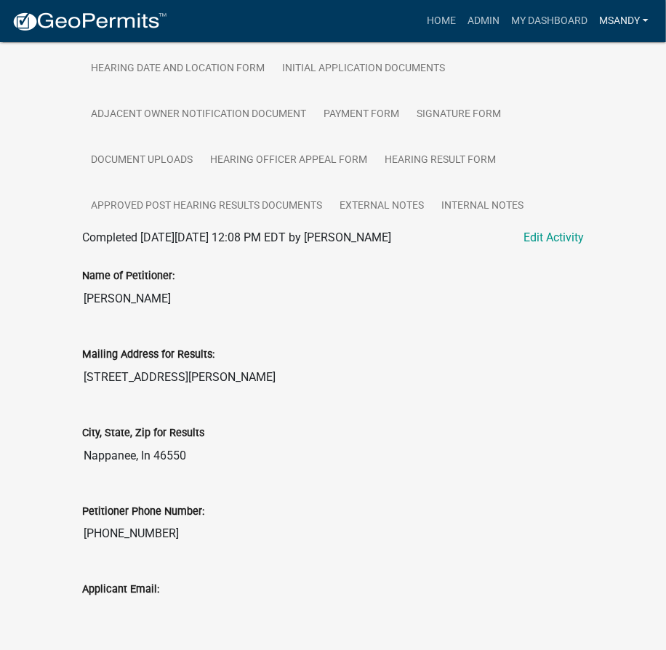
click at [604, 15] on link "msandy" at bounding box center [624, 21] width 61 height 28
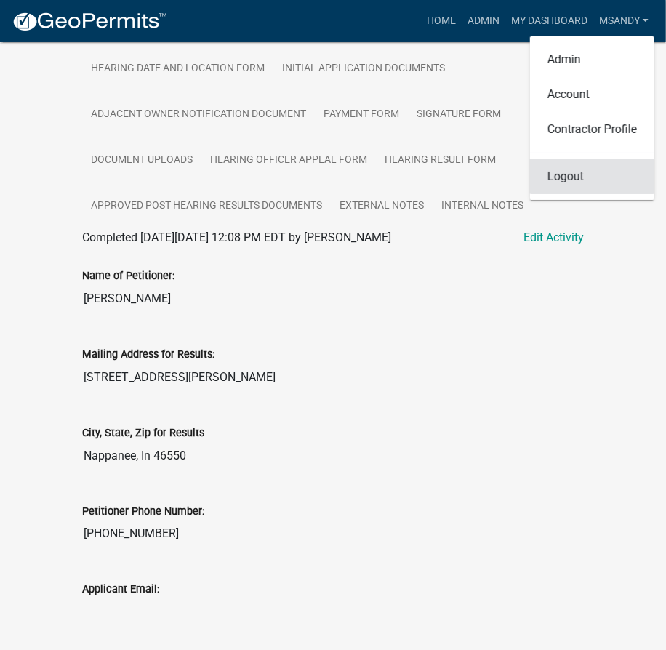
click at [574, 174] on link "Logout" at bounding box center [592, 176] width 124 height 35
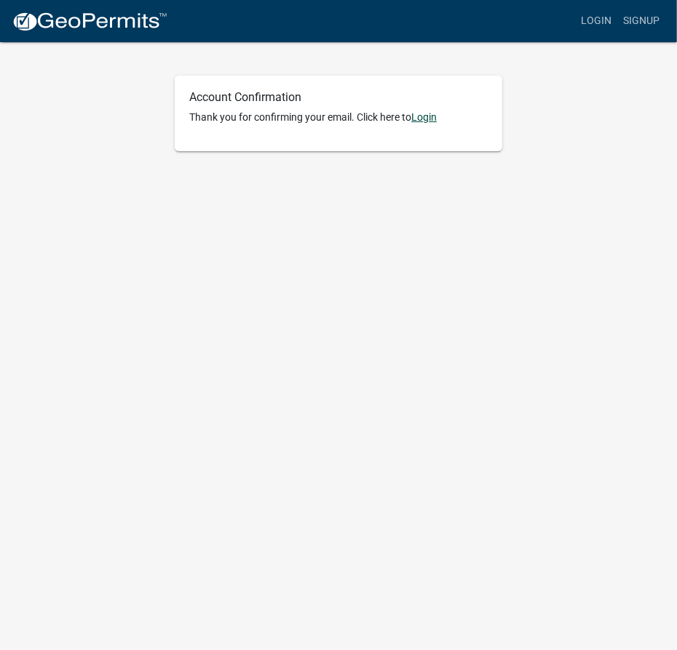
click at [429, 114] on link "Login" at bounding box center [423, 117] width 25 height 12
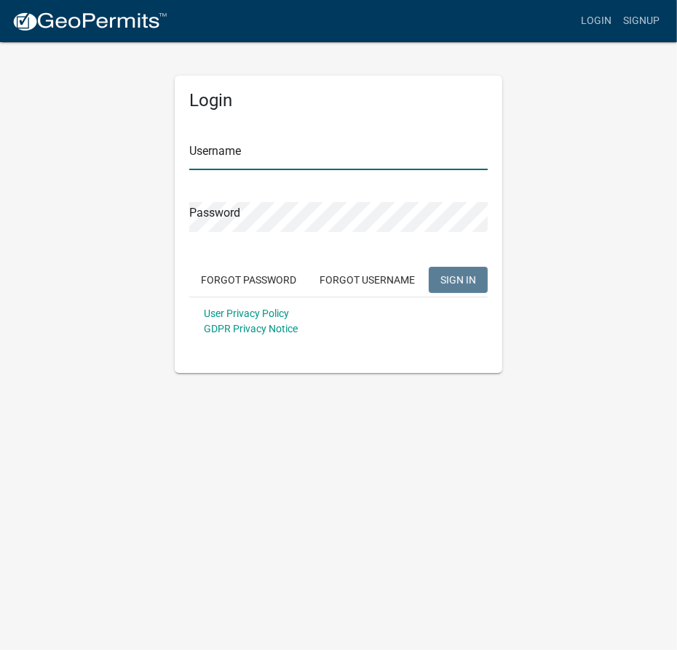
click at [325, 155] on input "Username" at bounding box center [338, 155] width 298 height 30
type input "leroykuhns"
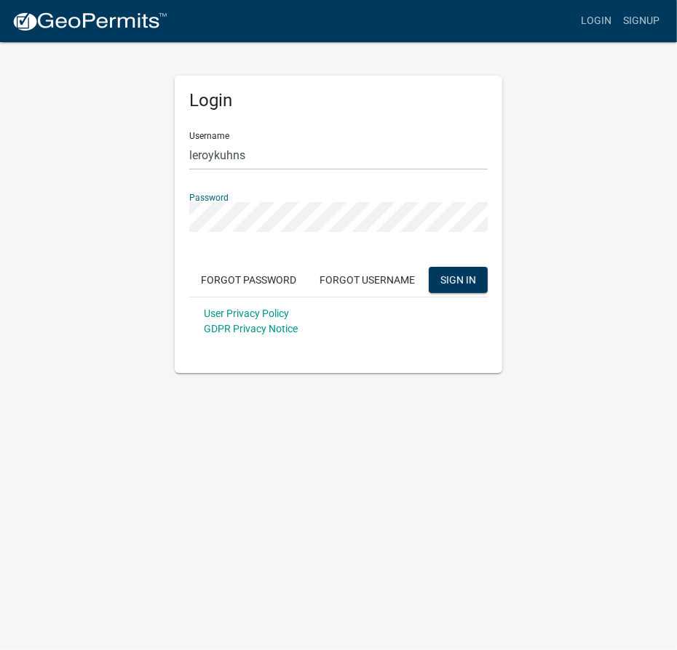
click at [429, 267] on button "SIGN IN" at bounding box center [458, 280] width 59 height 26
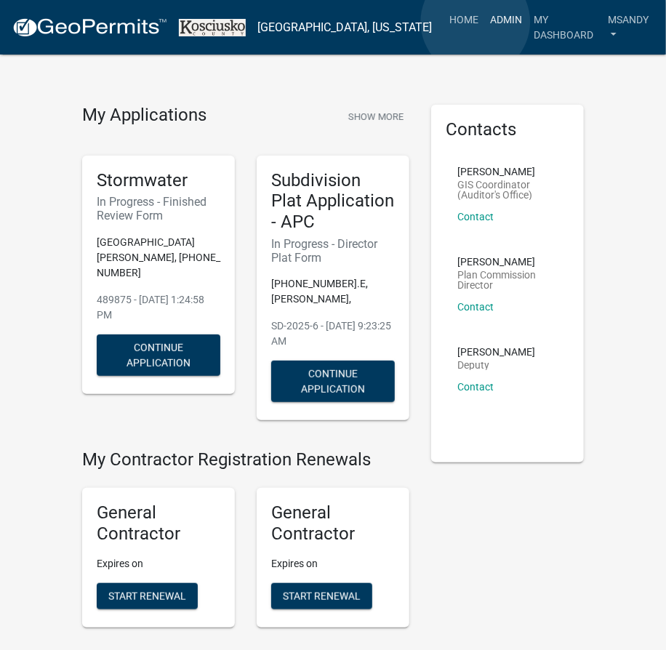
click at [485, 22] on link "Admin" at bounding box center [507, 20] width 44 height 28
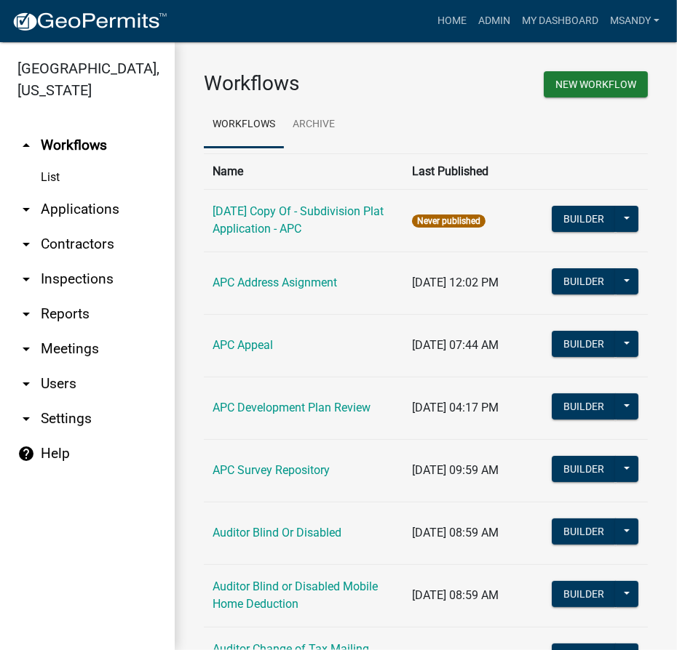
click at [83, 209] on link "arrow_drop_down Applications" at bounding box center [87, 209] width 175 height 35
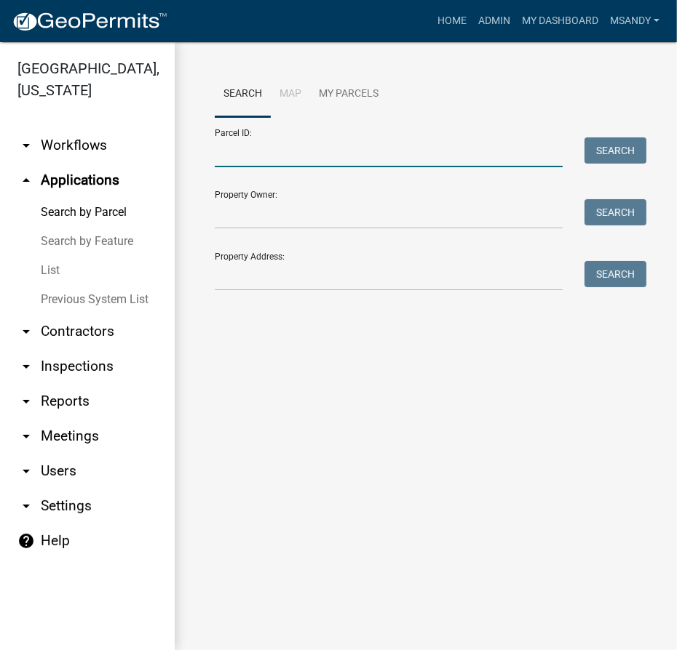
click at [345, 145] on input "Parcel ID:" at bounding box center [389, 153] width 348 height 30
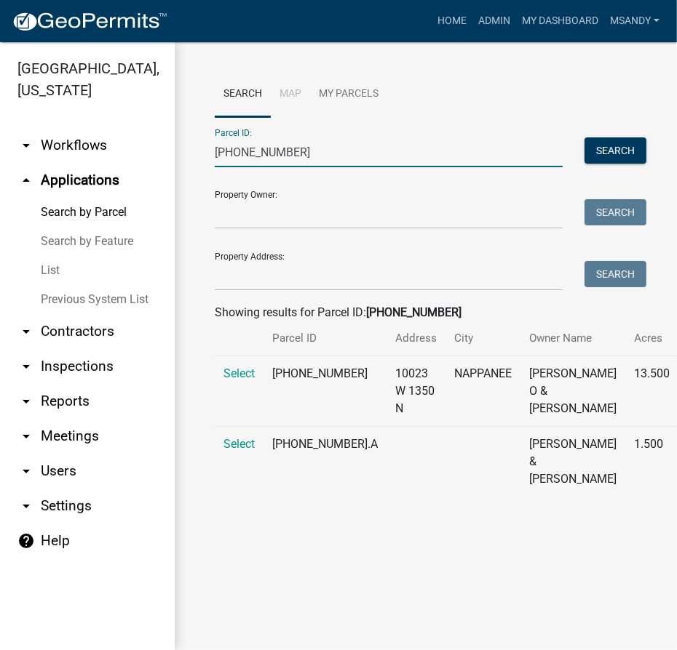
type input "[PHONE_NUMBER]"
click at [233, 381] on span "Select" at bounding box center [238, 374] width 31 height 14
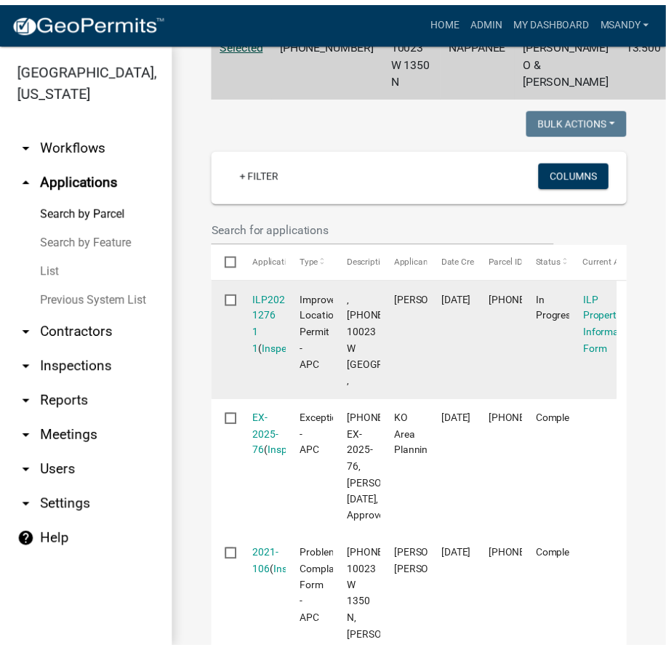
scroll to position [529, 0]
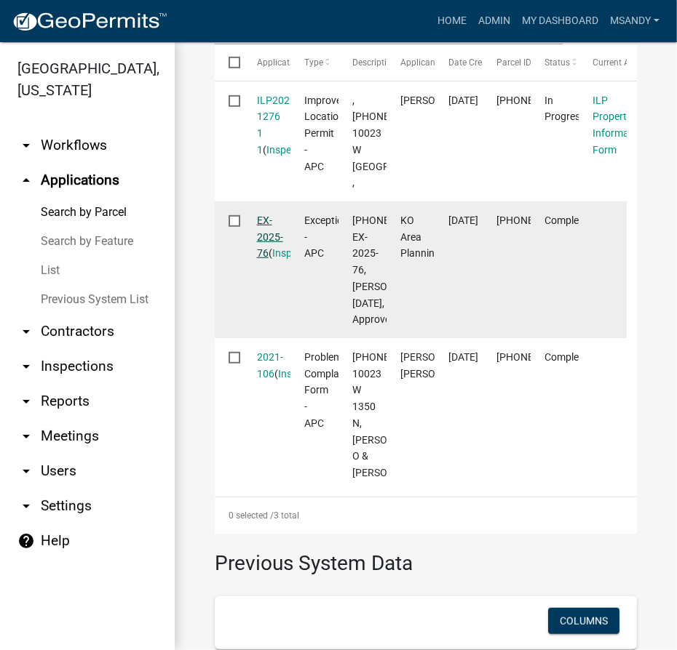
click at [274, 260] on link "EX-2025-76" at bounding box center [270, 237] width 26 height 45
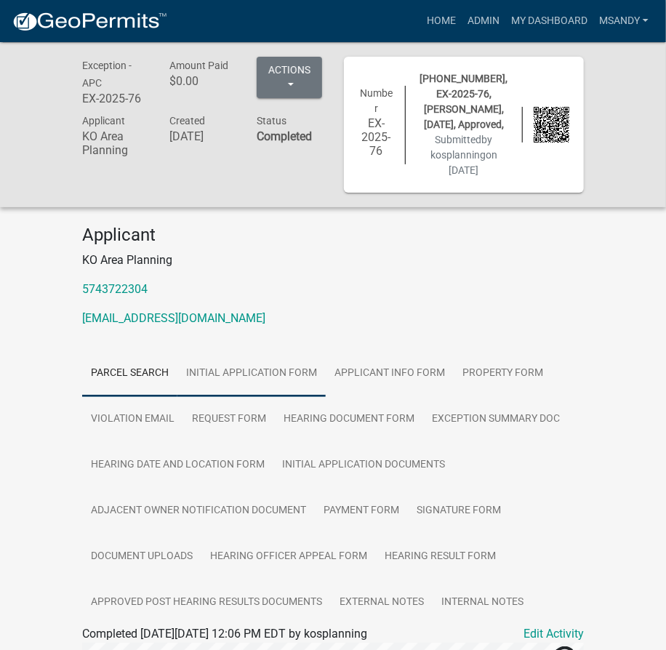
click at [255, 367] on link "Initial Application Form" at bounding box center [252, 374] width 148 height 47
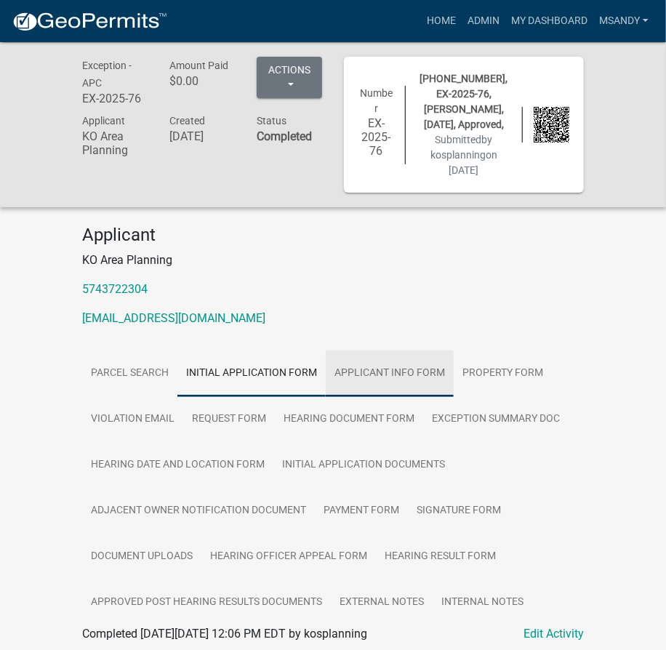
click at [410, 367] on link "Applicant Info Form" at bounding box center [390, 374] width 128 height 47
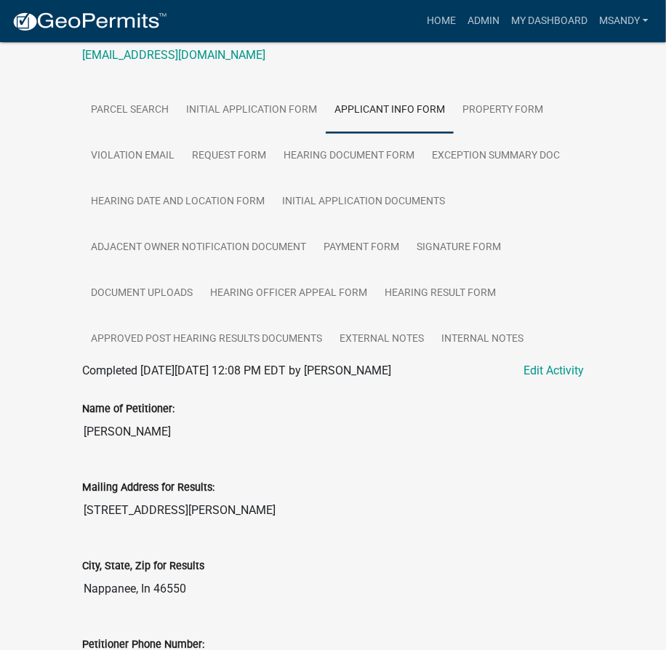
scroll to position [397, 0]
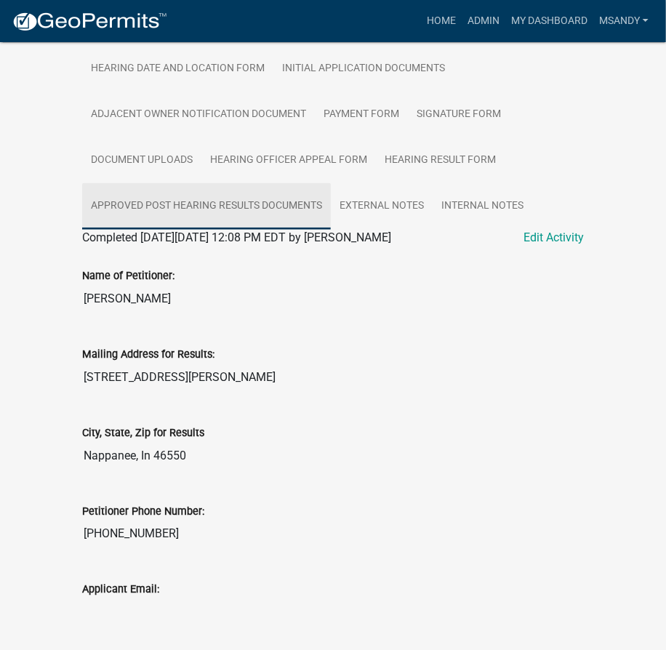
click at [262, 202] on link "Approved Post Hearing Results Documents" at bounding box center [206, 206] width 249 height 47
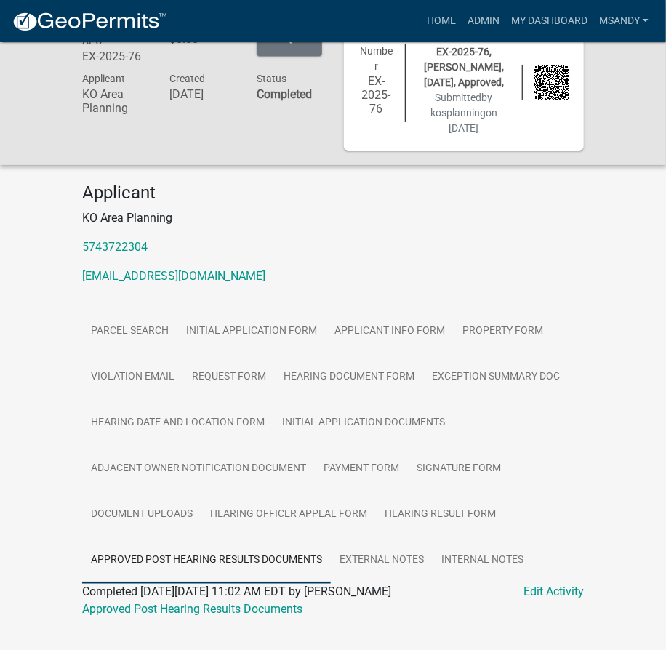
scroll to position [71, 0]
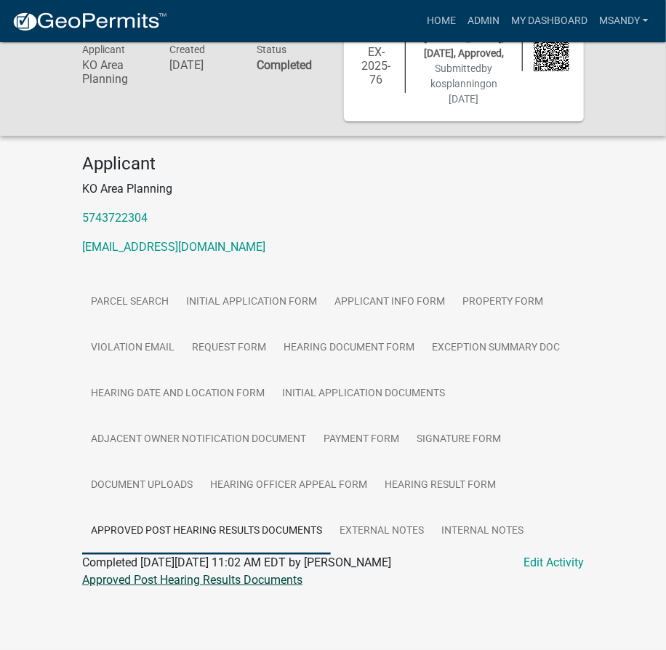
click at [245, 581] on link "Approved Post Hearing Results Documents" at bounding box center [192, 580] width 220 height 14
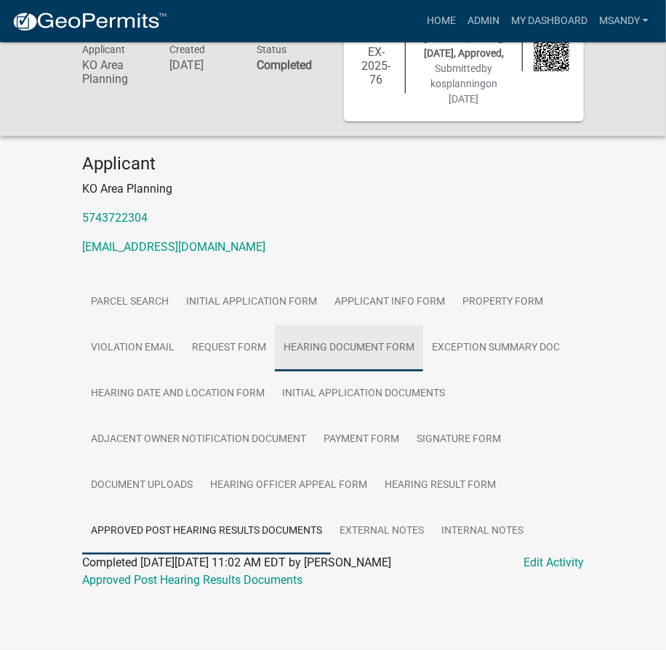
click at [327, 345] on link "Hearing Document Form" at bounding box center [349, 348] width 148 height 47
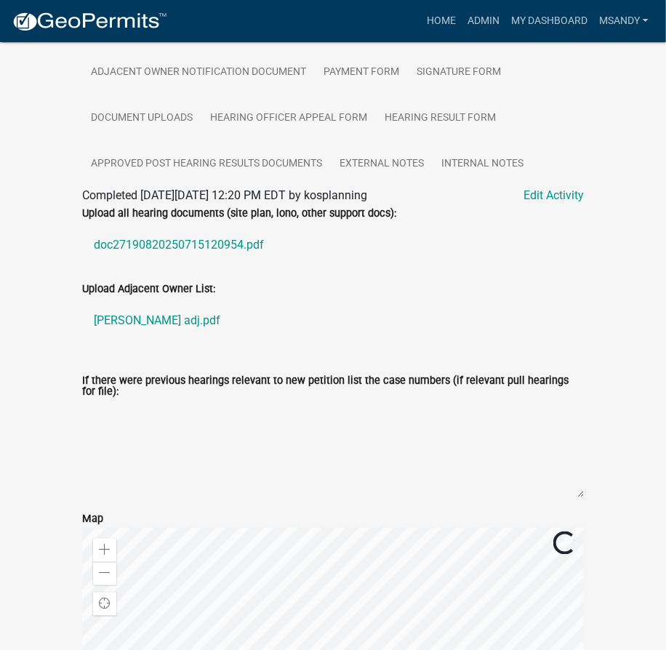
scroll to position [335, 0]
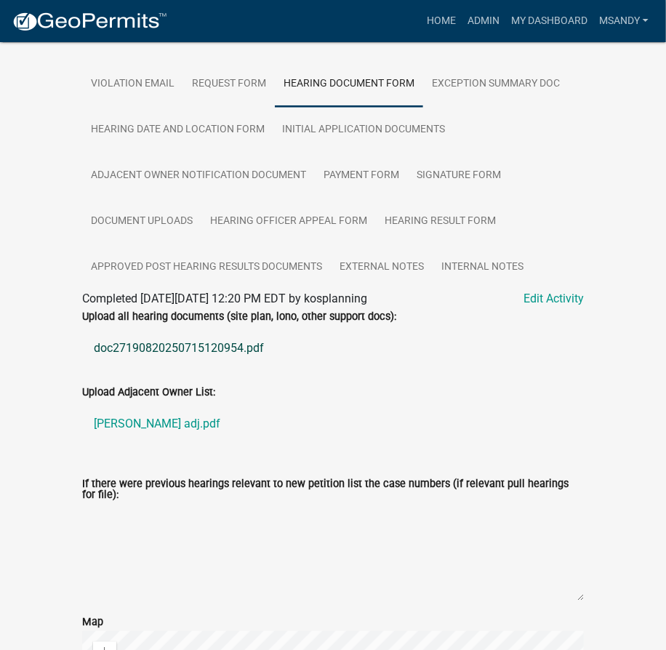
click at [159, 346] on link "doc27190820250715120954.pdf" at bounding box center [333, 348] width 502 height 35
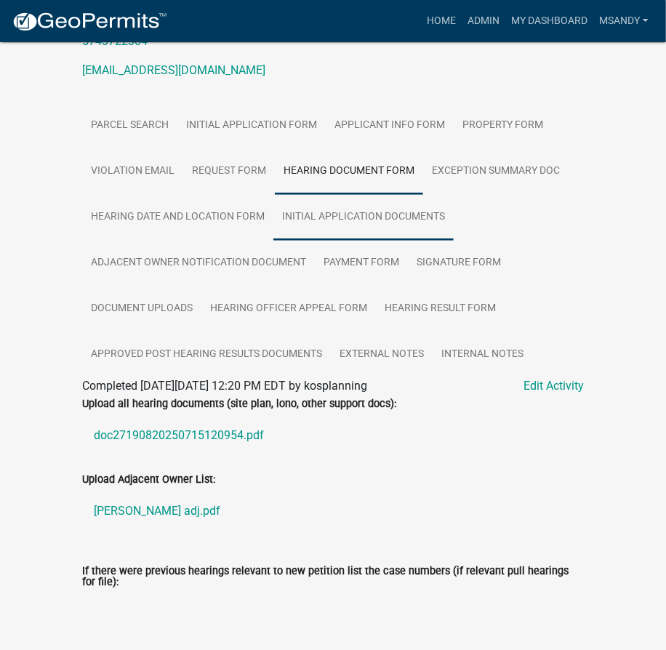
scroll to position [264, 0]
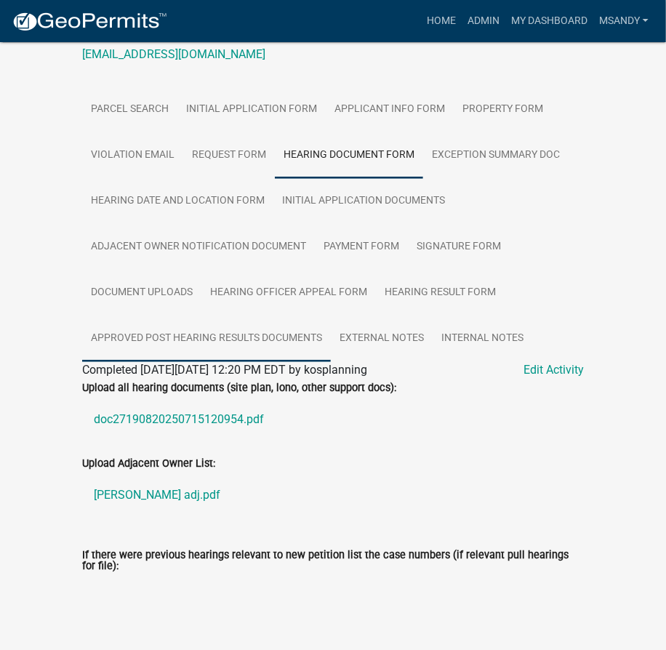
click at [207, 335] on link "Approved Post Hearing Results Documents" at bounding box center [206, 339] width 249 height 47
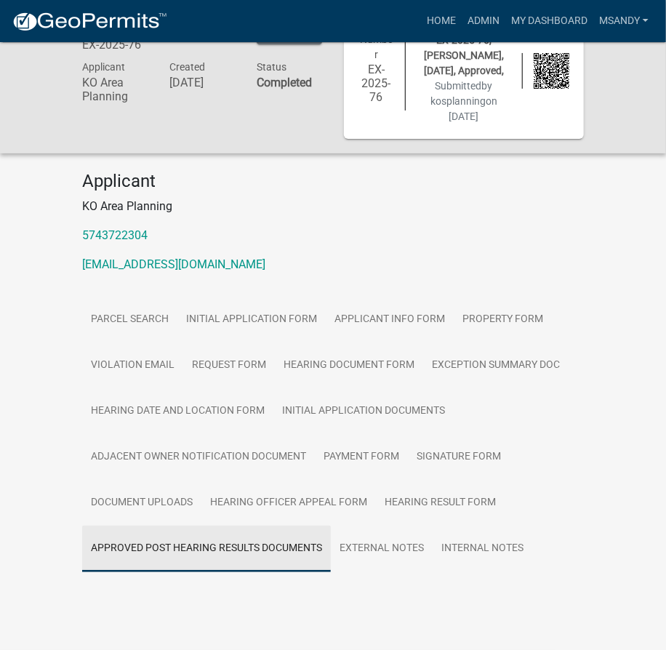
scroll to position [71, 0]
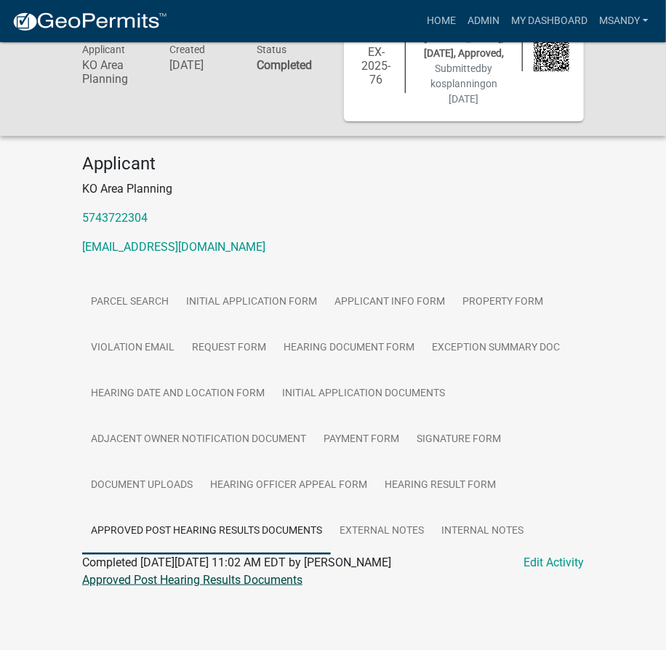
click at [159, 576] on link "Approved Post Hearing Results Documents" at bounding box center [192, 580] width 220 height 14
